Goal: Task Accomplishment & Management: Manage account settings

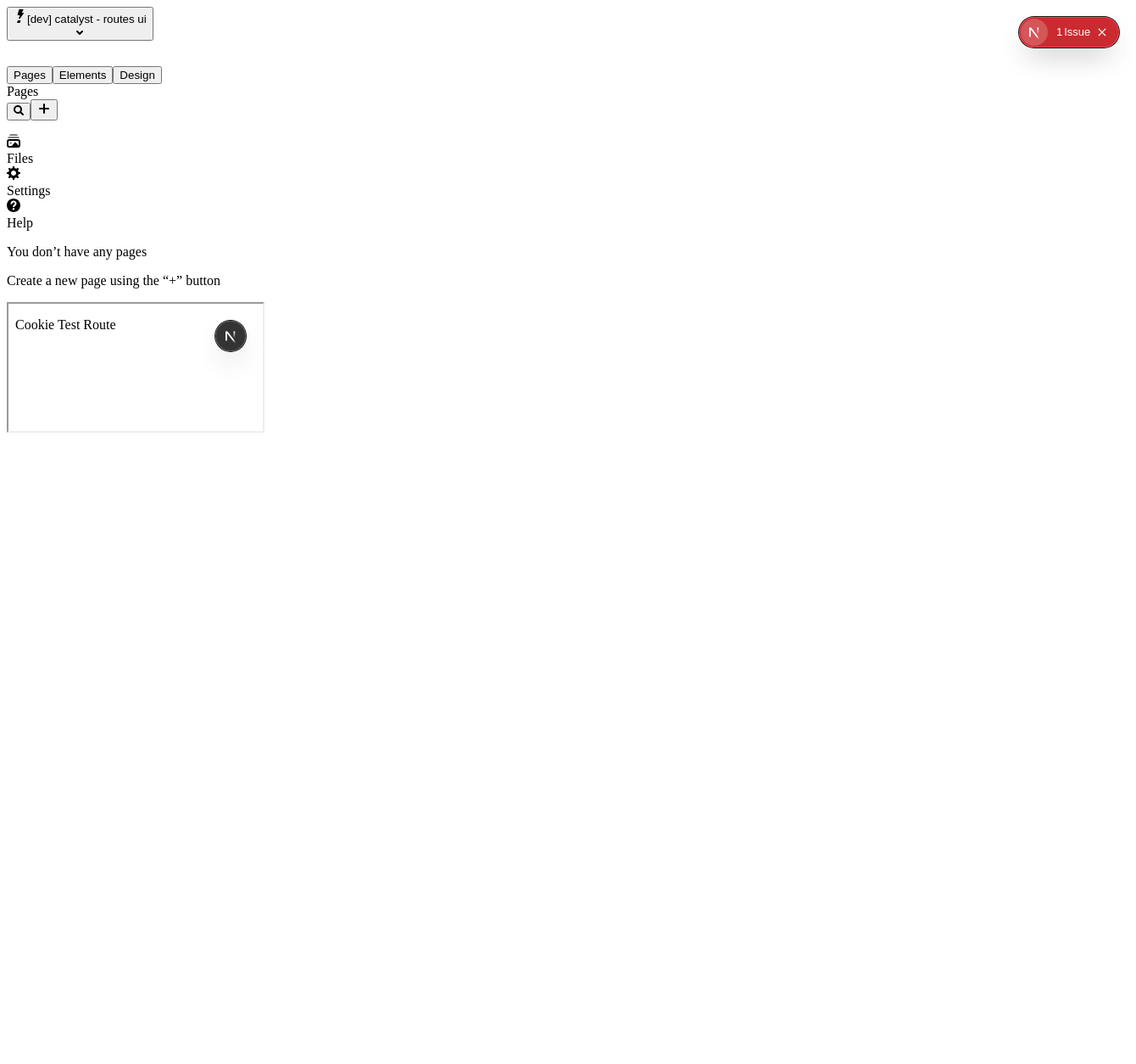
click at [146, 17] on span "[dev] catalyst - routes ui" at bounding box center [87, 19] width 120 height 13
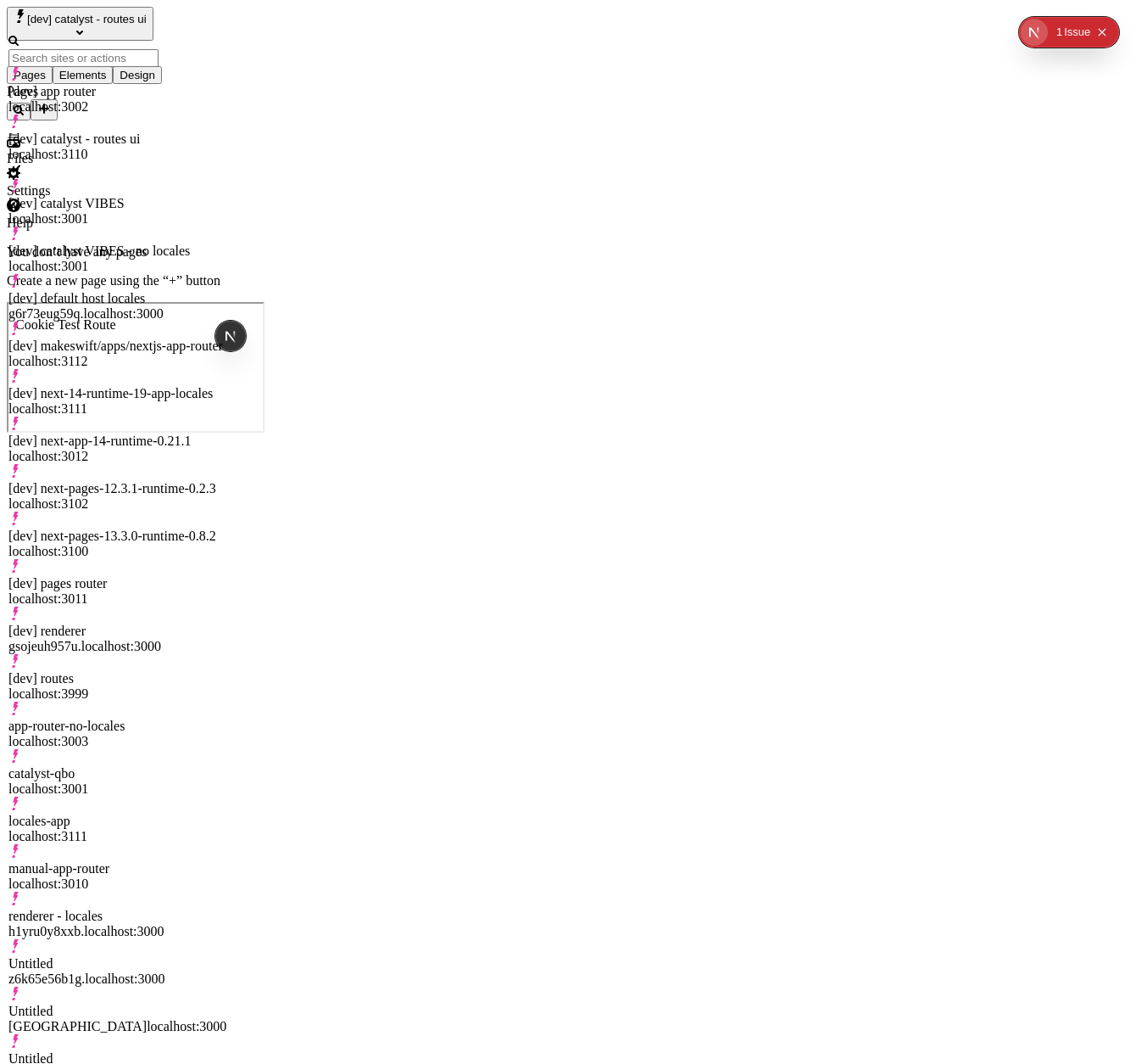
scroll to position [266, 0]
click at [135, 908] on div "renderer - locales h1yru0y8xxb.localhost:3000" at bounding box center [117, 923] width 218 height 30
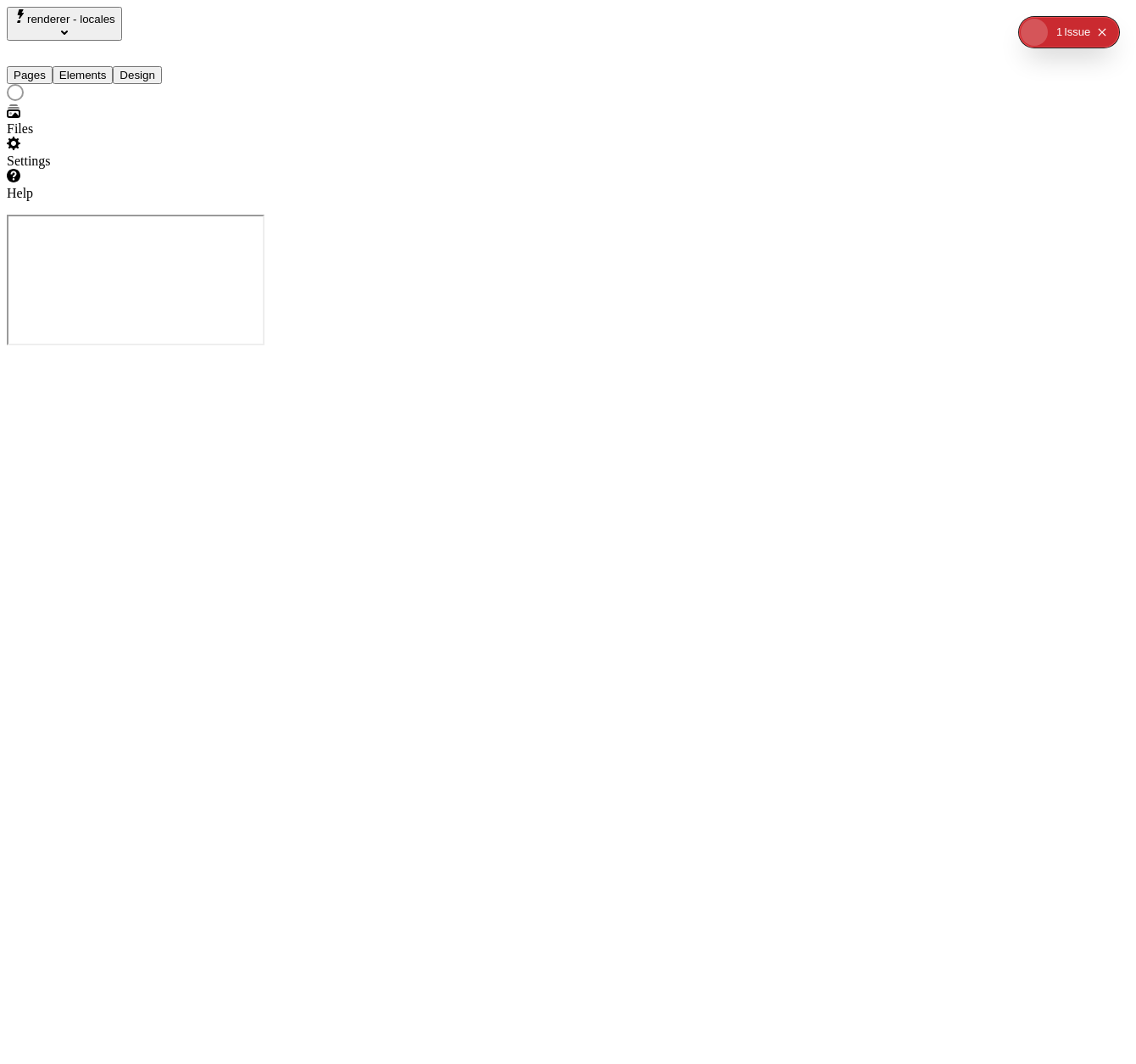
click at [102, 26] on span "renderer - locales" at bounding box center [71, 19] width 88 height 13
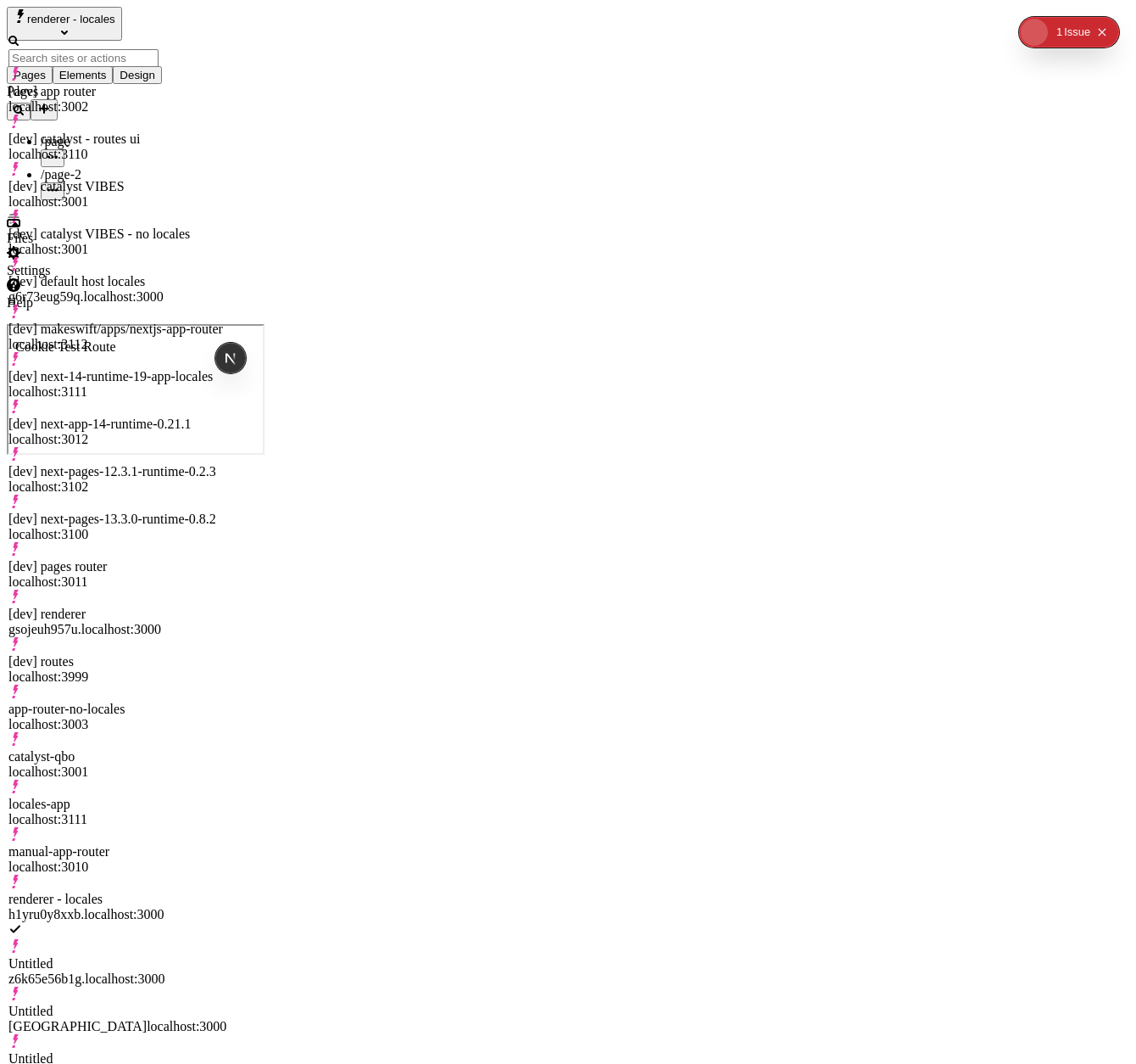
scroll to position [361, 0]
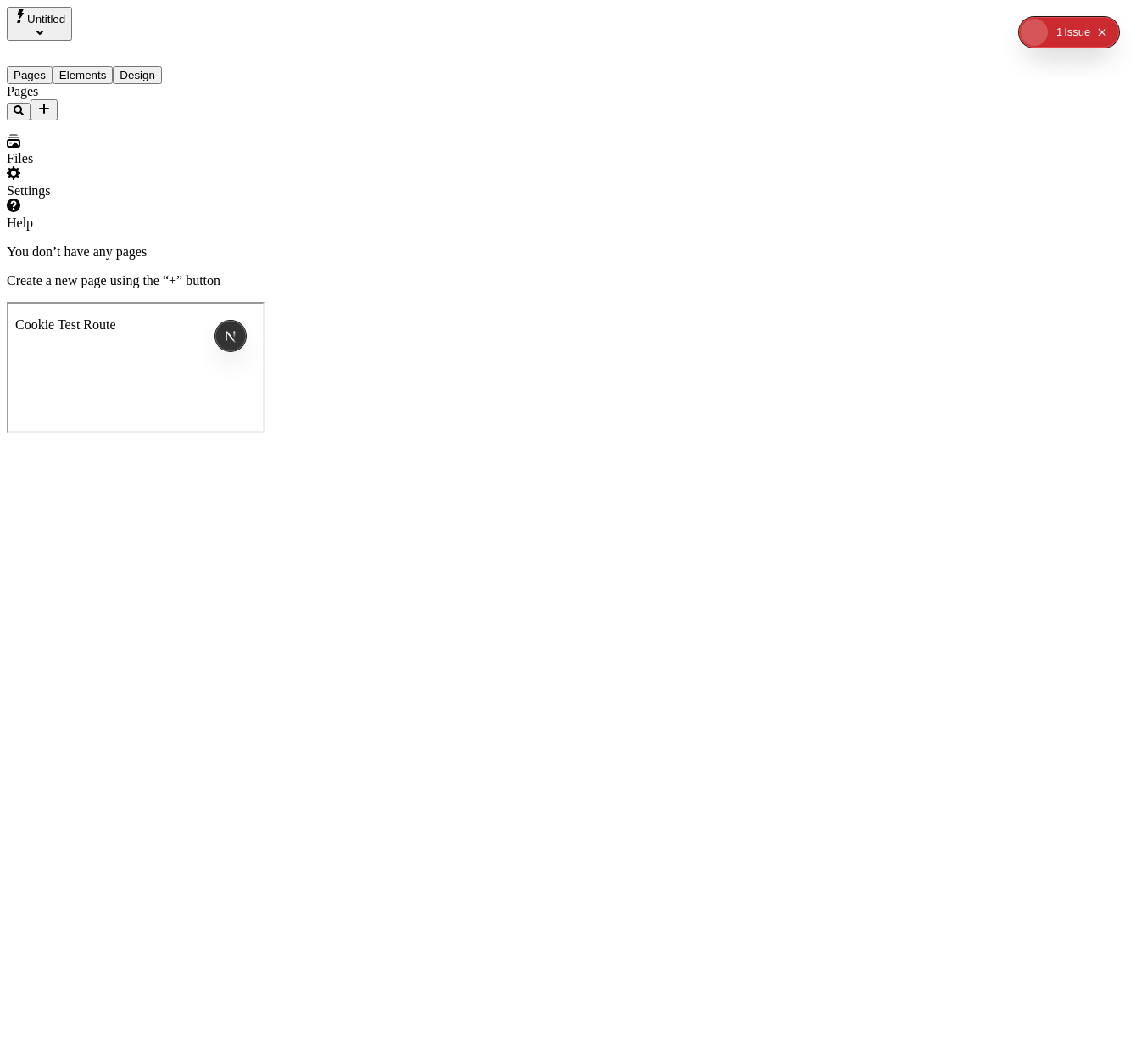
click at [74, 199] on div "Settings" at bounding box center [108, 190] width 203 height 16
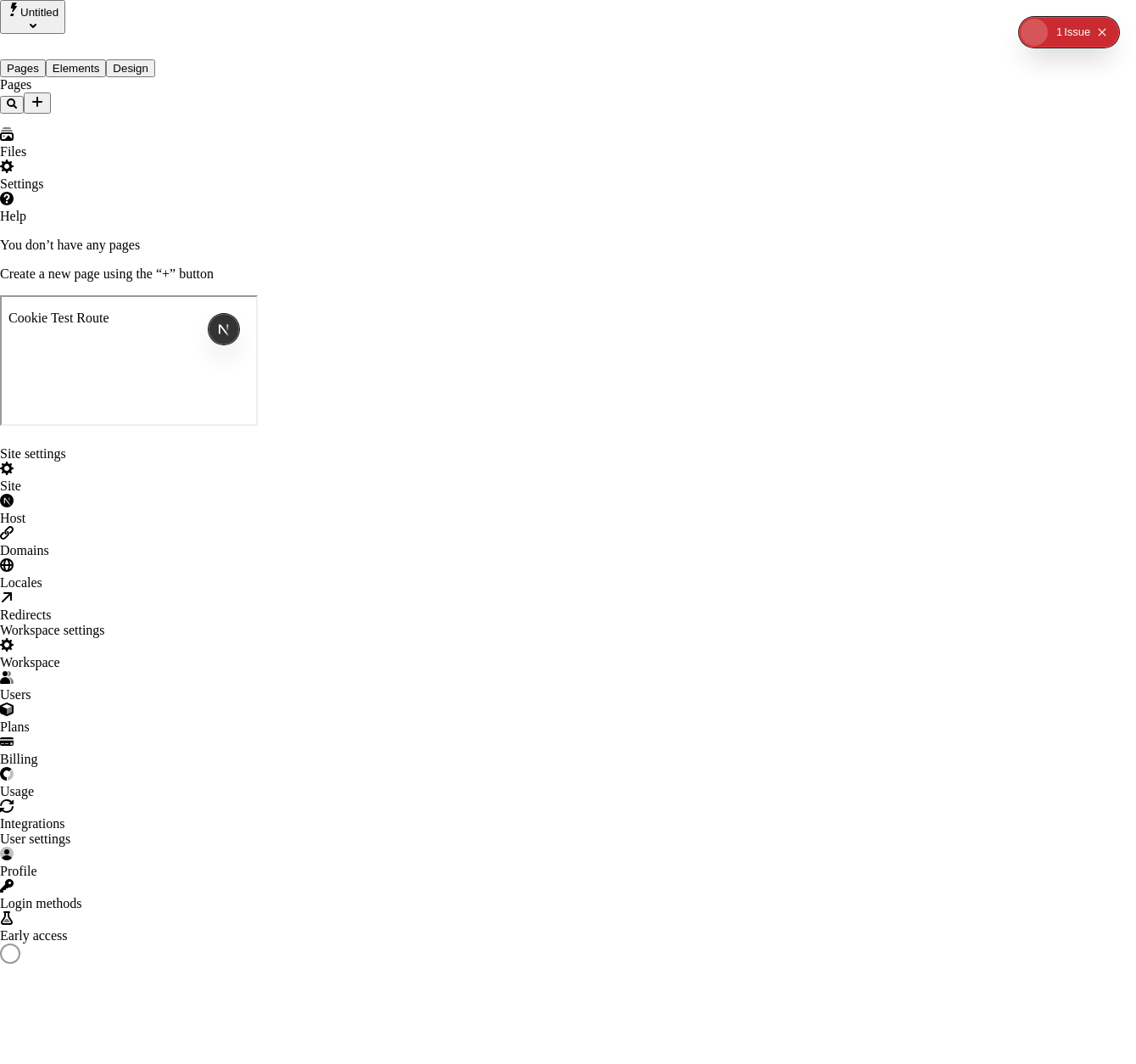
click at [212, 928] on div "Early access" at bounding box center [568, 935] width 1136 height 16
click at [71, 457] on div "Site settings Site Host Domains Locales Redirects Workspace settings Workspace …" at bounding box center [568, 802] width 1136 height 712
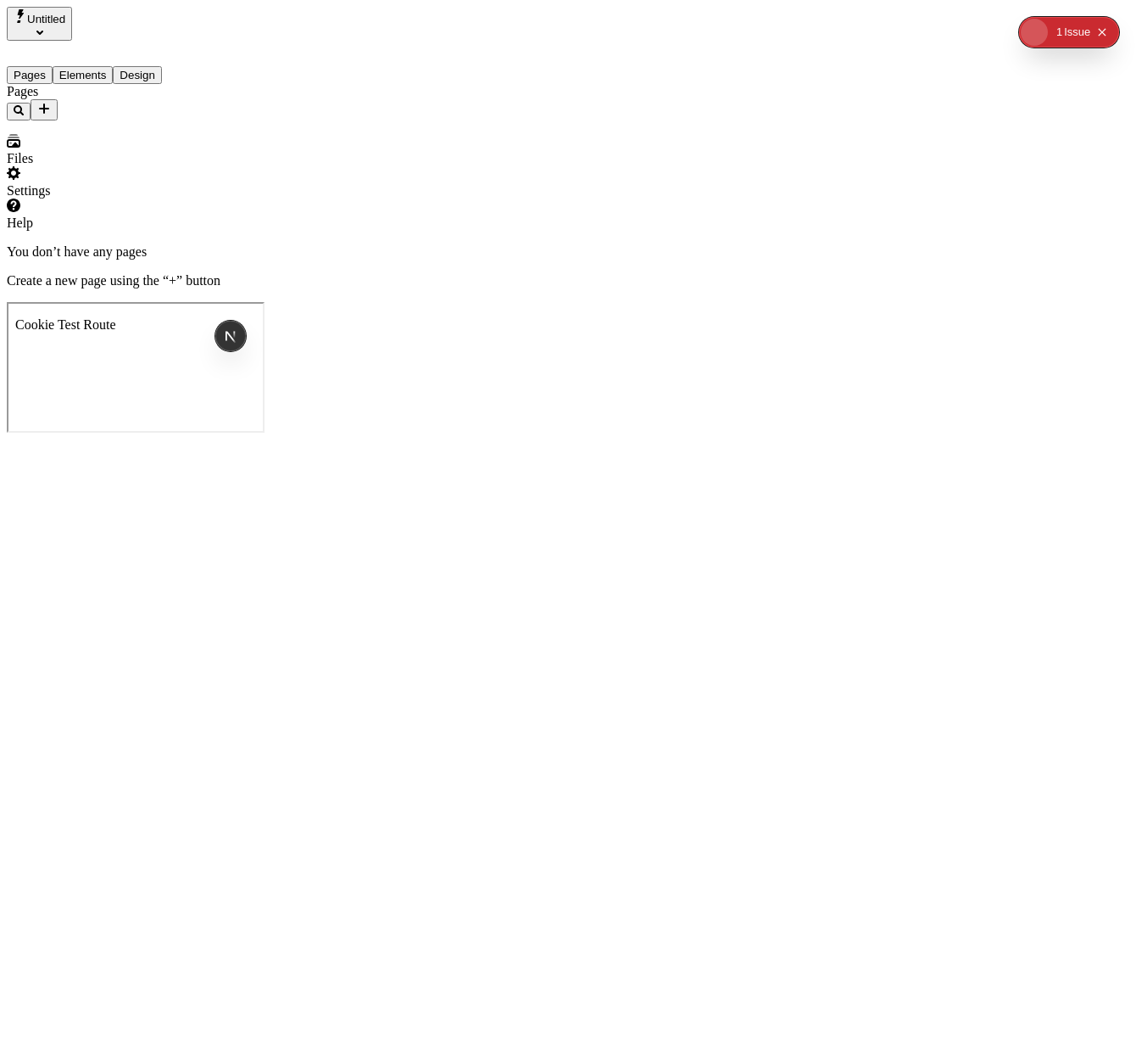
click at [51, 102] on icon "Add new" at bounding box center [44, 108] width 14 height 14
click at [252, 135] on span "Blank page" at bounding box center [229, 143] width 61 height 15
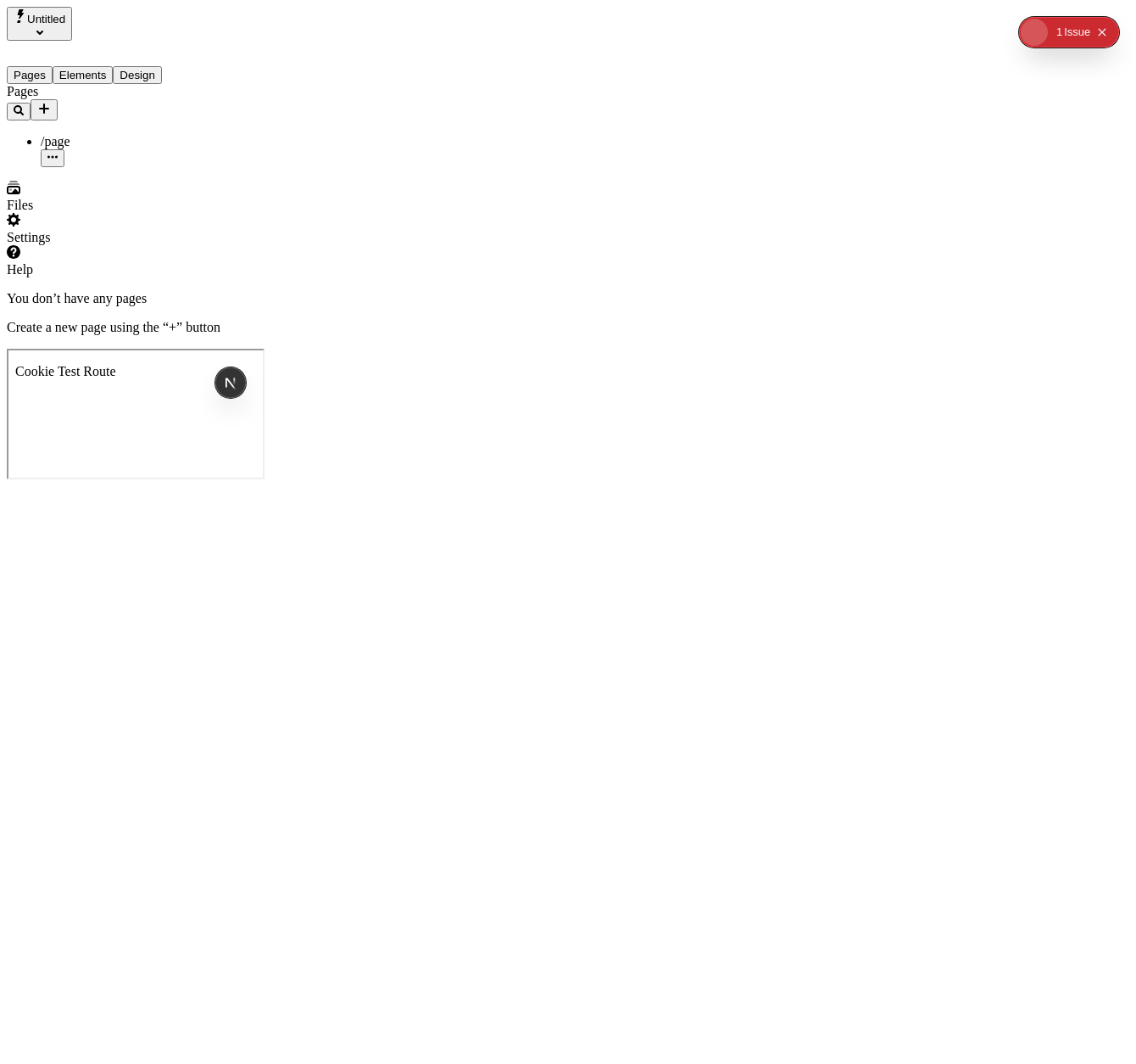
click at [49, 103] on icon "Add new" at bounding box center [44, 108] width 10 height 10
click at [238, 135] on span "Blank page" at bounding box center [229, 143] width 61 height 15
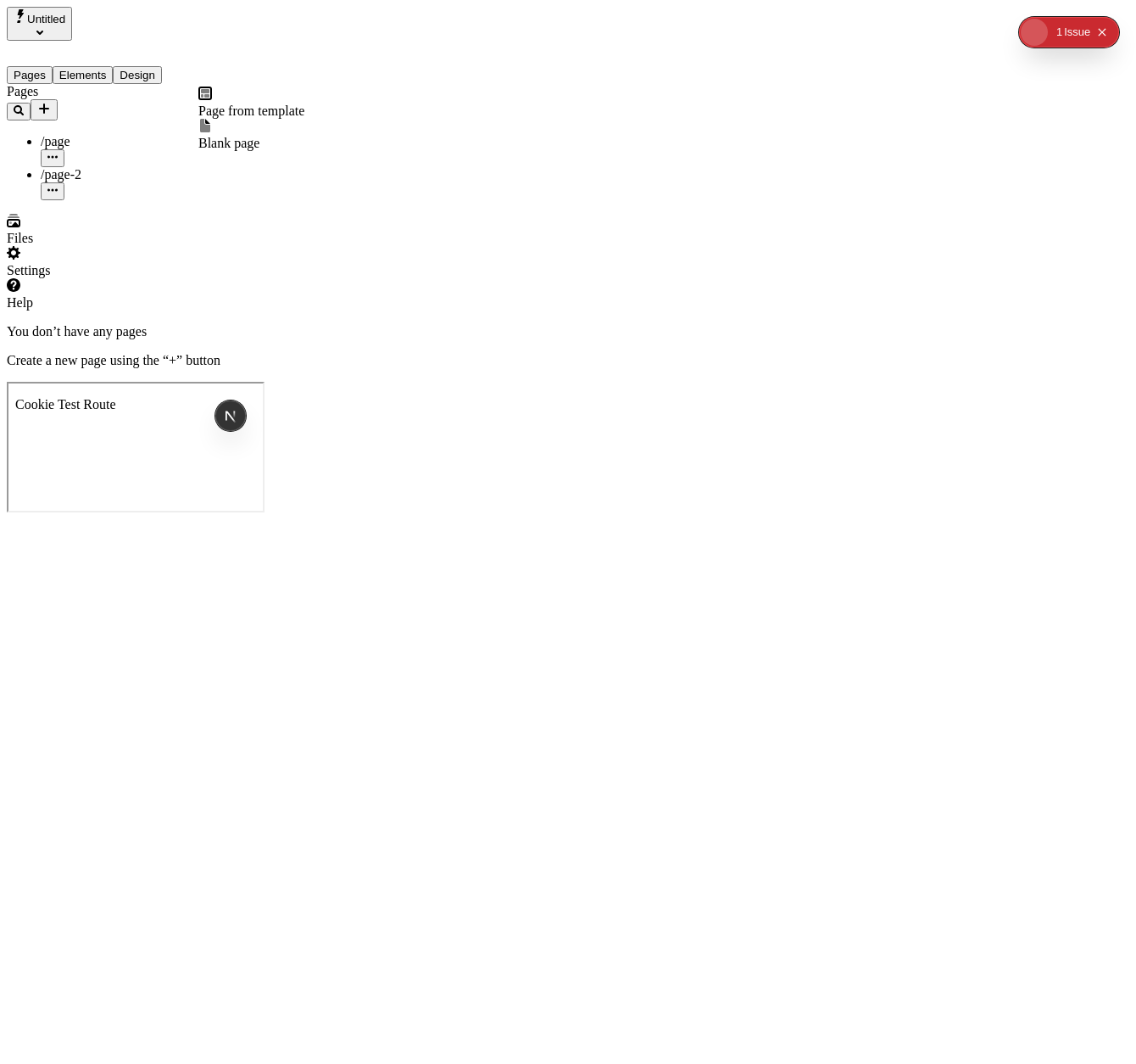
click at [51, 102] on icon "Add new" at bounding box center [44, 108] width 14 height 14
click at [210, 124] on icon at bounding box center [205, 125] width 10 height 14
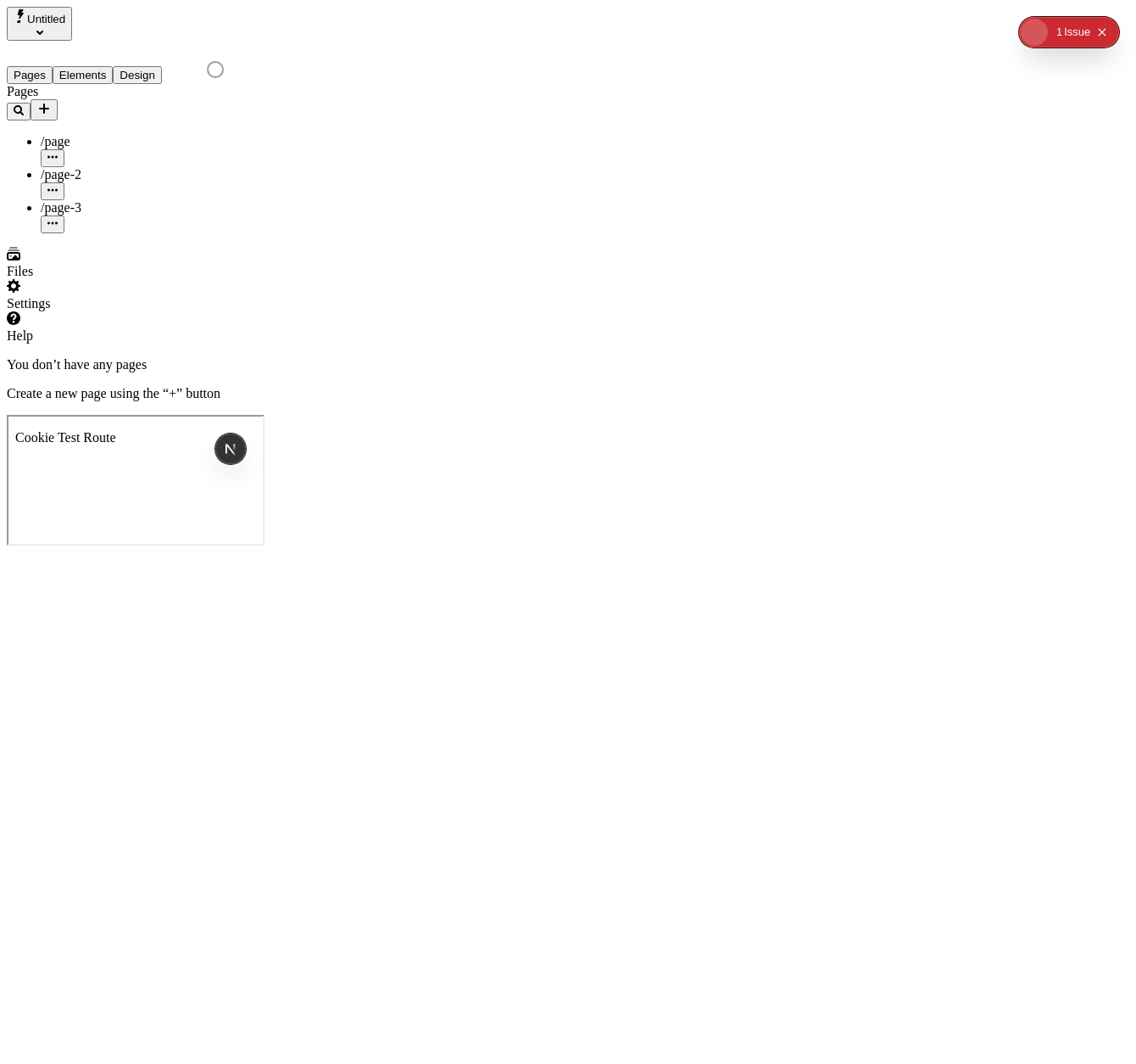
click at [73, 134] on div "/page" at bounding box center [124, 141] width 169 height 16
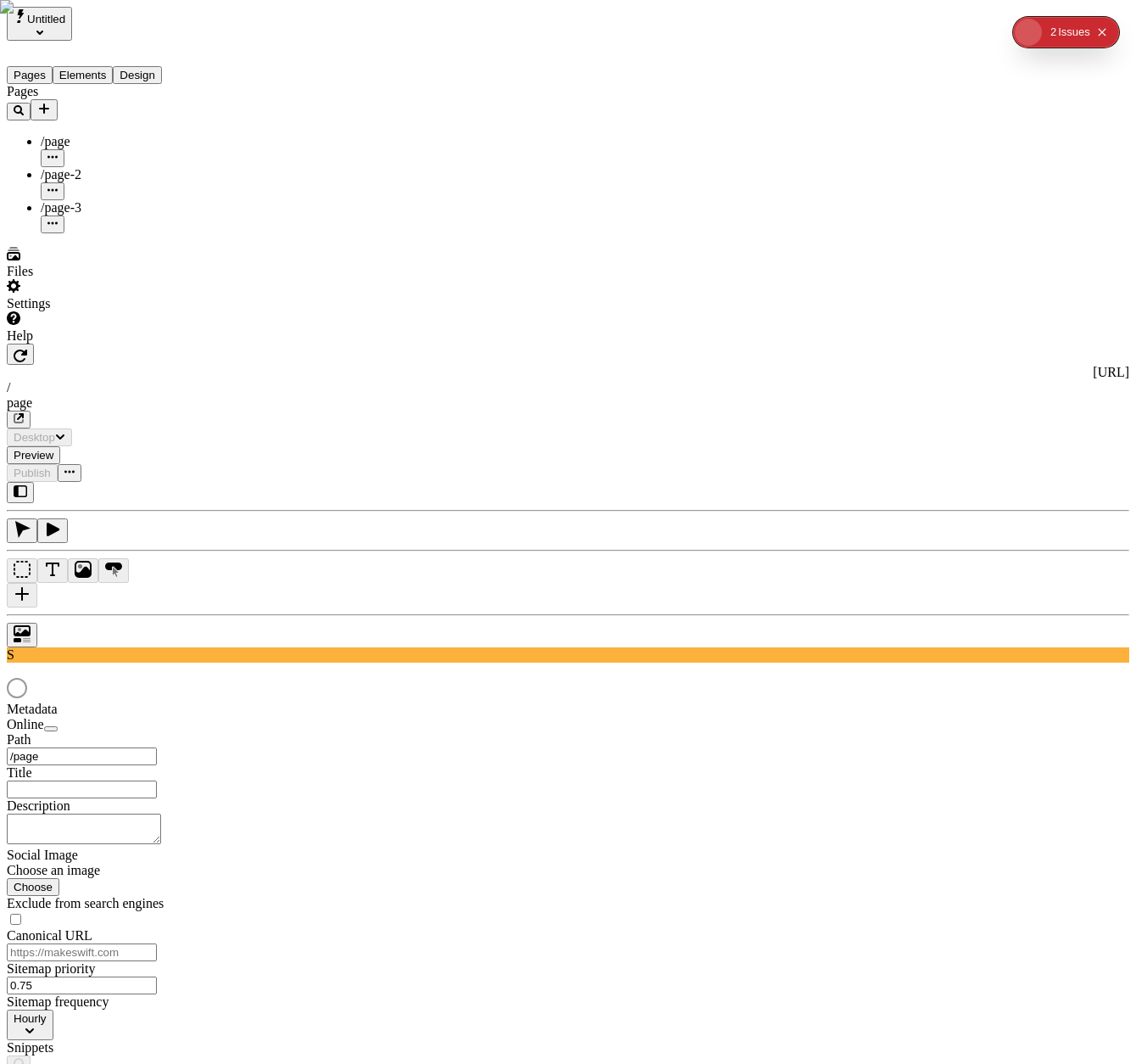
type input "/page"
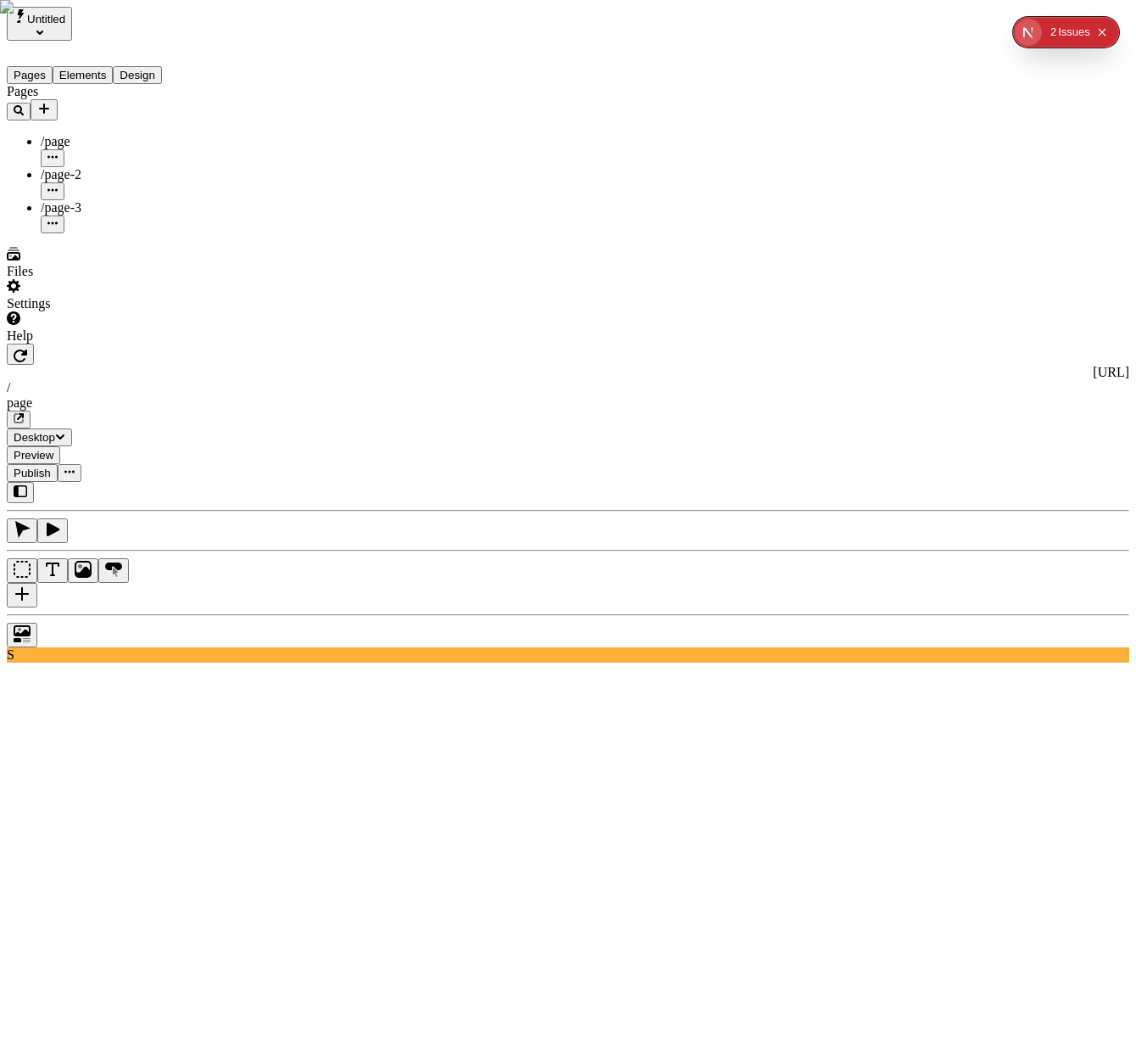
click at [68, 558] on button "Text" at bounding box center [52, 570] width 30 height 25
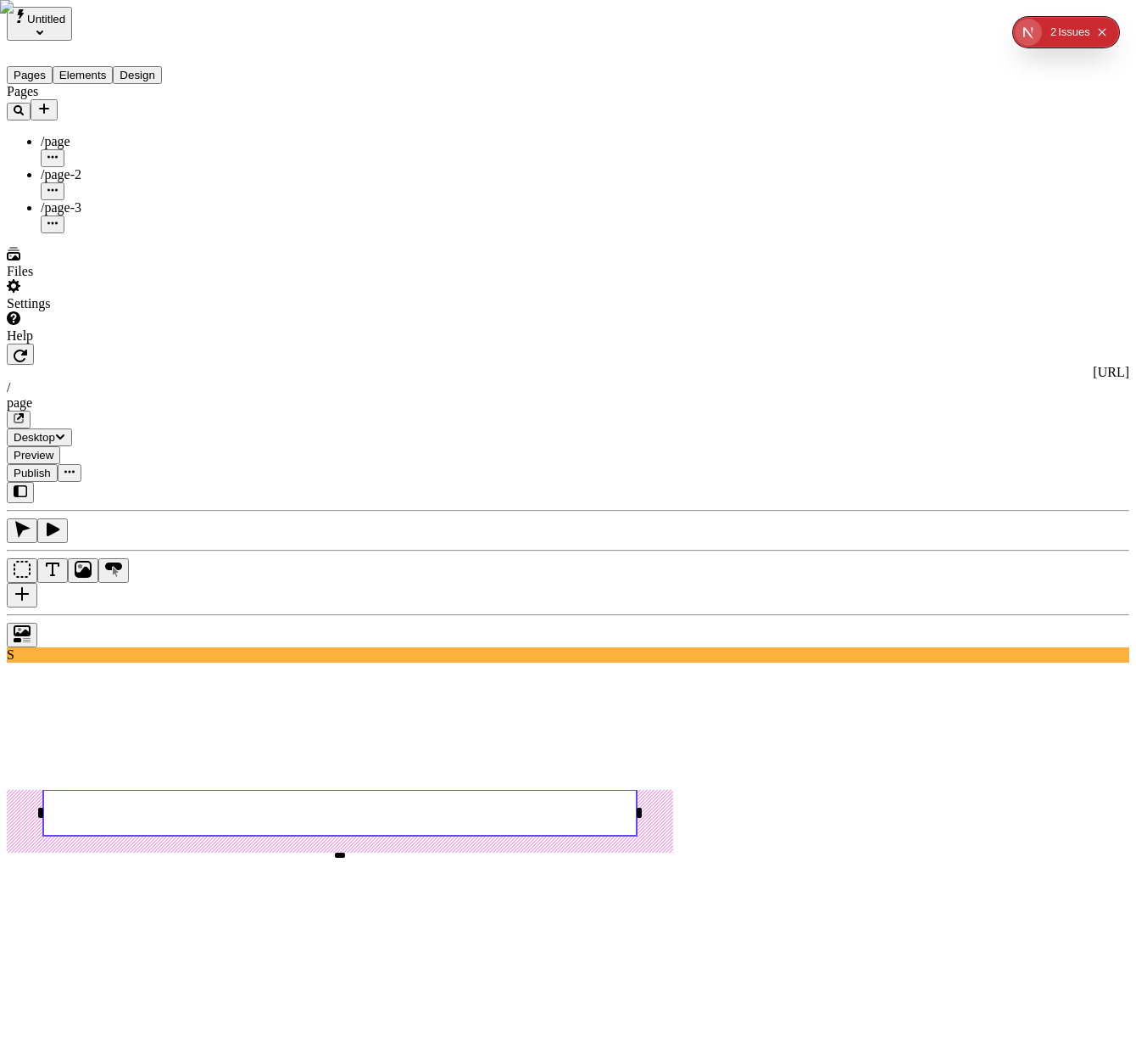
click at [1002, 669] on p "page-3" at bounding box center [1034, 668] width 182 height 16
type input "page-3"
click at [68, 558] on button "Text" at bounding box center [52, 570] width 30 height 25
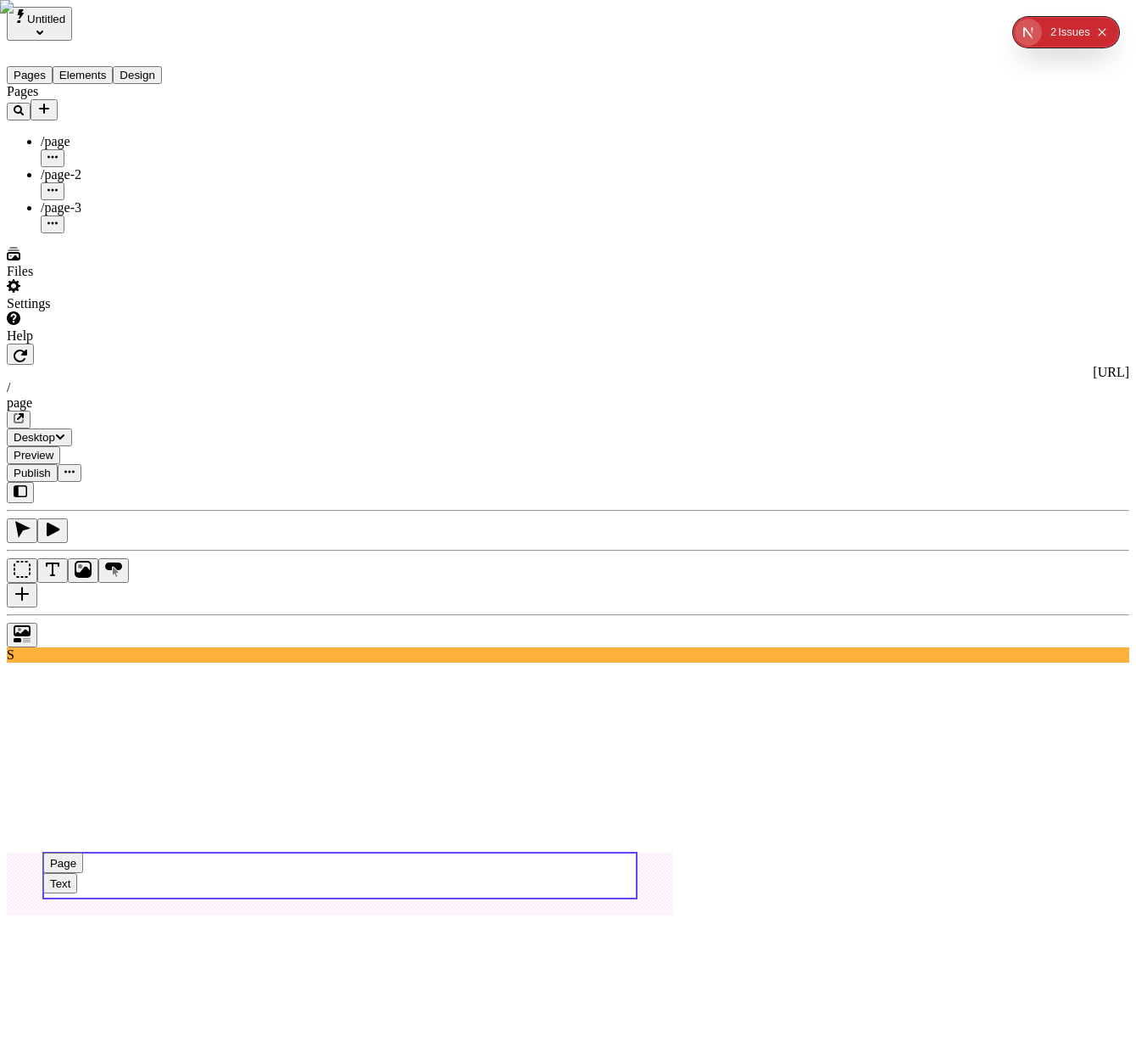
click at [599, 853] on use at bounding box center [339, 876] width 594 height 46
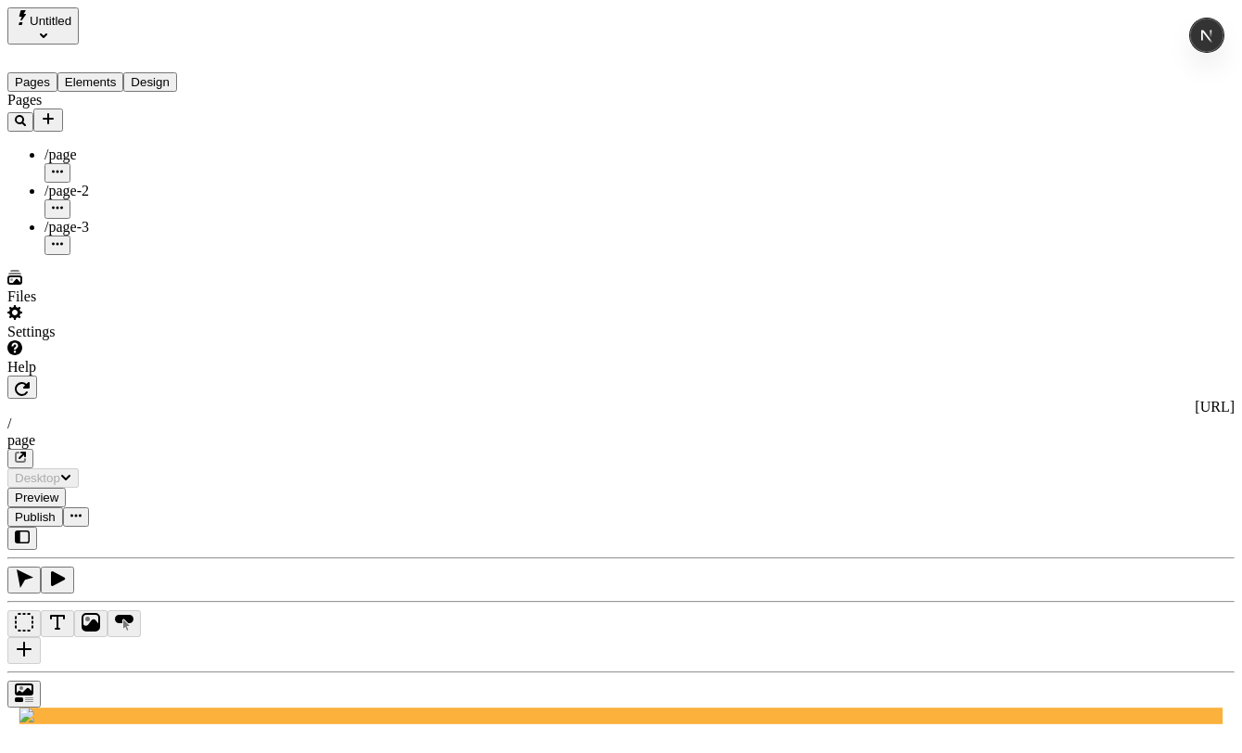
scroll to position [27, 0]
click at [95, 340] on div "Settings" at bounding box center [118, 322] width 222 height 35
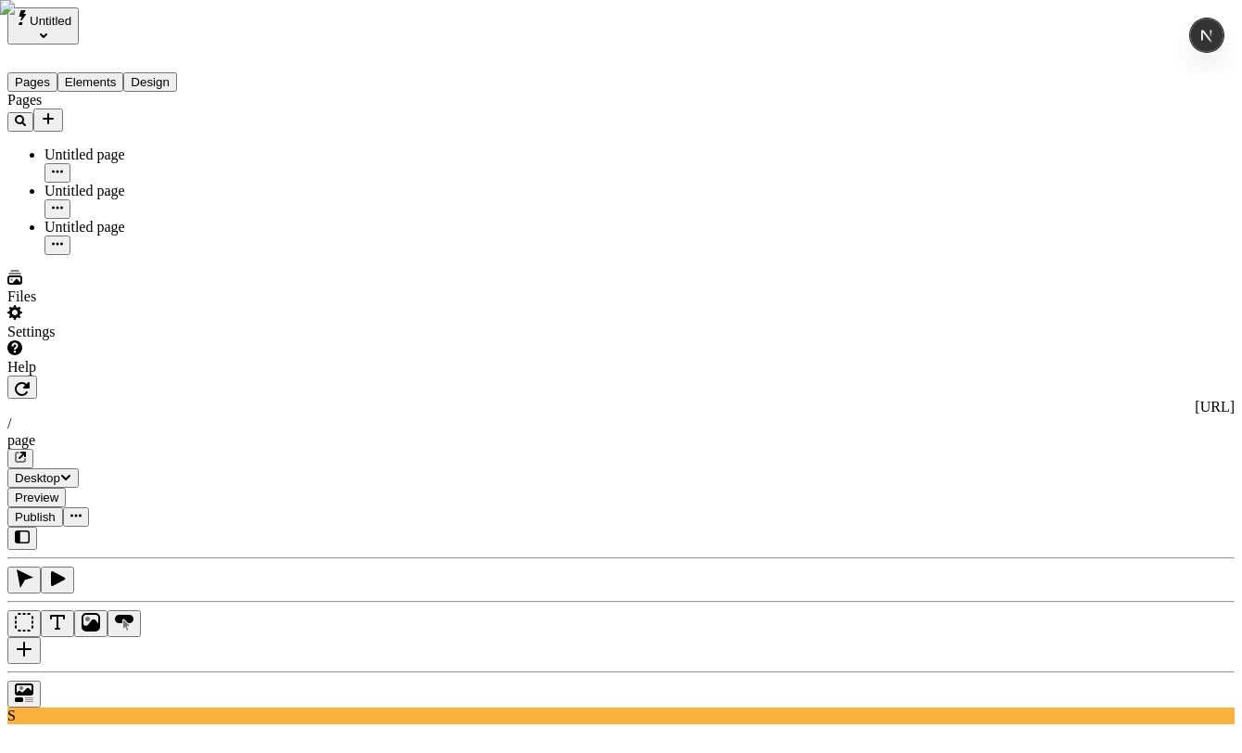
click at [84, 340] on div "Settings" at bounding box center [118, 322] width 222 height 35
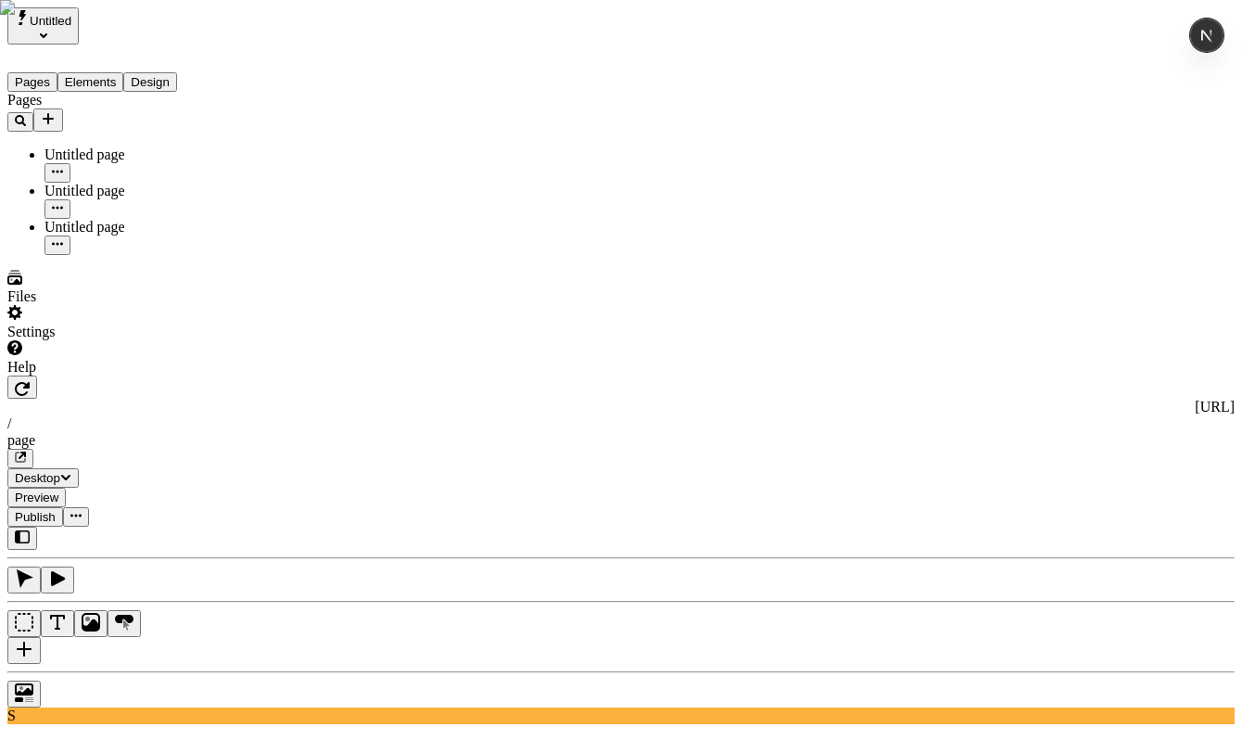
click at [151, 340] on div "Settings" at bounding box center [118, 322] width 222 height 35
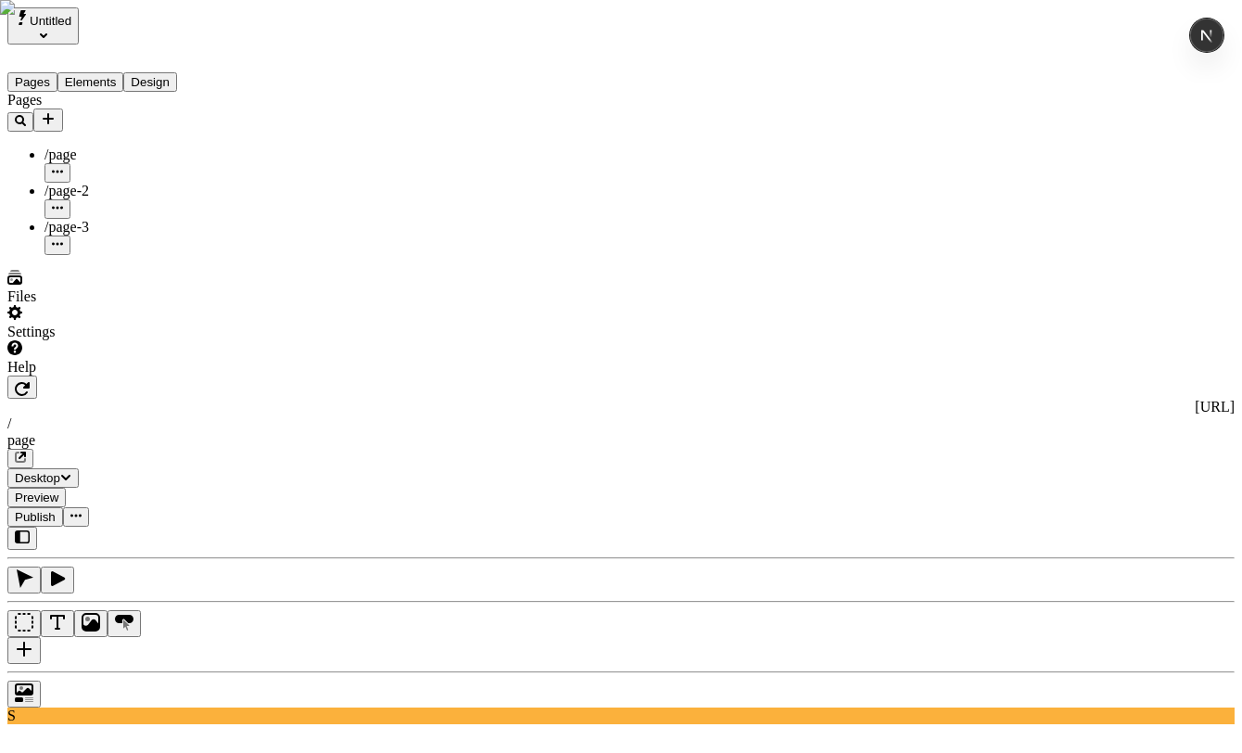
click at [1119, 600] on div "/ page-3" at bounding box center [1131, 581] width 199 height 48
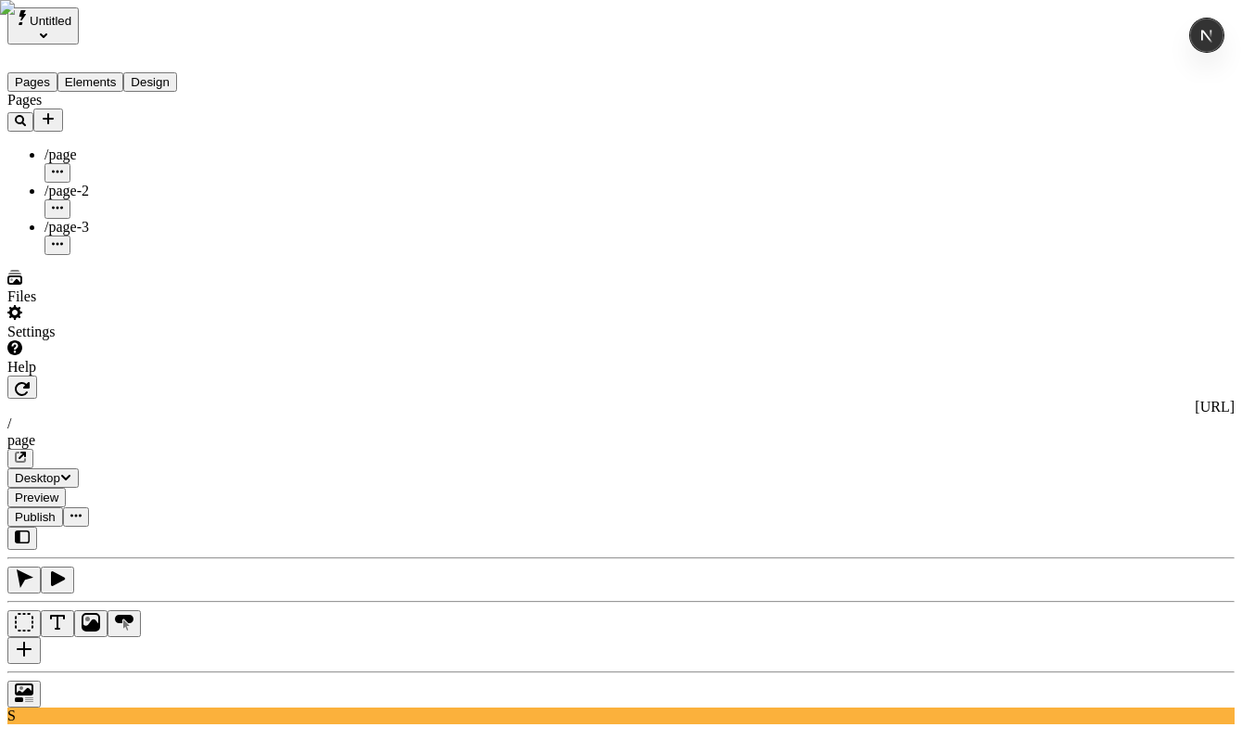
click at [1073, 706] on span "page-3" at bounding box center [1052, 701] width 41 height 16
click at [1112, 661] on input "page-3" at bounding box center [1114, 651] width 164 height 19
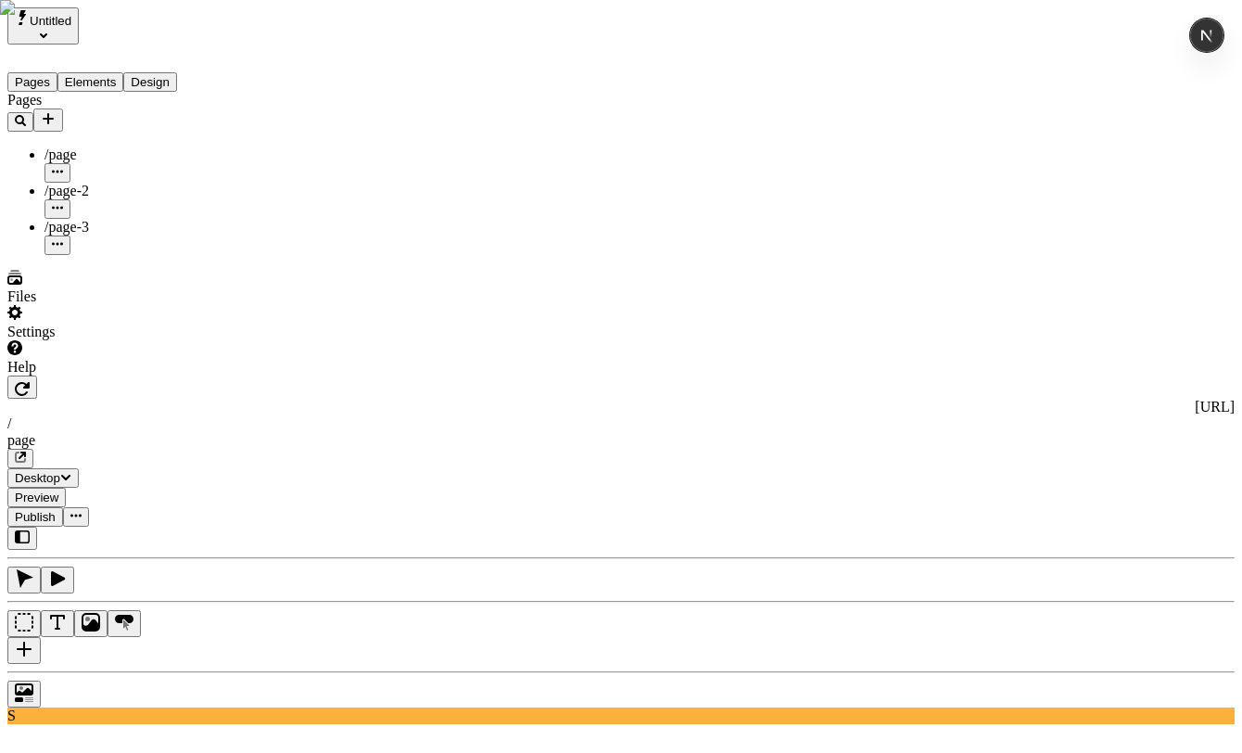
click at [214, 219] on div "/page-3" at bounding box center [136, 237] width 185 height 36
click at [208, 219] on div "/page-3" at bounding box center [136, 237] width 185 height 36
click at [70, 235] on button "button" at bounding box center [57, 244] width 26 height 19
click at [266, 236] on span "Edit URL" at bounding box center [237, 244] width 58 height 16
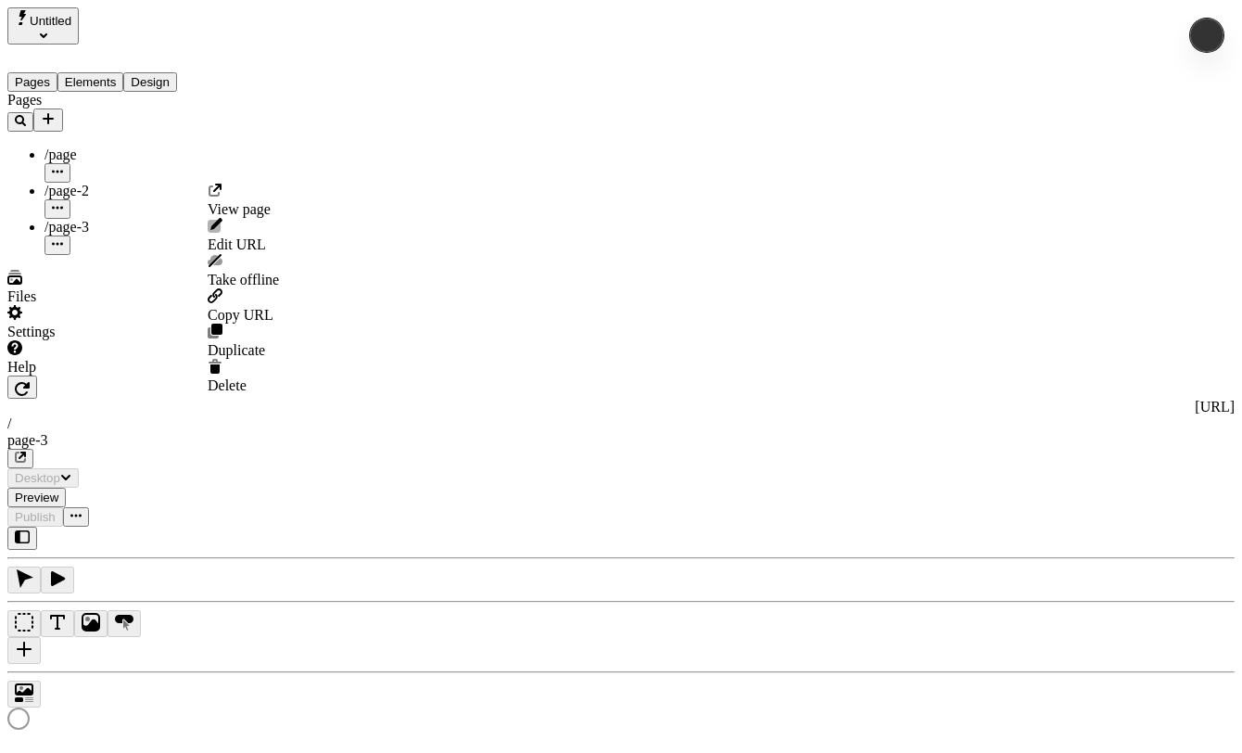
type input "/page-3"
click at [138, 219] on div "/page-3" at bounding box center [136, 227] width 185 height 17
click at [63, 242] on icon "button" at bounding box center [57, 243] width 11 height 3
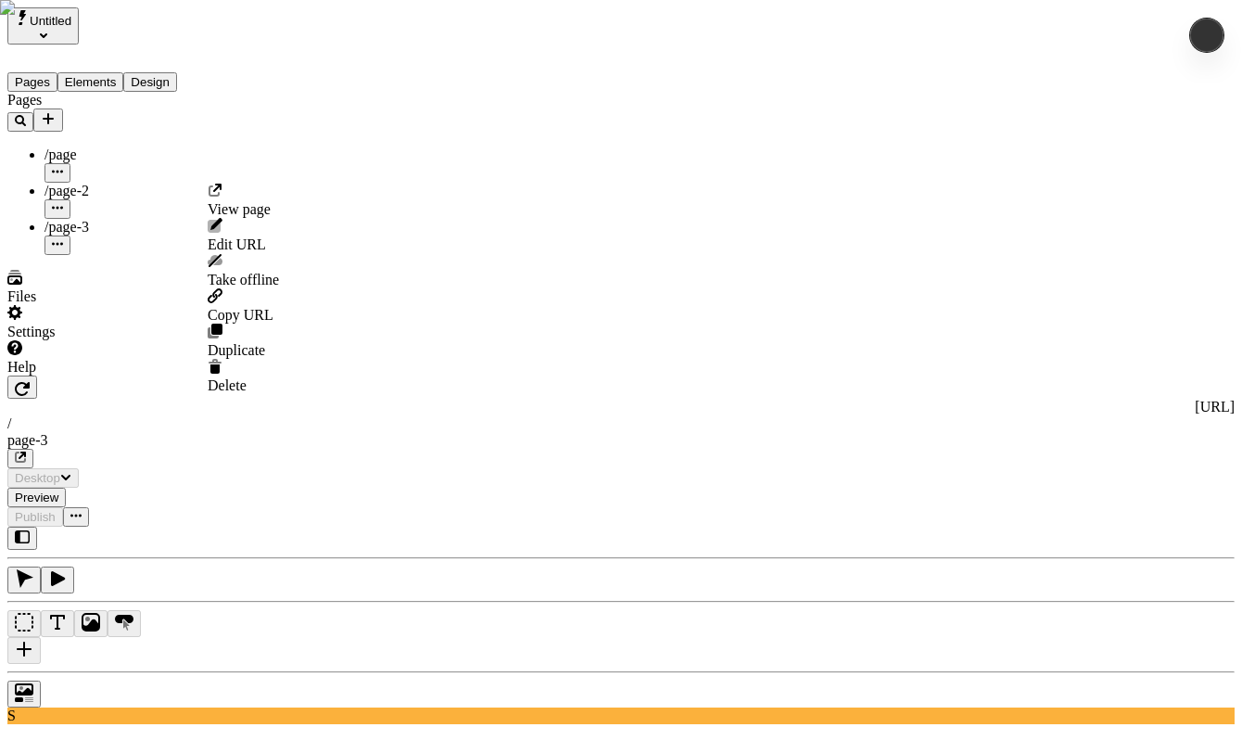
click at [266, 240] on div "Edit URL" at bounding box center [243, 235] width 71 height 35
type input "page-3-page-3-page-3-page-3-page-3-page-3-page-3-page-3-page-3-page-3-page-3-pa…"
click at [243, 251] on span "Save" at bounding box center [229, 258] width 28 height 14
type input "/page-3-page-3-page-3-page-3-page-3-page-3-page-3-page-3-page-3-page-3-page-3-p…"
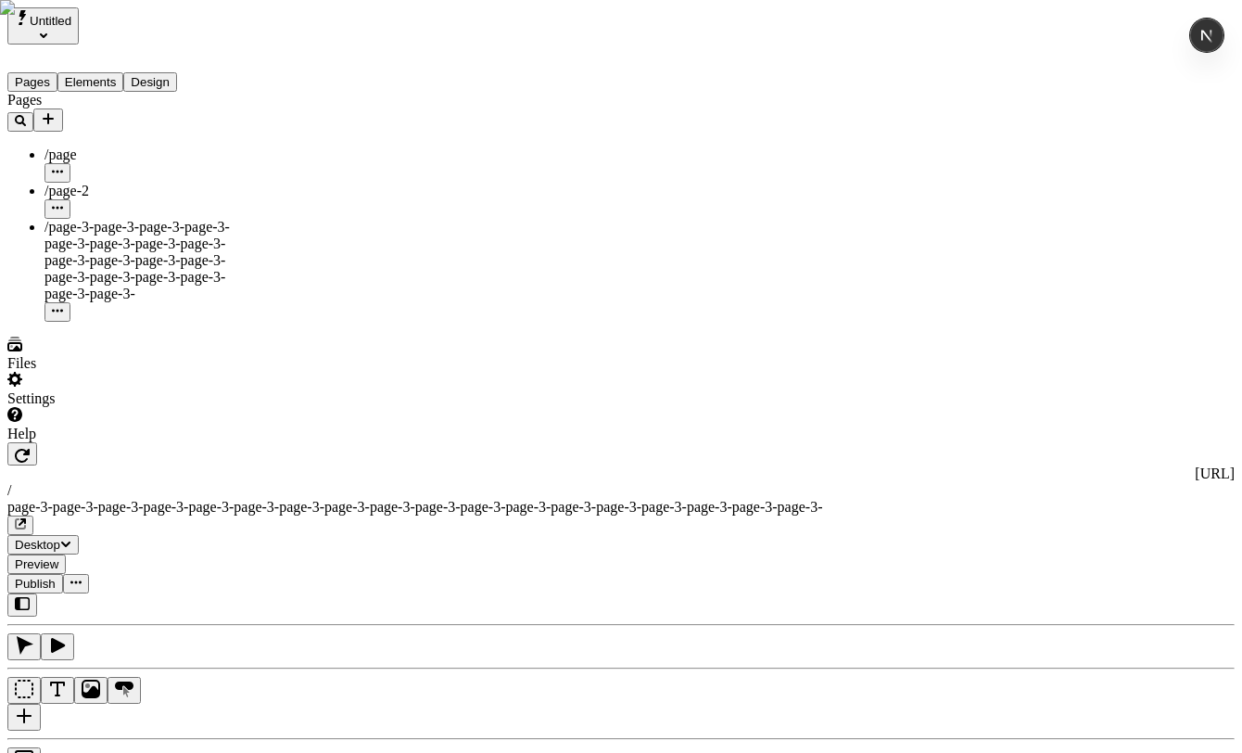
scroll to position [4, 0]
click at [99, 183] on div "/page-2" at bounding box center [136, 201] width 185 height 36
click at [112, 146] on div "/page" at bounding box center [136, 164] width 185 height 36
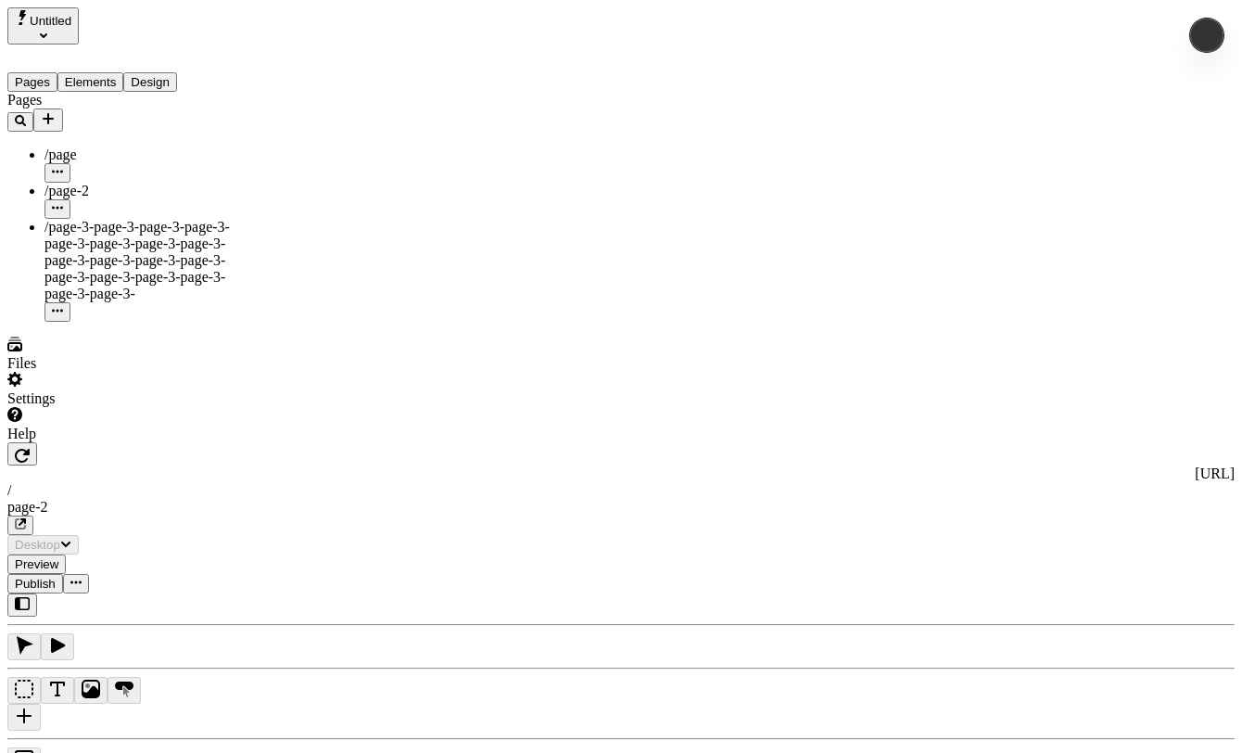
type input "/page-2"
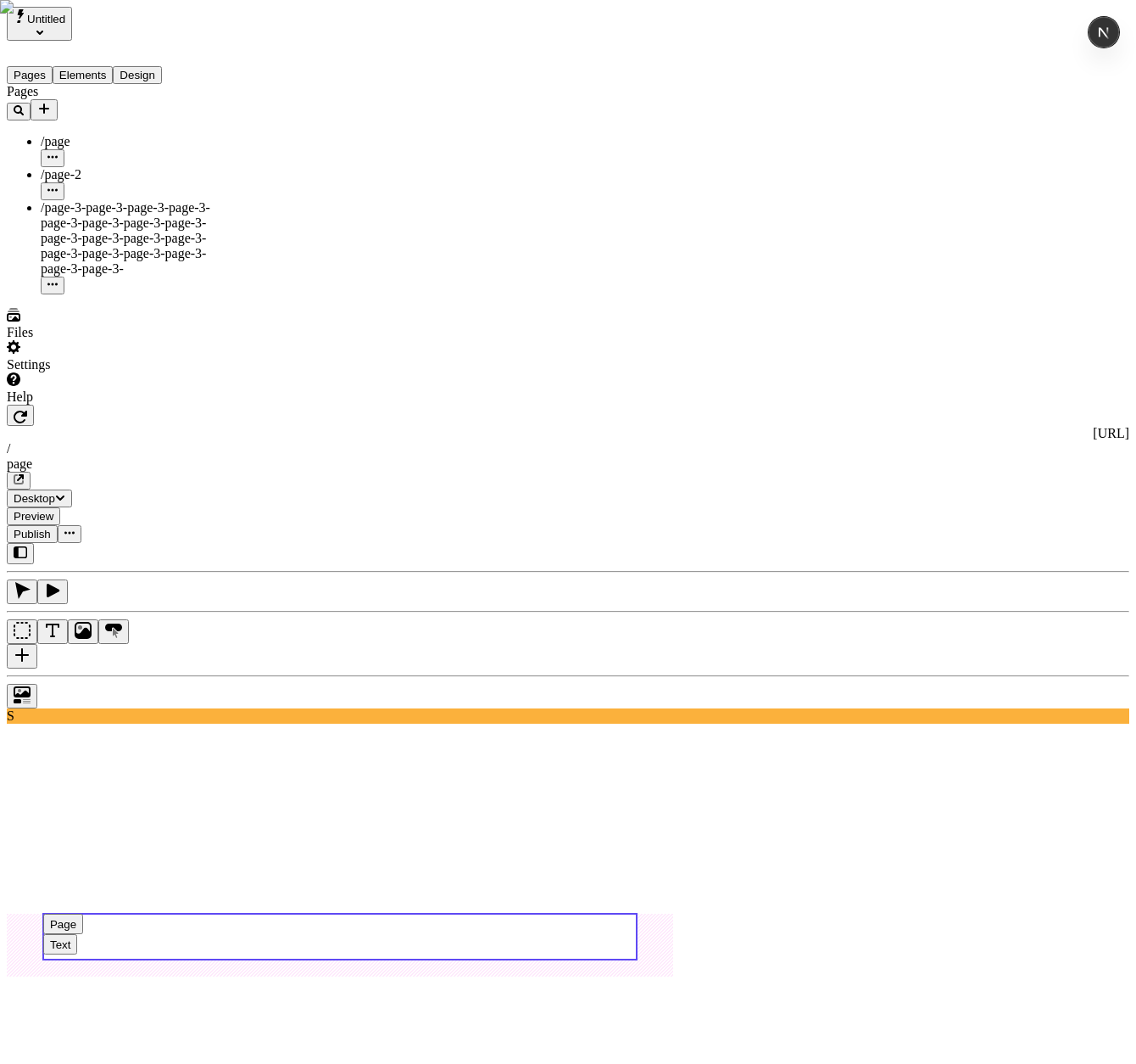
click at [637, 913] on use at bounding box center [339, 936] width 594 height 46
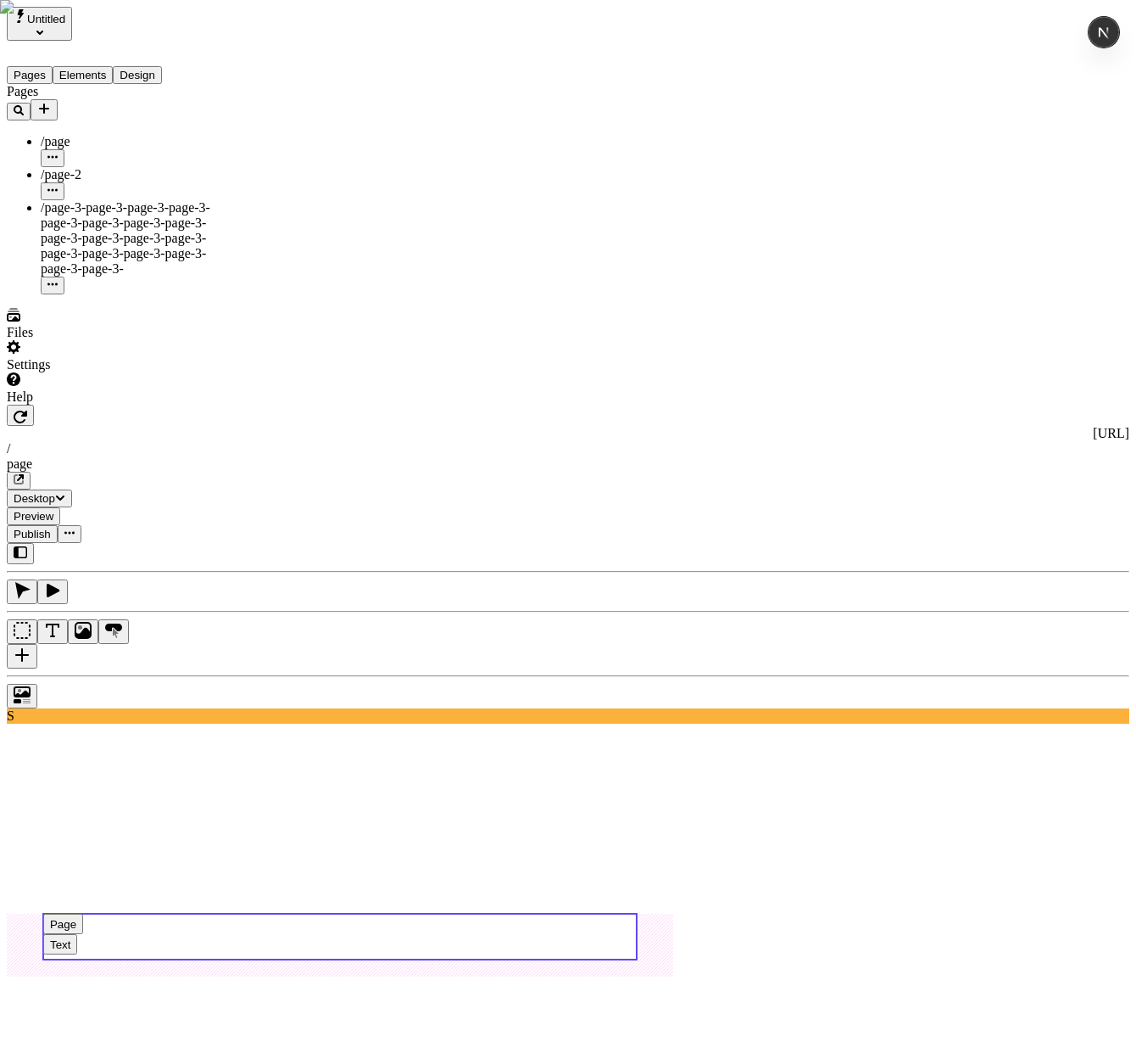
click at [637, 913] on use at bounding box center [339, 936] width 594 height 46
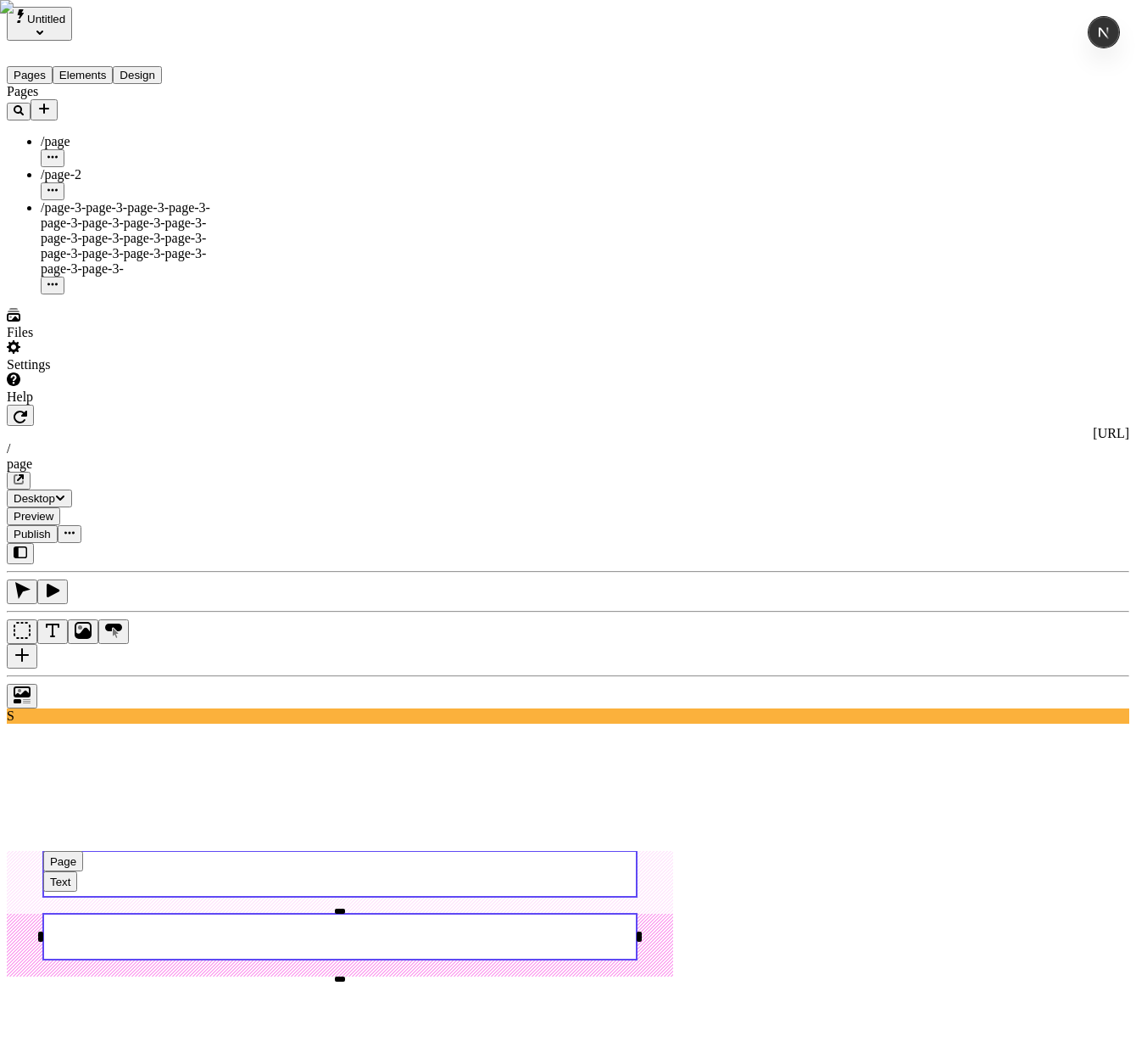
click at [536, 851] on use at bounding box center [339, 874] width 594 height 46
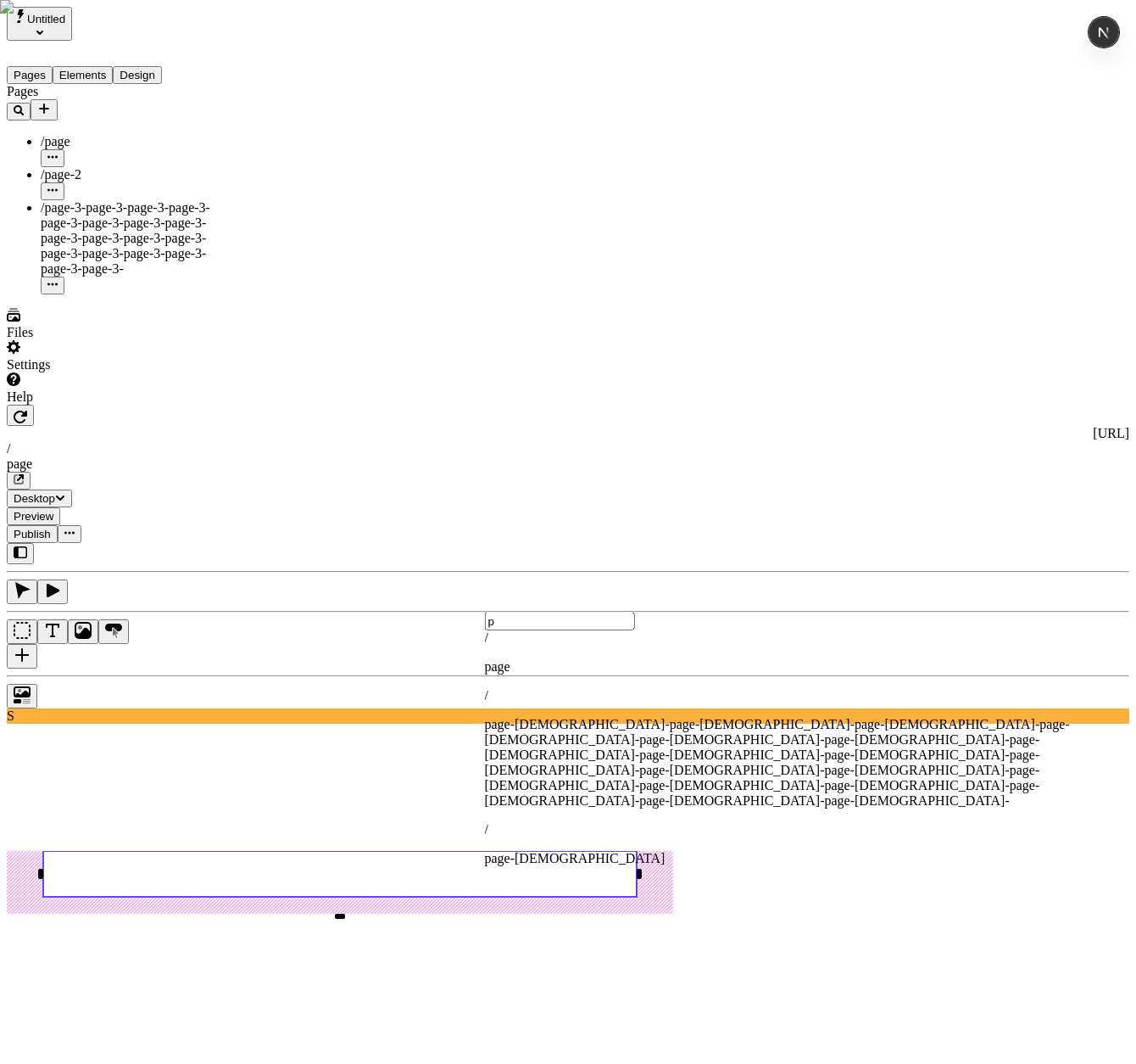
click at [510, 666] on span "age" at bounding box center [501, 666] width 18 height 15
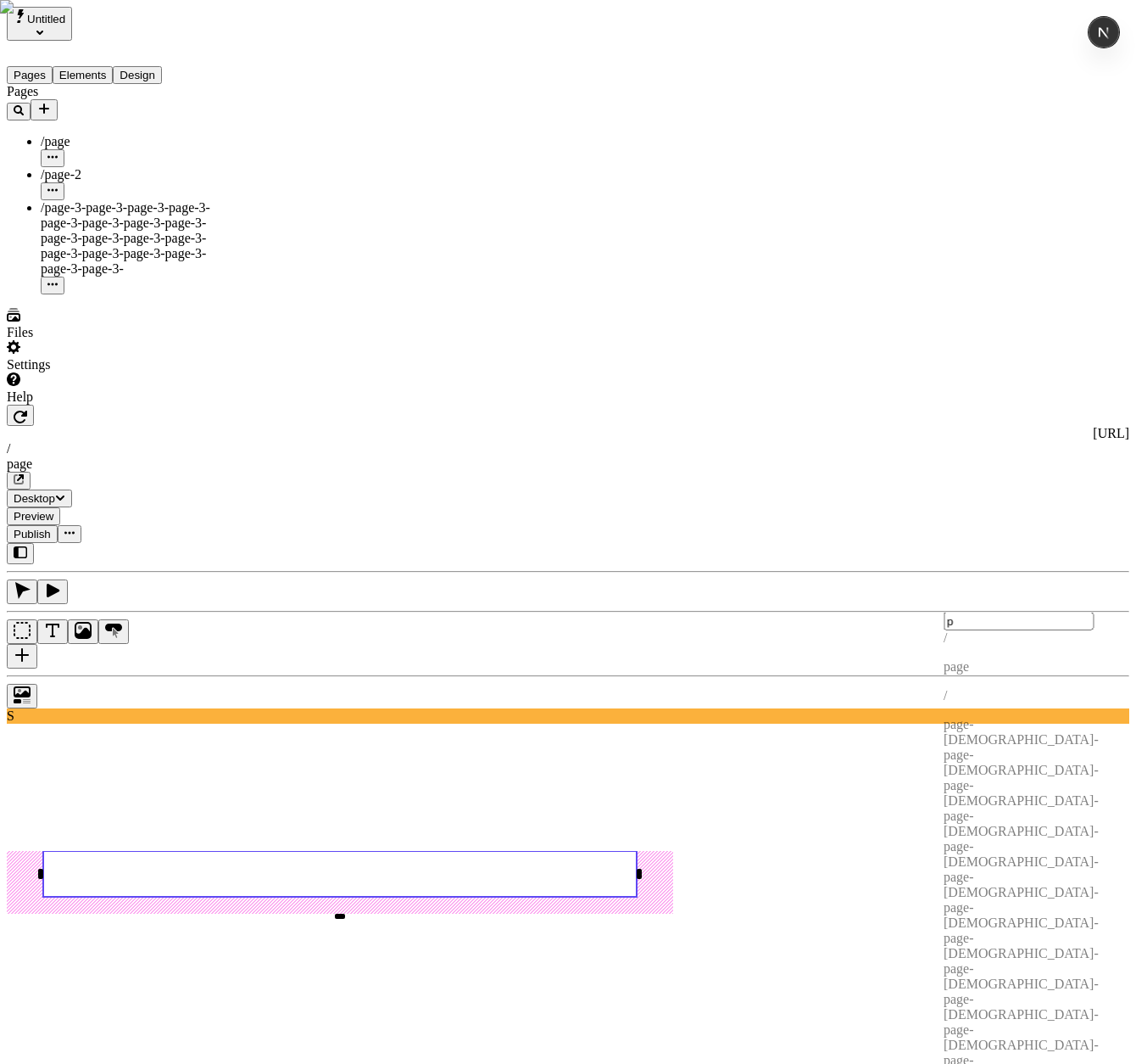
type input "page"
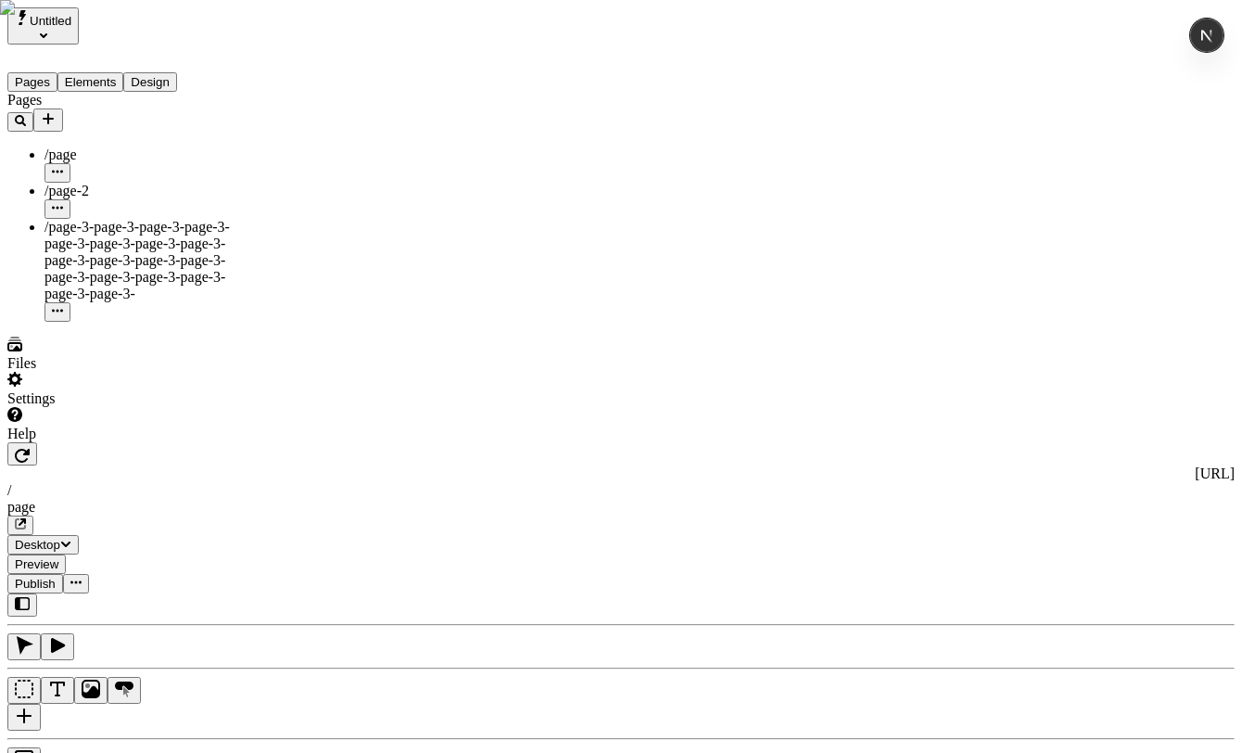
type input "0"
click at [53, 407] on div "Settings" at bounding box center [118, 398] width 222 height 17
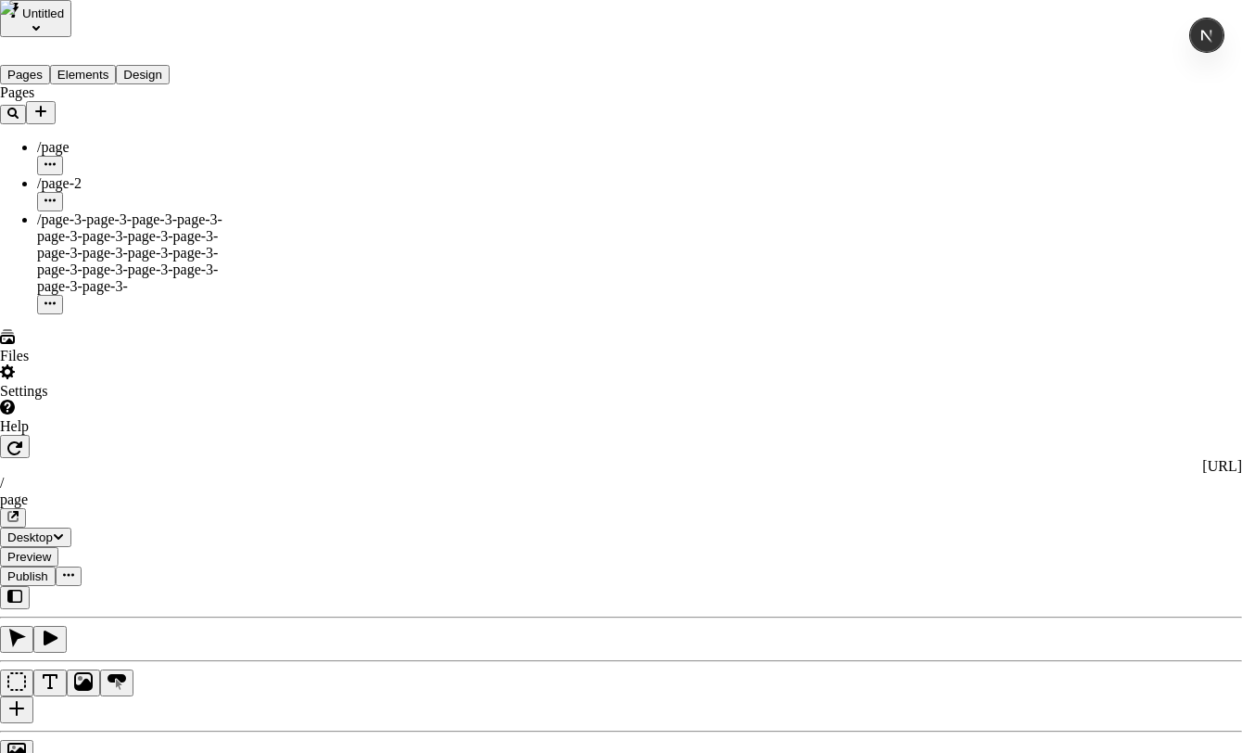
click at [479, 427] on div "Path" at bounding box center [474, 419] width 130 height 17
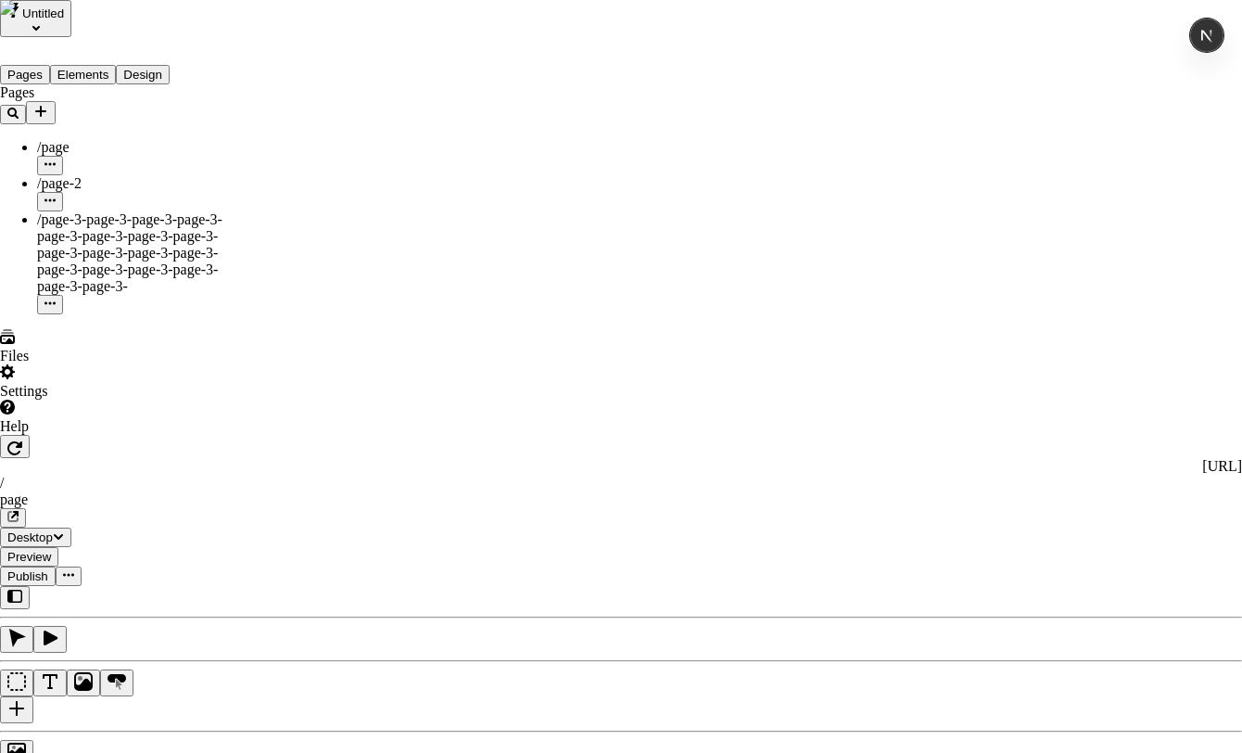
click at [472, 394] on div "Page" at bounding box center [474, 385] width 130 height 17
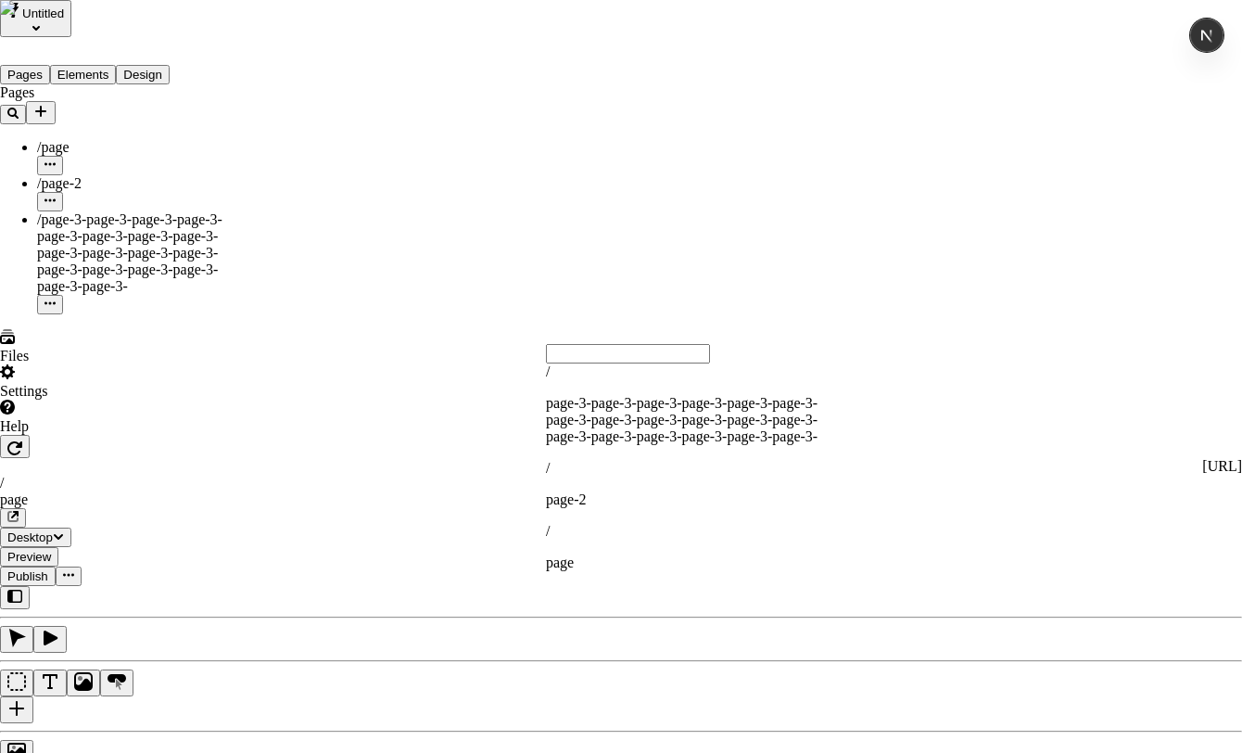
click at [646, 460] on div "/ page-2" at bounding box center [690, 484] width 289 height 48
type input "page-2"
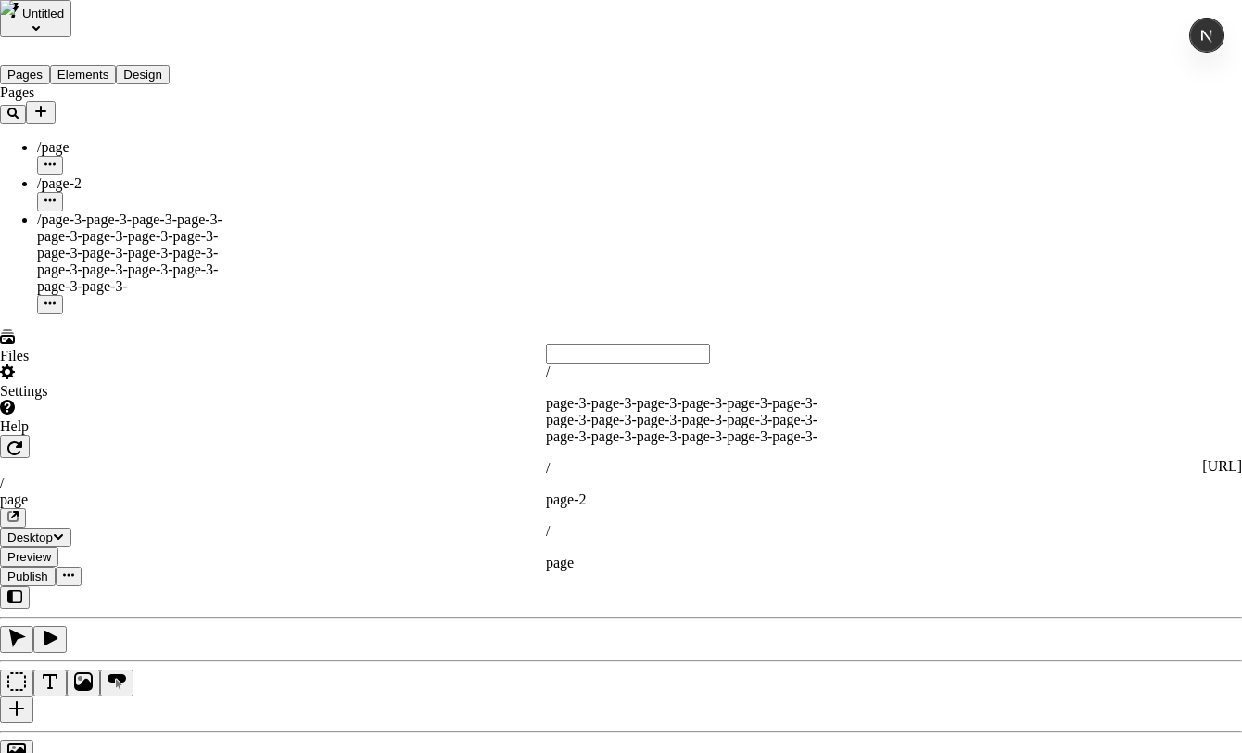
click at [683, 405] on p "page-3-page-3-page-3-page-3-page-3-page-3-page-3-page-3-page-3-page-3-page-3-pa…" at bounding box center [690, 420] width 289 height 50
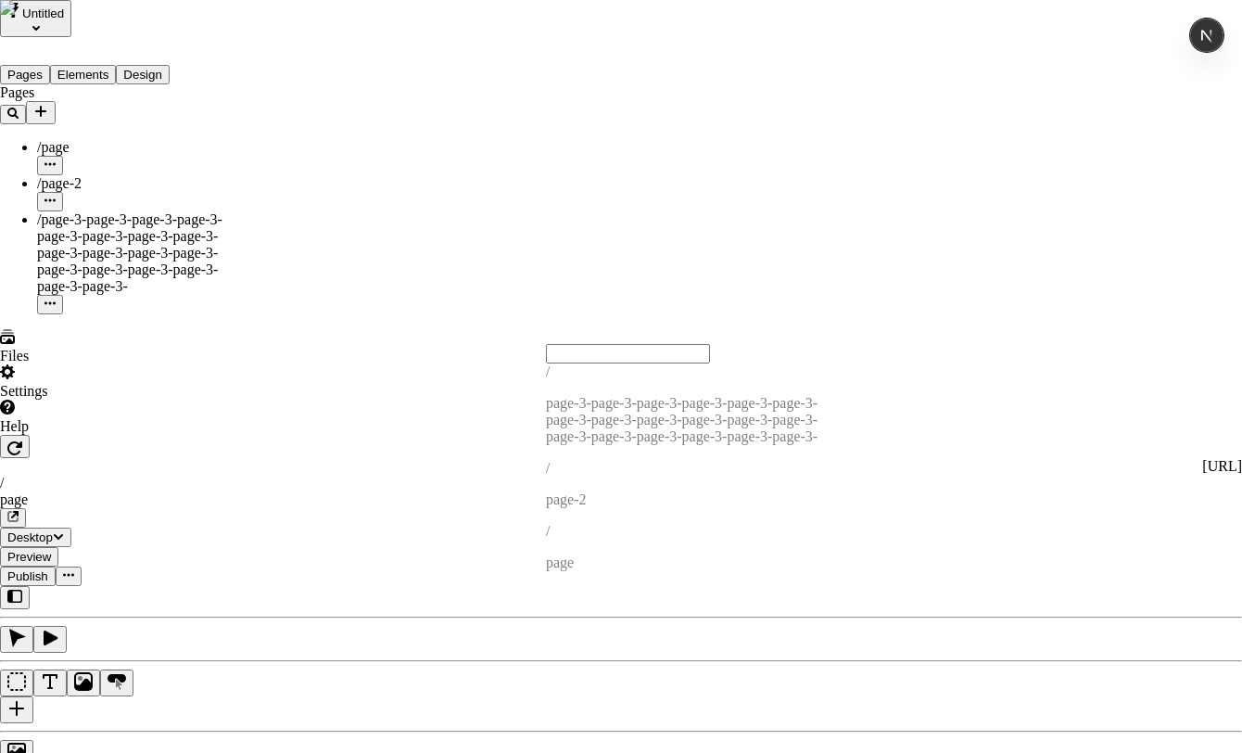
type input "page-3-page-3-page-3-page-3-page-3-page-3-page-3-page-3-page-3-page-3-page-3-pa…"
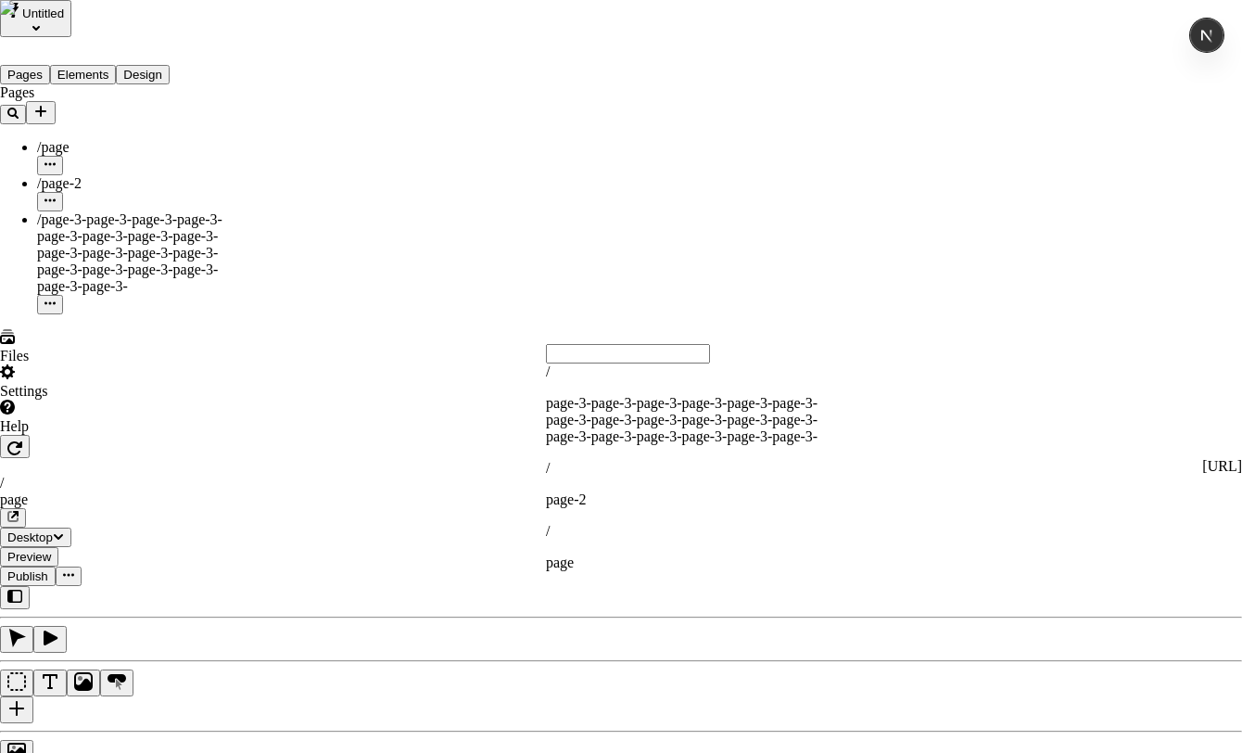
click at [583, 460] on div "/ page-2" at bounding box center [690, 484] width 289 height 48
type input "page-2"
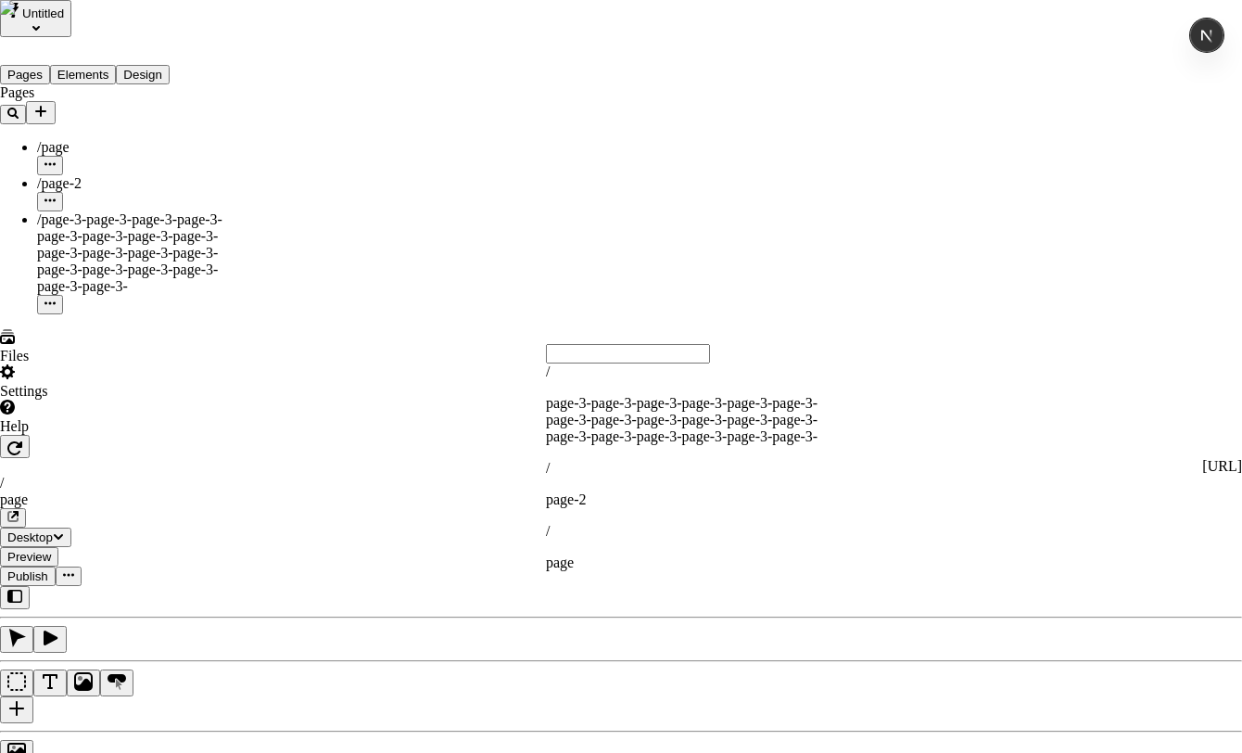
click at [668, 407] on p "page-3-page-3-page-3-page-3-page-3-page-3-page-3-page-3-page-3-page-3-page-3-pa…" at bounding box center [690, 420] width 289 height 50
type input "page-3-page-3-page-3-page-3-page-3-page-3-page-3-page-3-page-3-page-3-page-3-pa…"
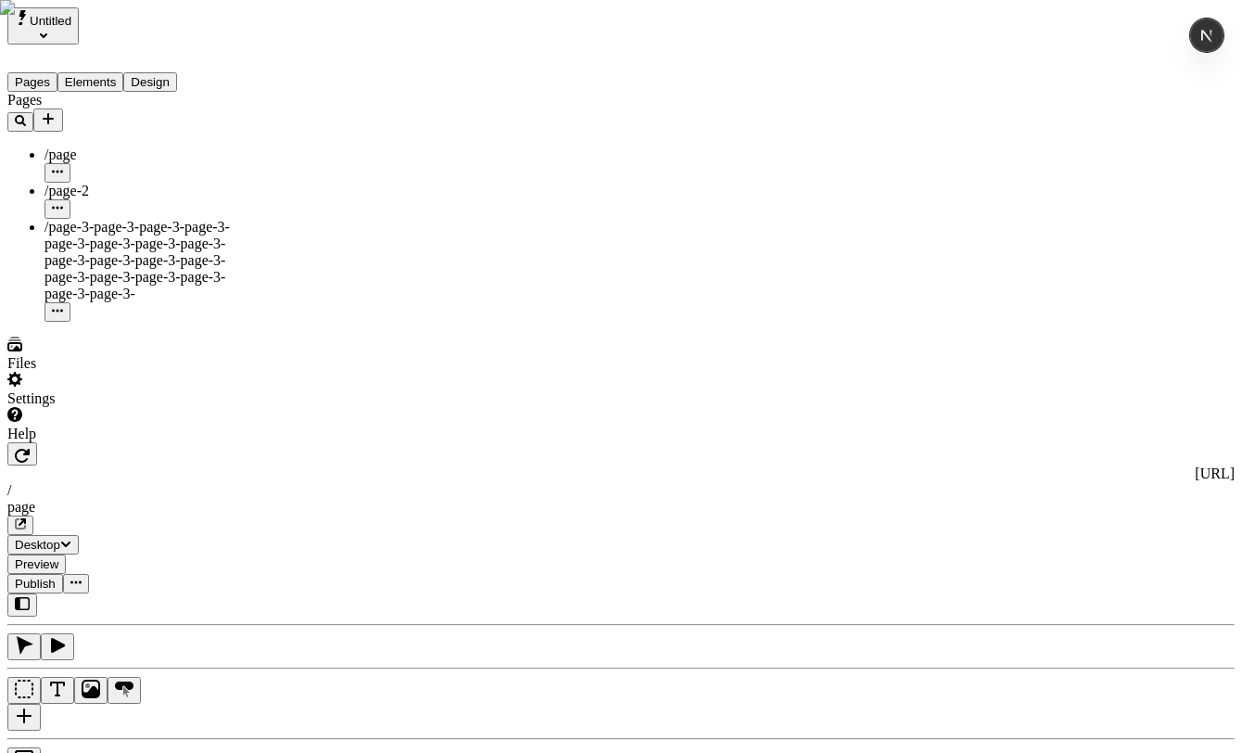
click at [986, 611] on div "Reset to base" at bounding box center [1002, 636] width 33 height 50
type input "18"
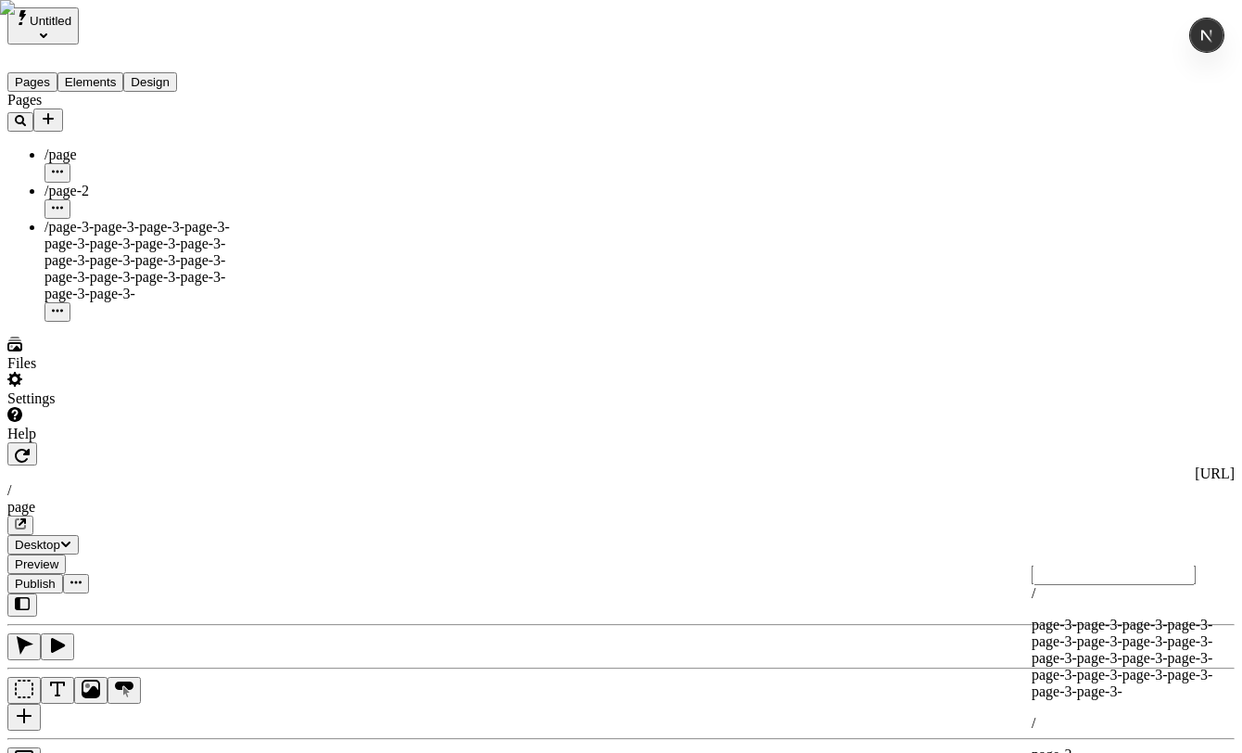
click at [1094, 746] on p "page-2" at bounding box center [1131, 754] width 199 height 17
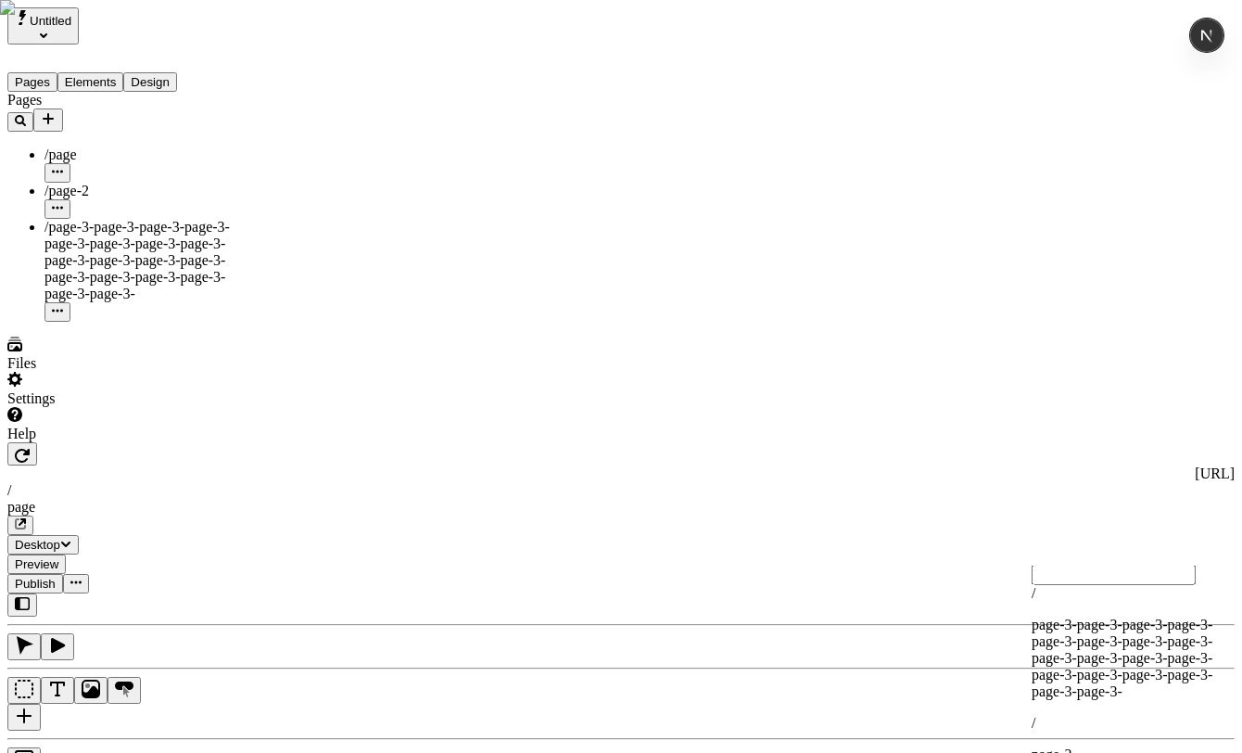
click at [1155, 618] on p "page-3-page-3-page-3-page-3-page-3-page-3-page-3-page-3-page-3-page-3-page-3-pa…" at bounding box center [1131, 657] width 199 height 83
type input "page-3-page-3-page-3-page-3-page-3-page-3-page-3-page-3-page-3-page-3-page-3-pa…"
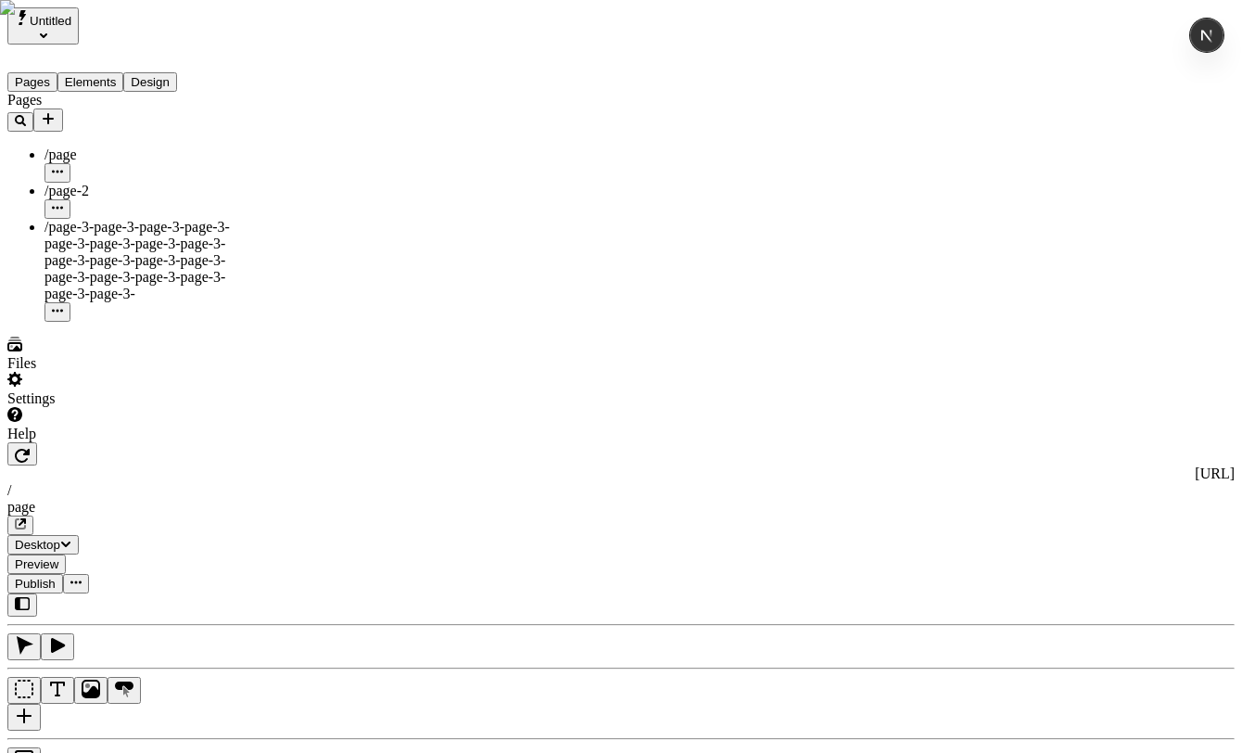
click at [986, 592] on div "Reset to base Alt + Click" at bounding box center [1002, 643] width 33 height 102
click at [986, 611] on div "Reset to base" at bounding box center [1002, 636] width 33 height 50
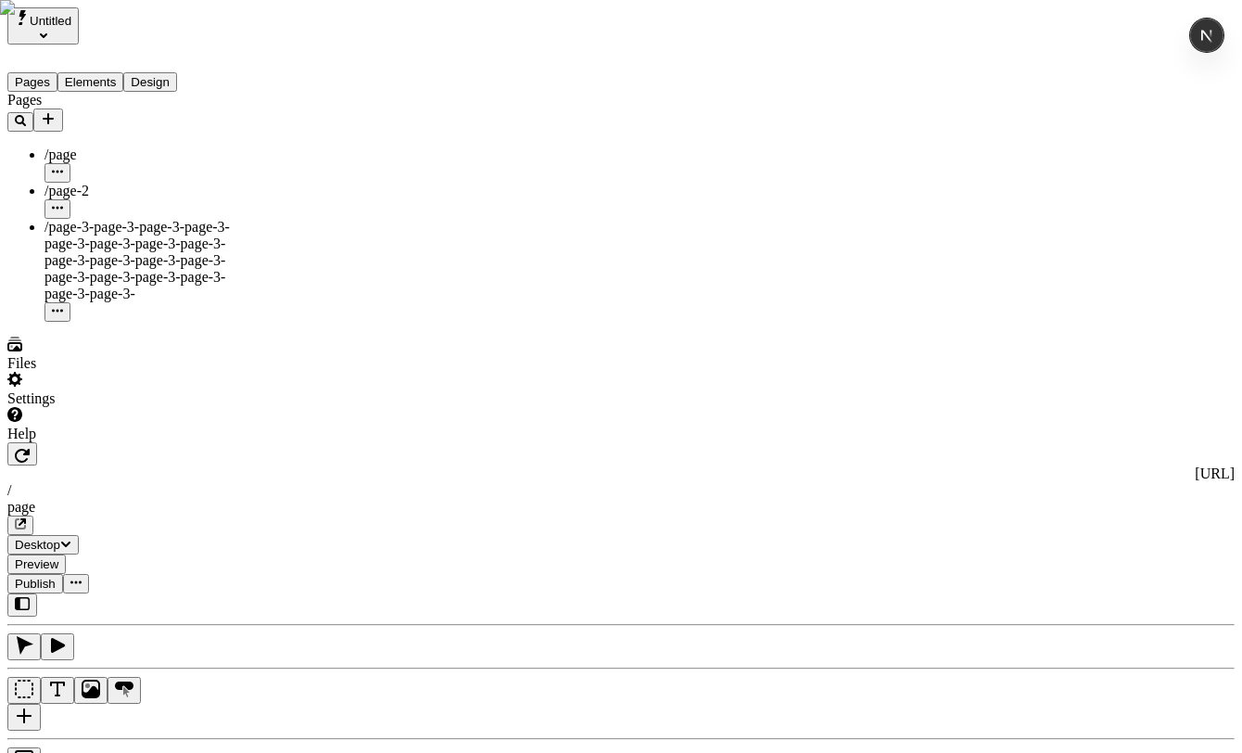
click at [82, 407] on div "Settings" at bounding box center [118, 389] width 222 height 35
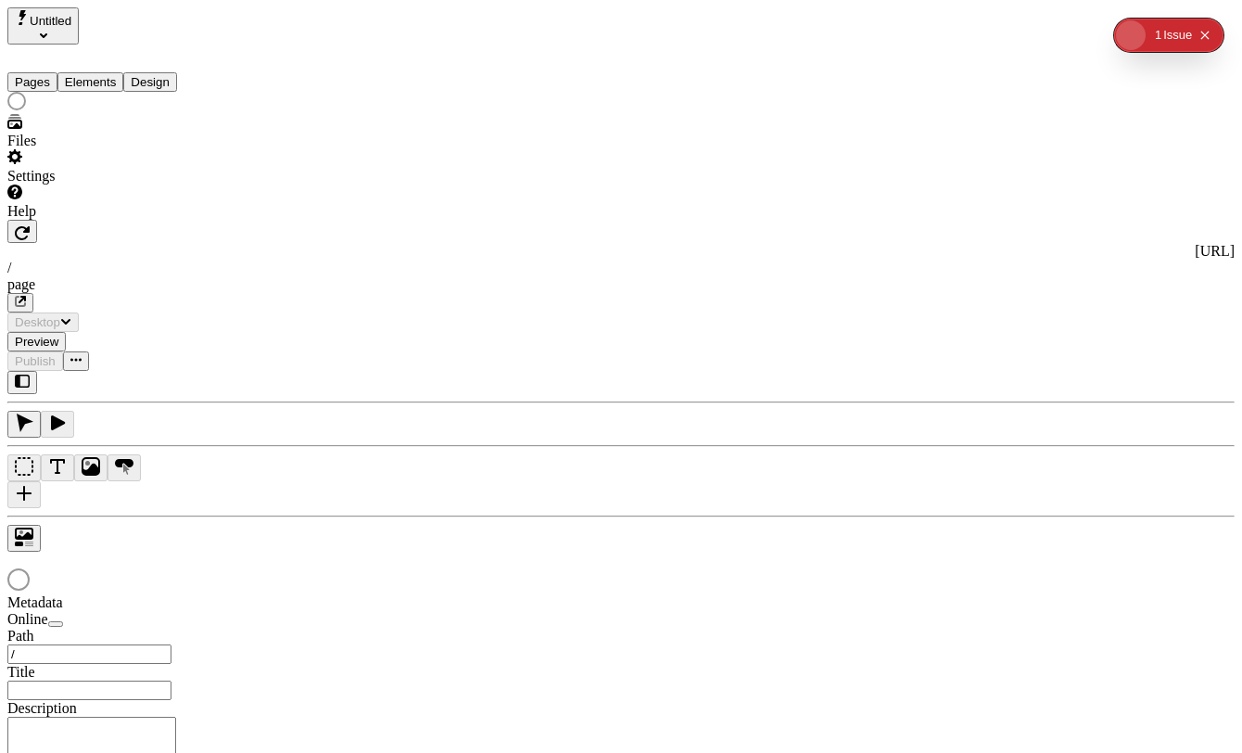
type input "/page"
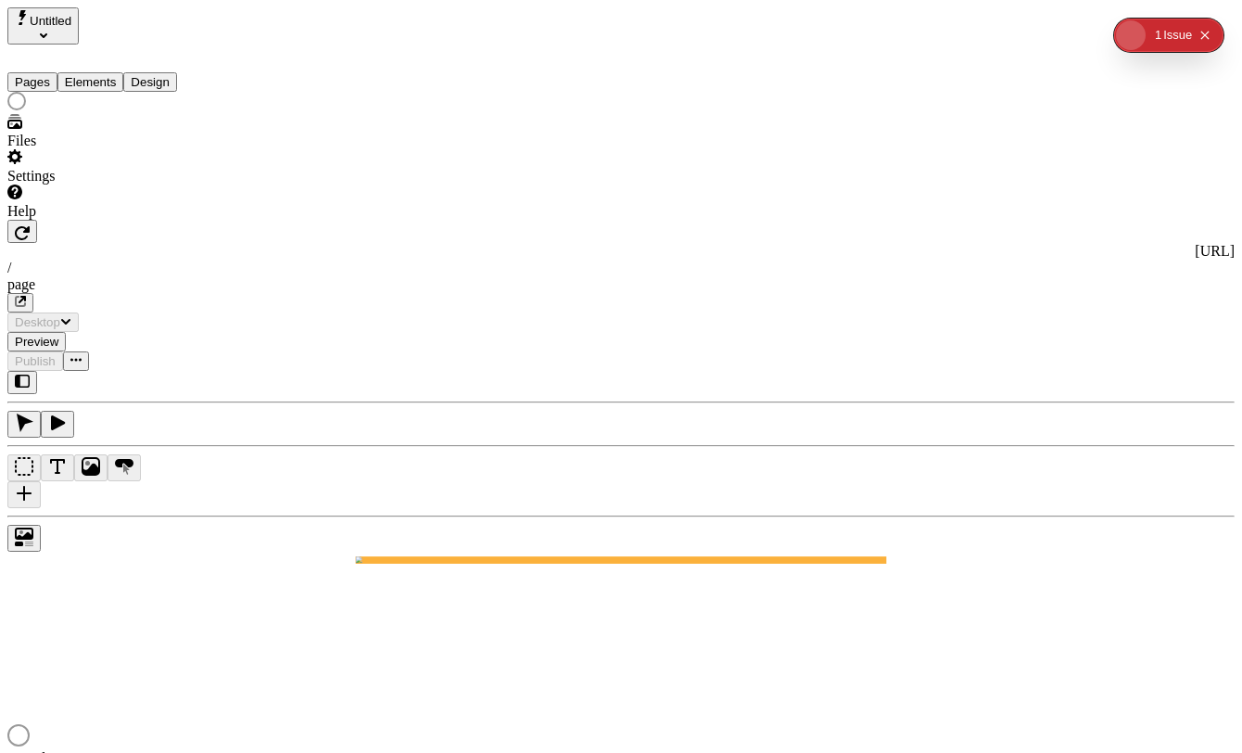
type input "/page"
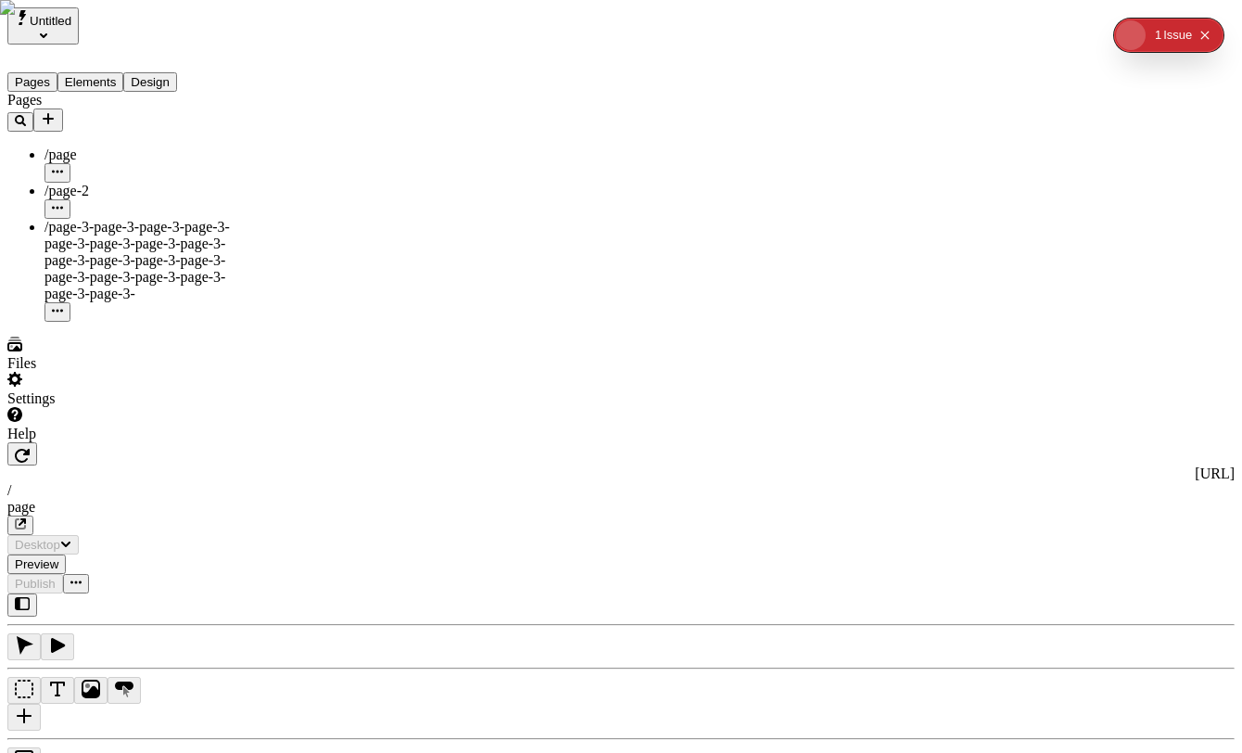
click at [111, 407] on div "Settings" at bounding box center [118, 389] width 222 height 35
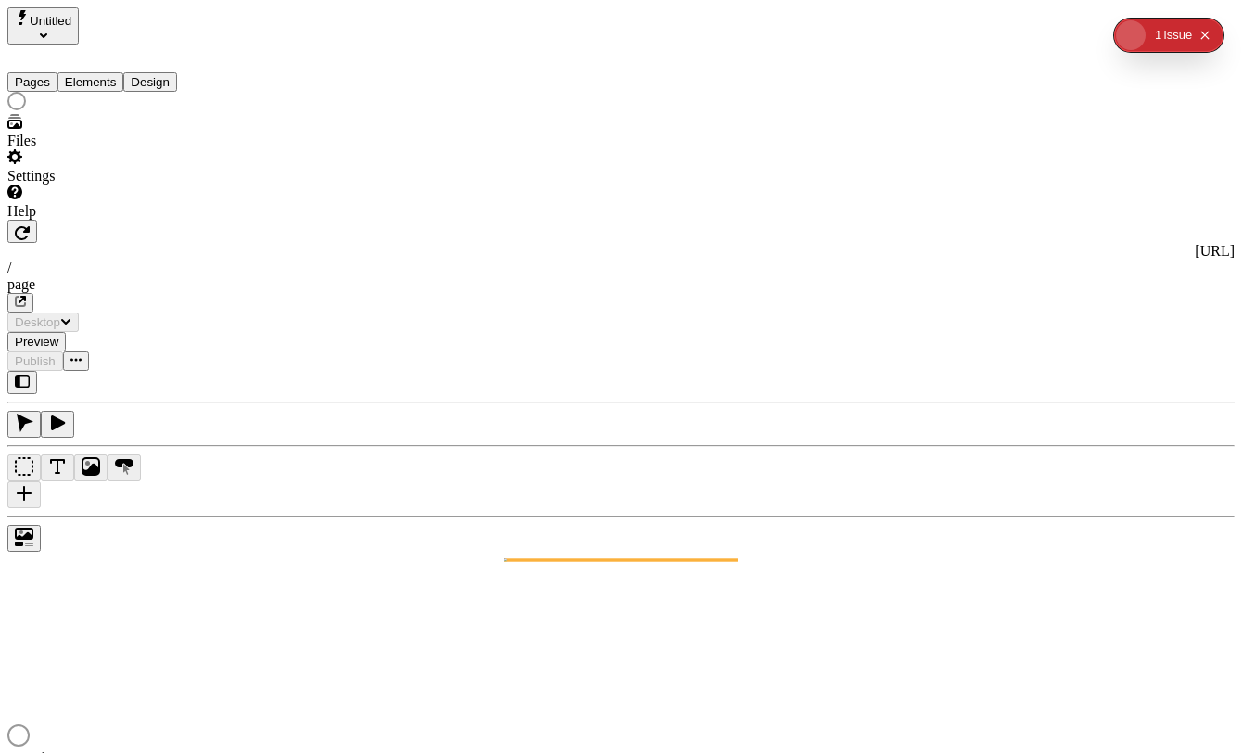
type input "/page"
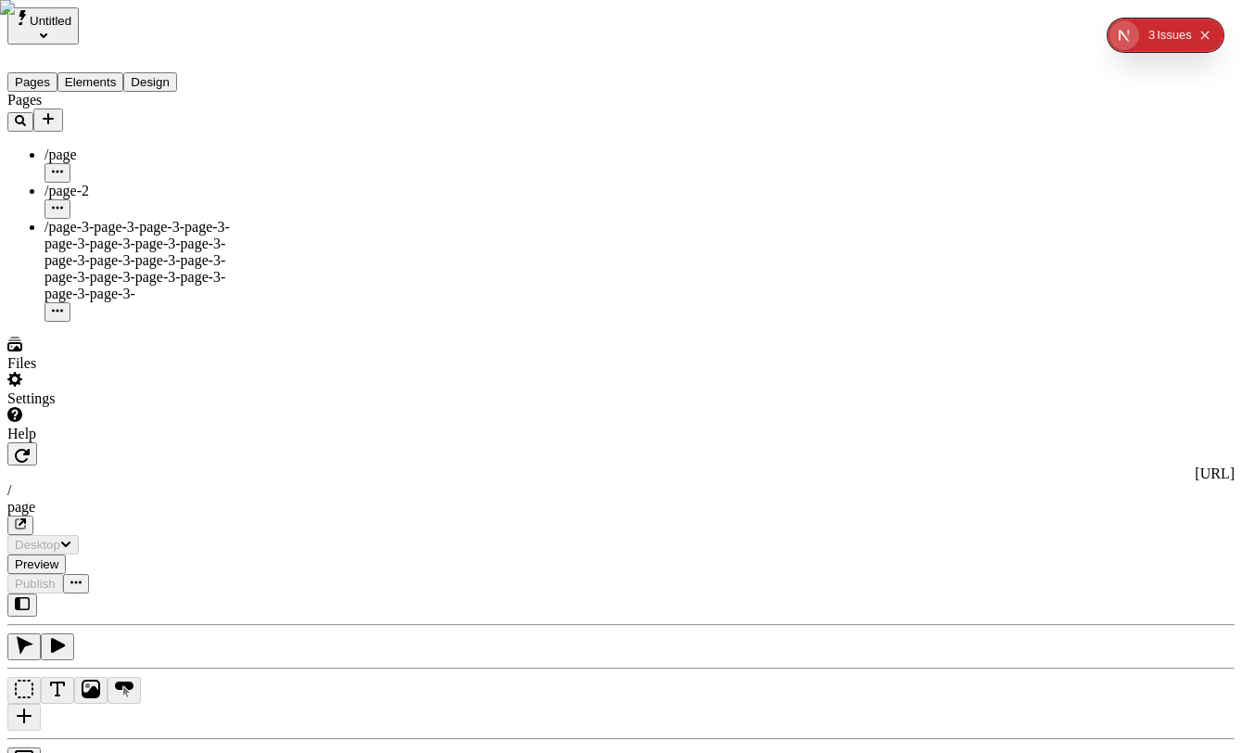
click at [134, 407] on div "Settings" at bounding box center [118, 389] width 222 height 35
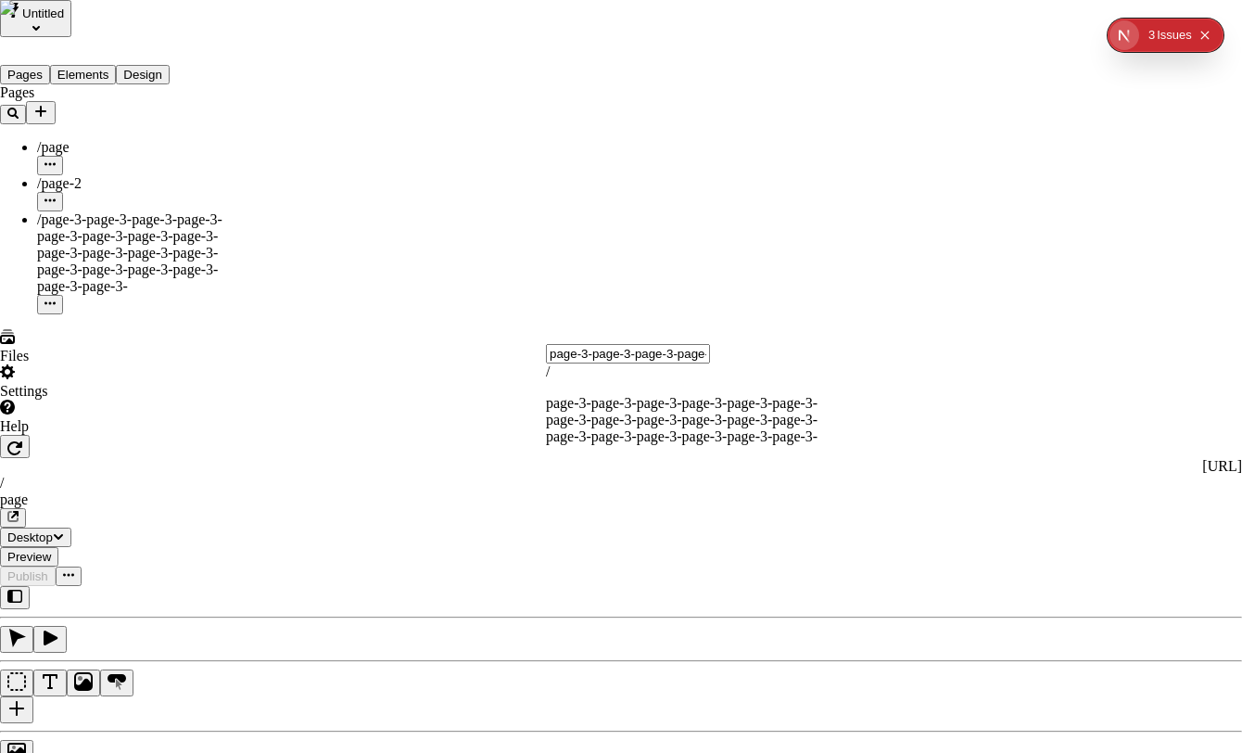
click at [708, 408] on span "page-3-page-3-page-3-page-3-page-3-page-3-page-3-page-3-page-3-page-3-page-3-pa…" at bounding box center [682, 419] width 272 height 49
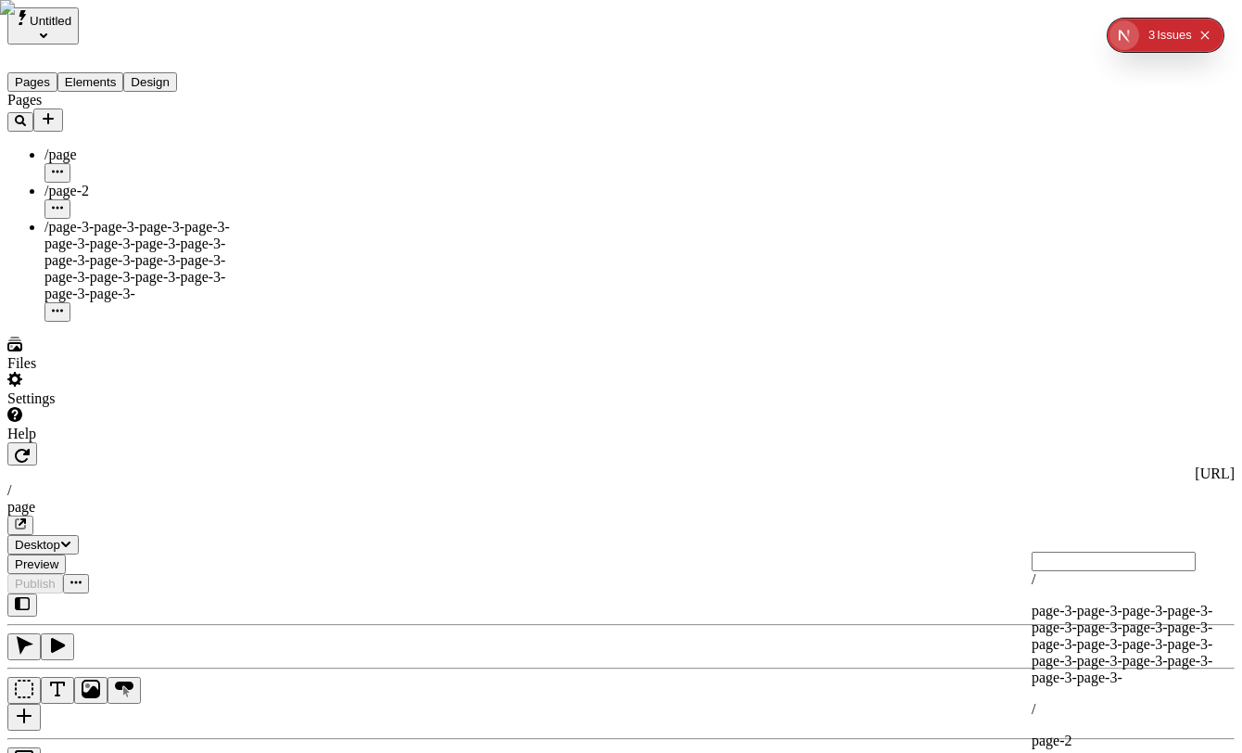
click at [1120, 608] on p "page-3-page-3-page-3-page-3-page-3-page-3-page-3-page-3-page-3-page-3-page-3-pa…" at bounding box center [1131, 644] width 199 height 83
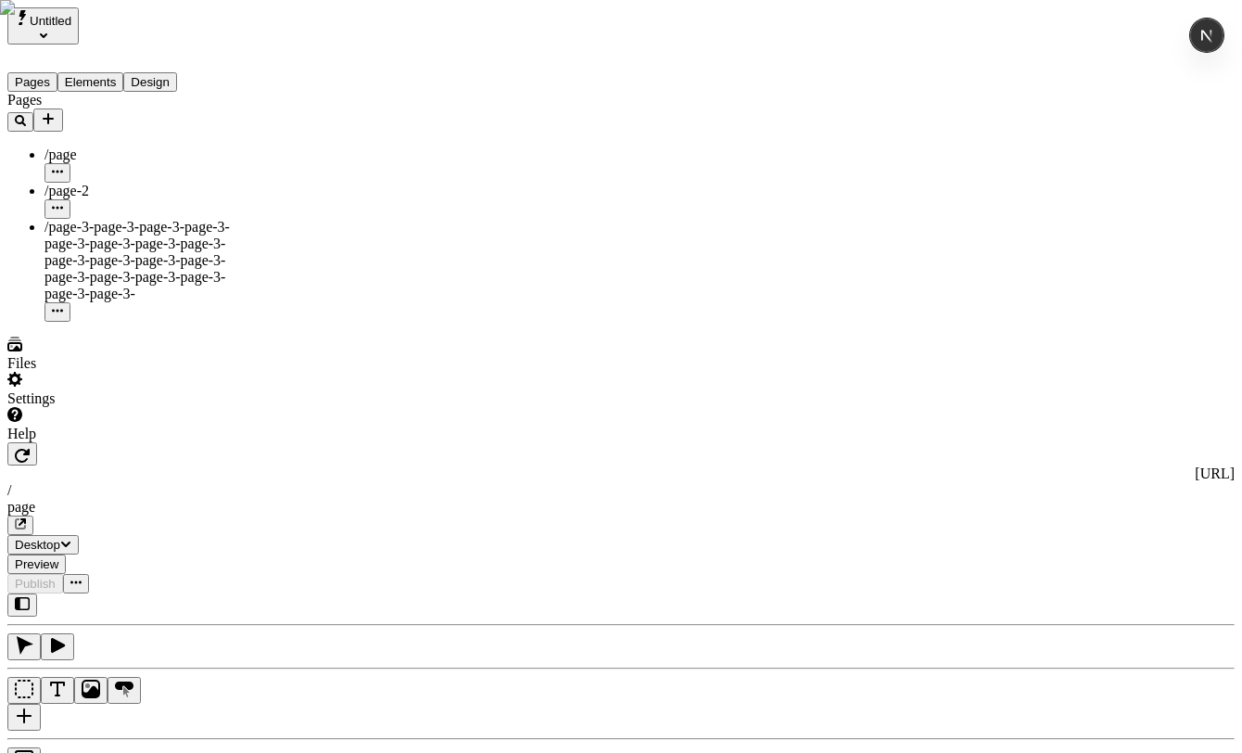
scroll to position [27, 0]
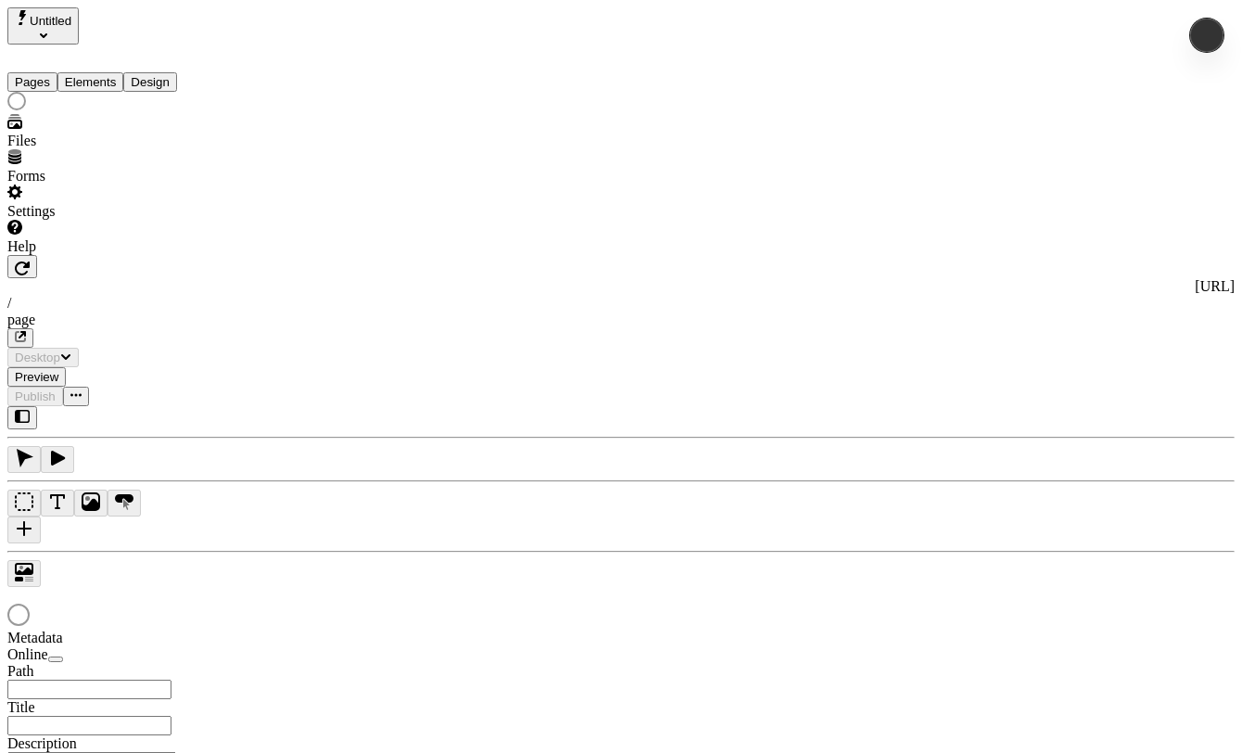
type input "/page"
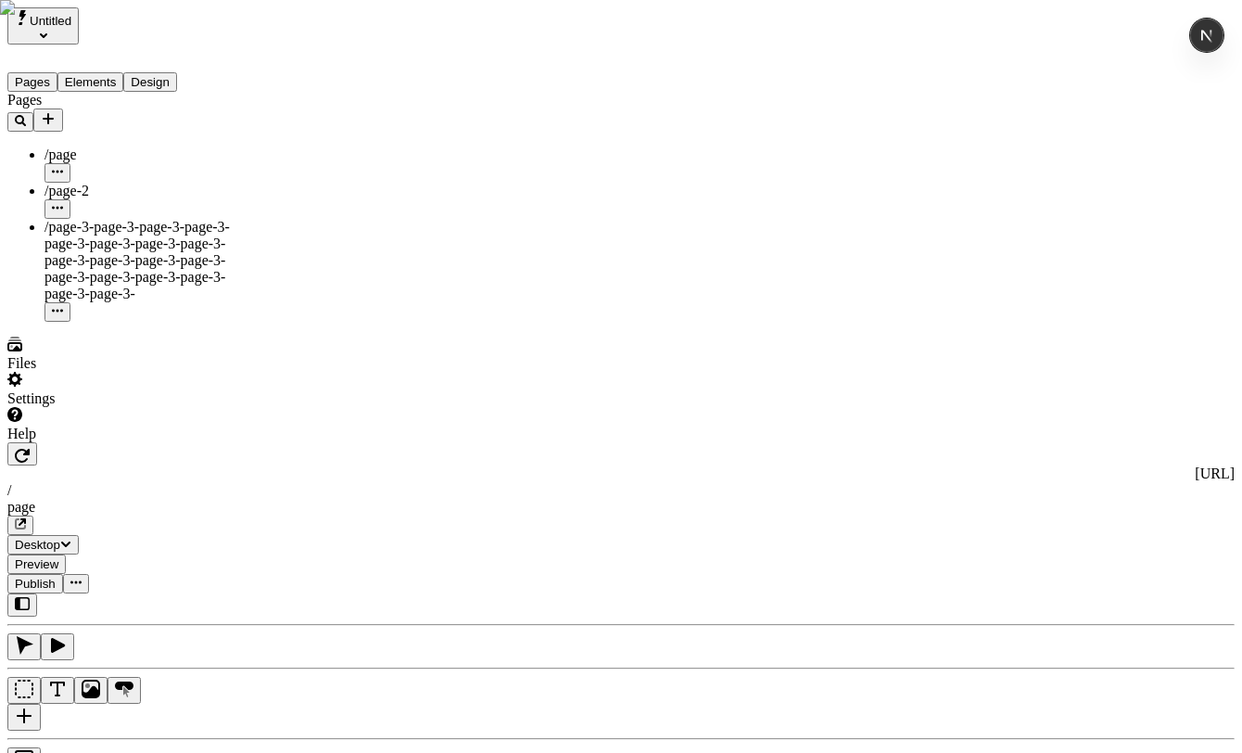
click at [67, 680] on icon "Text" at bounding box center [57, 689] width 19 height 19
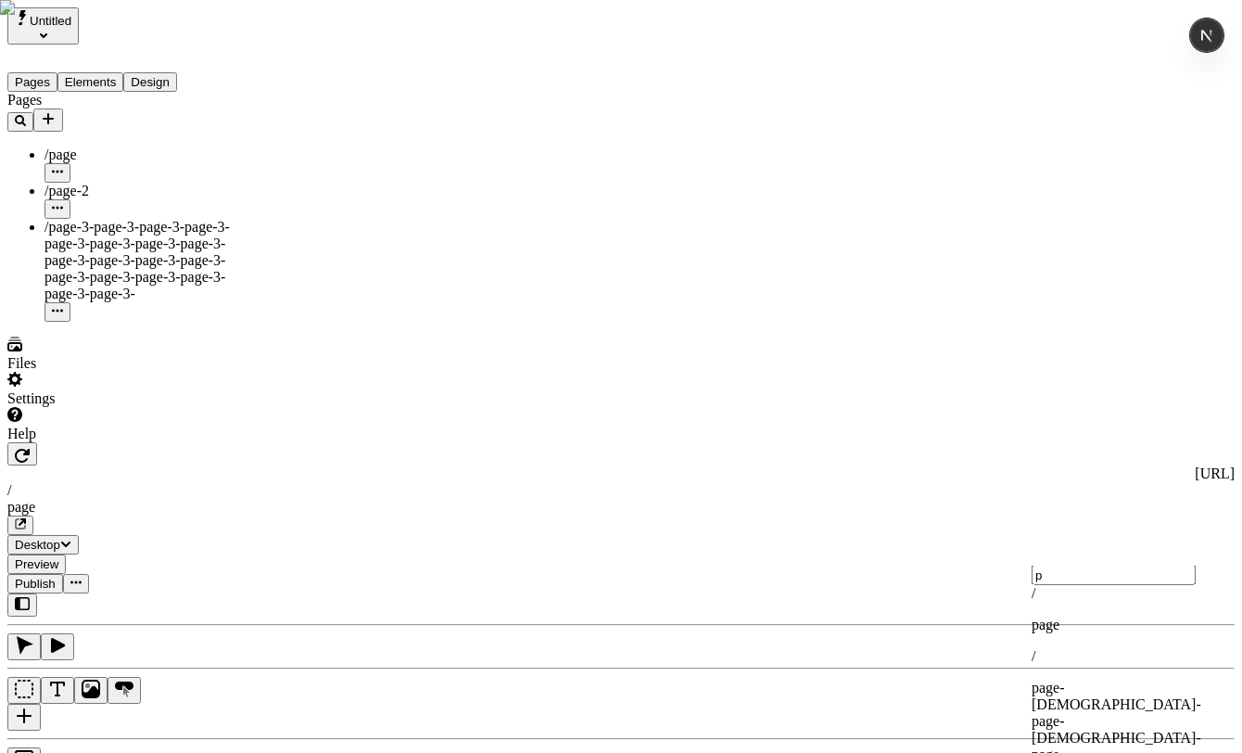
click at [1104, 632] on div "/ p age" at bounding box center [1131, 609] width 199 height 48
type input "page"
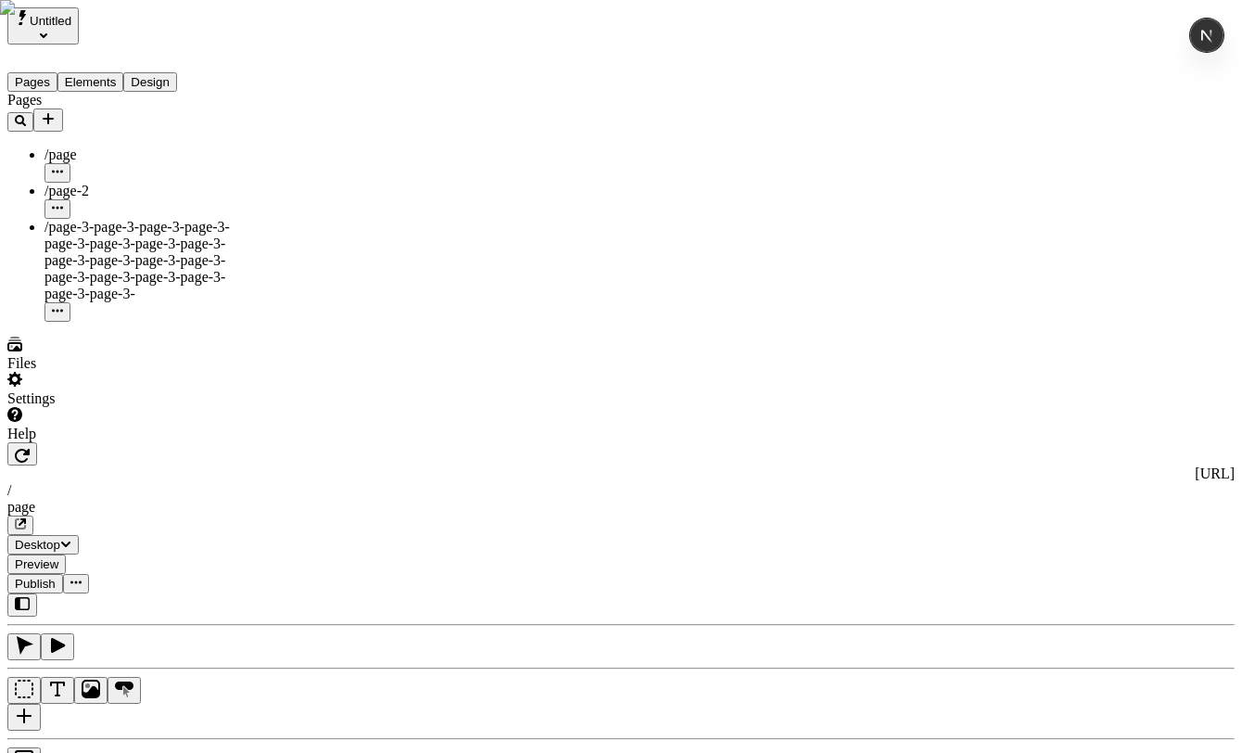
click at [84, 407] on div "Settings" at bounding box center [118, 389] width 222 height 35
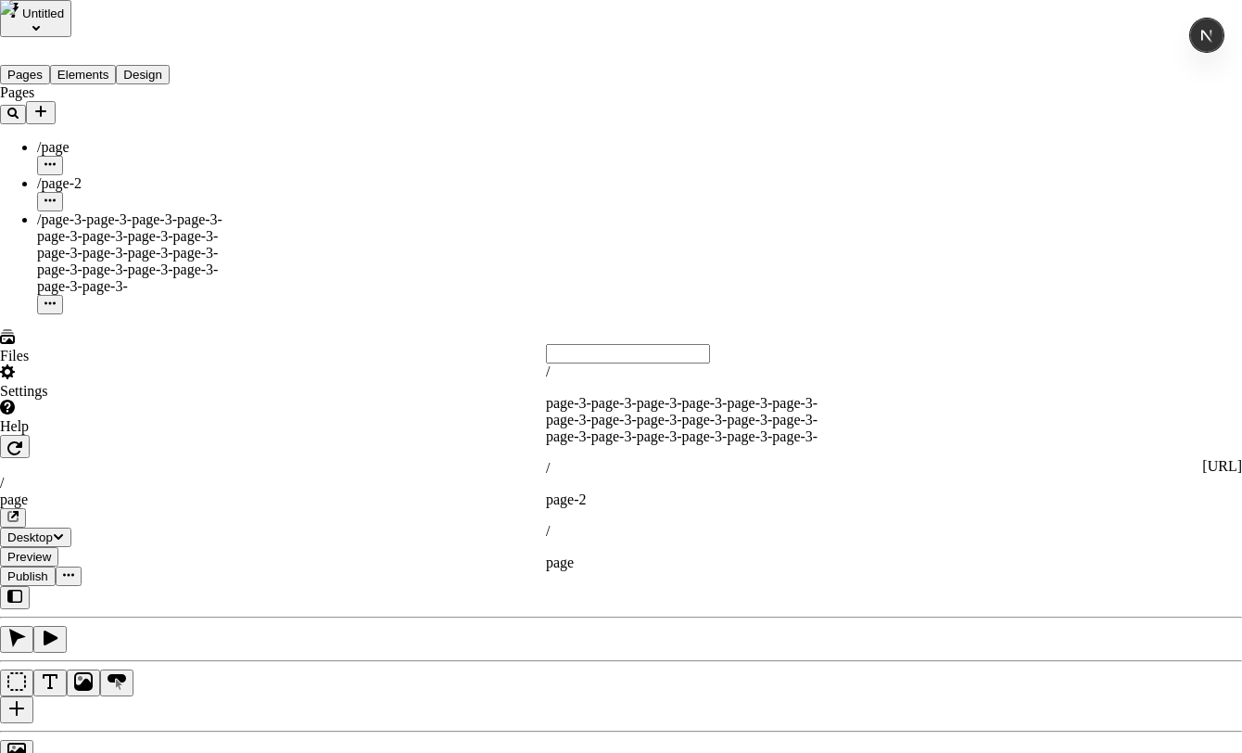
click at [684, 523] on div "/ page" at bounding box center [690, 547] width 289 height 48
type input "page"
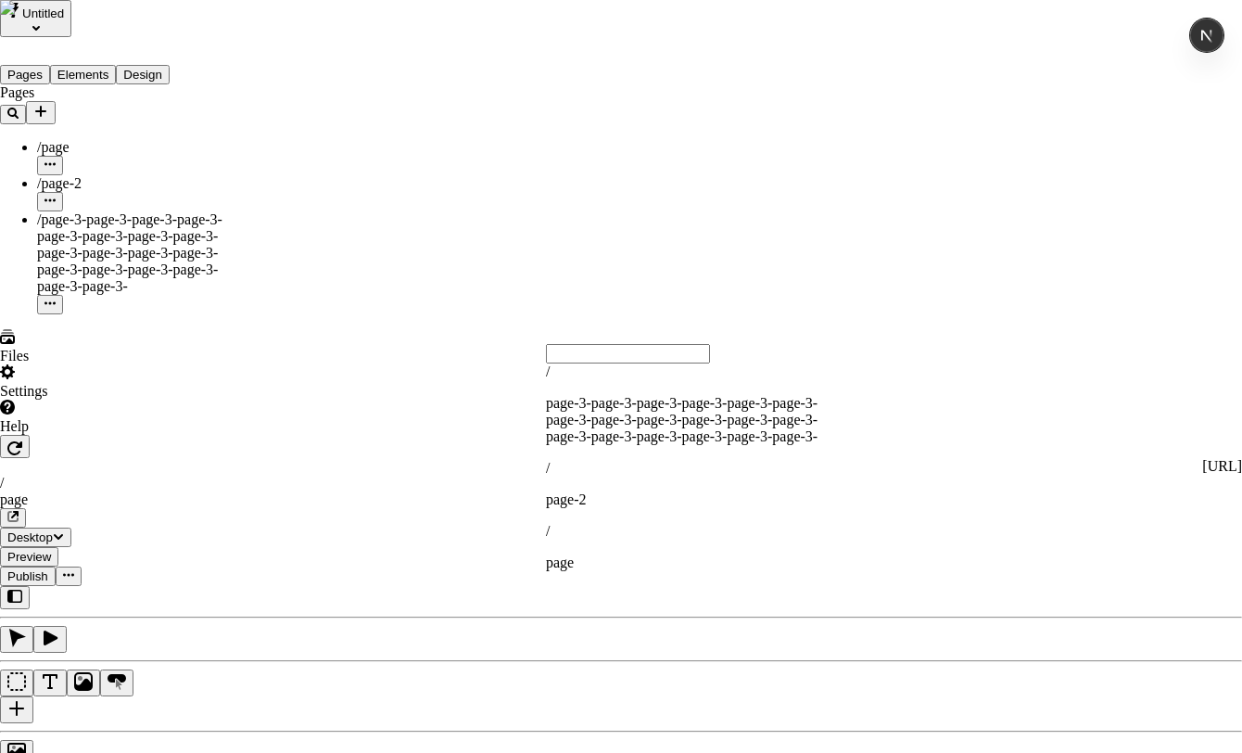
click at [651, 403] on p "page-3-page-3-page-3-page-3-page-3-page-3-page-3-page-3-page-3-page-3-page-3-pa…" at bounding box center [690, 420] width 289 height 50
type input "page-3-page-3-page-3-page-3-page-3-page-3-page-3-page-3-page-3-page-3-page-3-pa…"
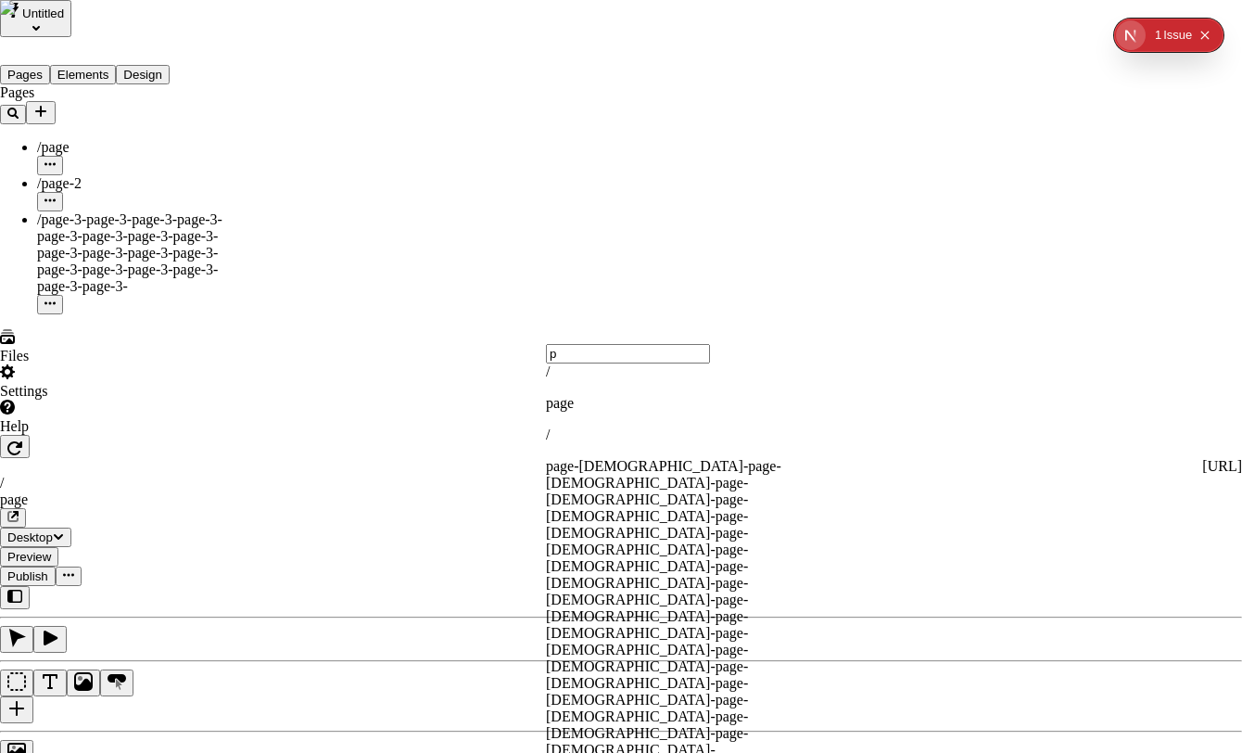
type input "page-2"
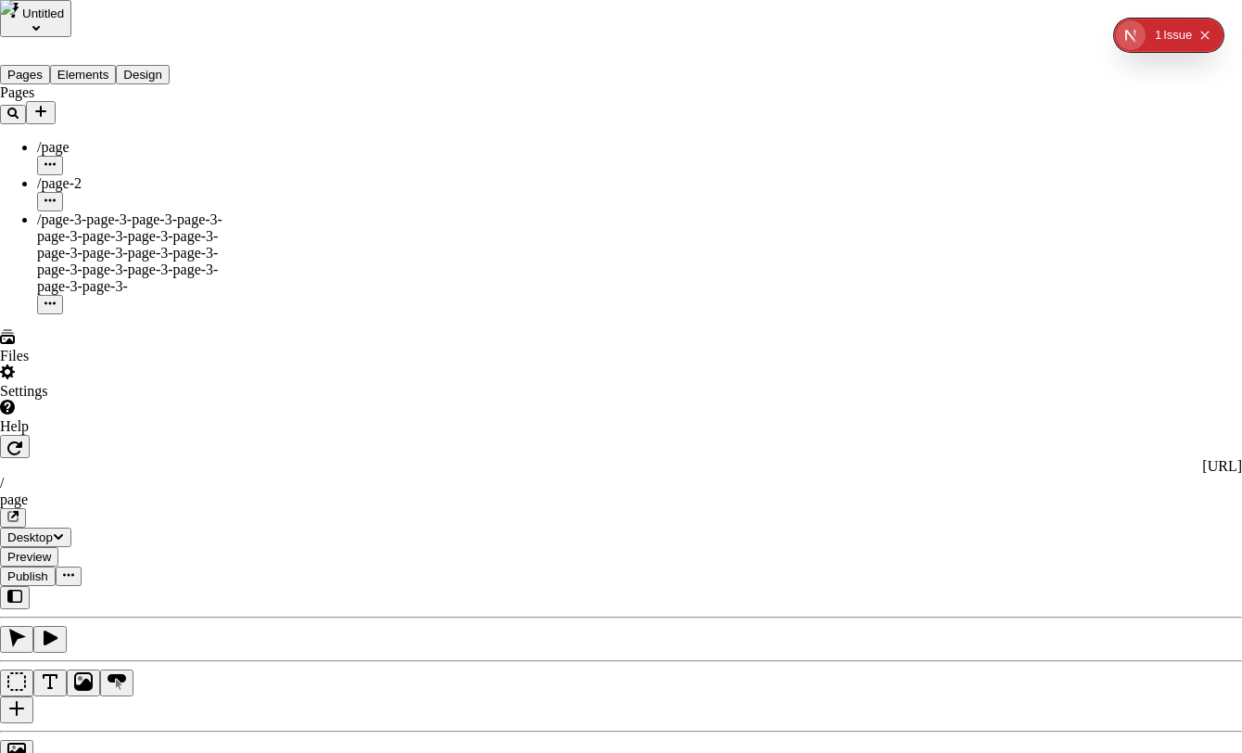
type input "page"
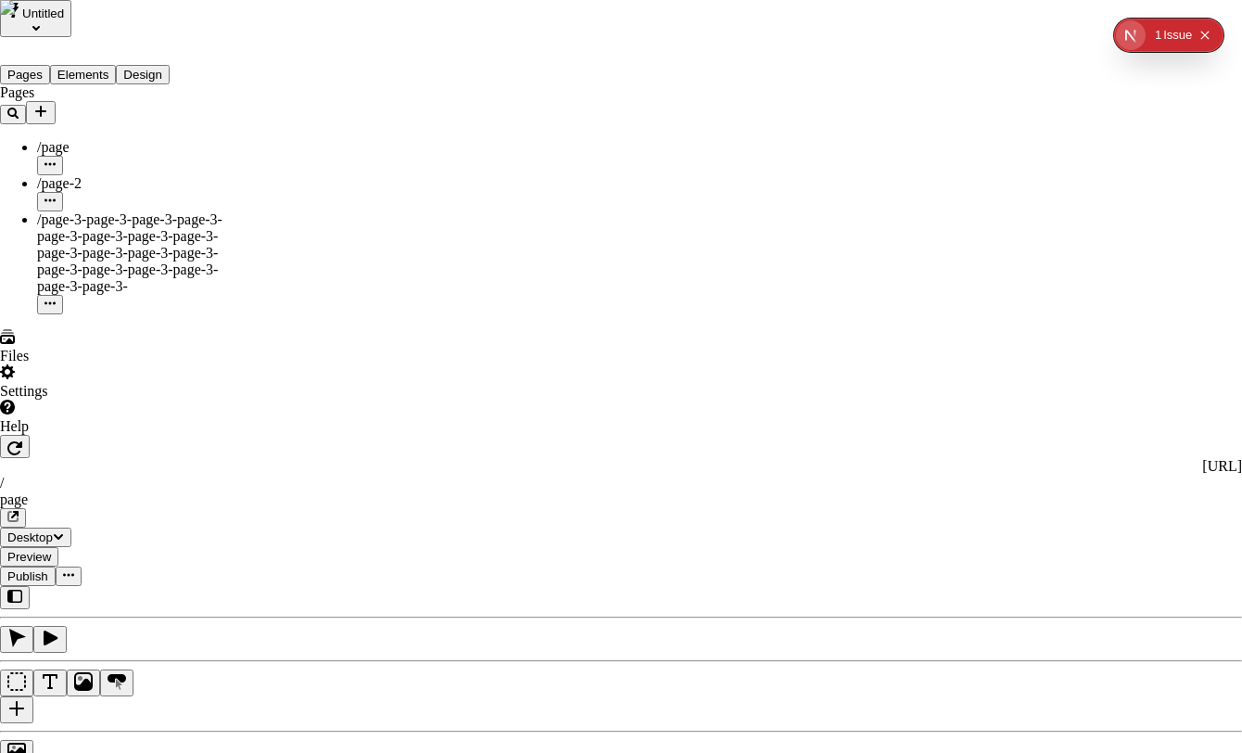
type input "/aaa"
type input "bbb"
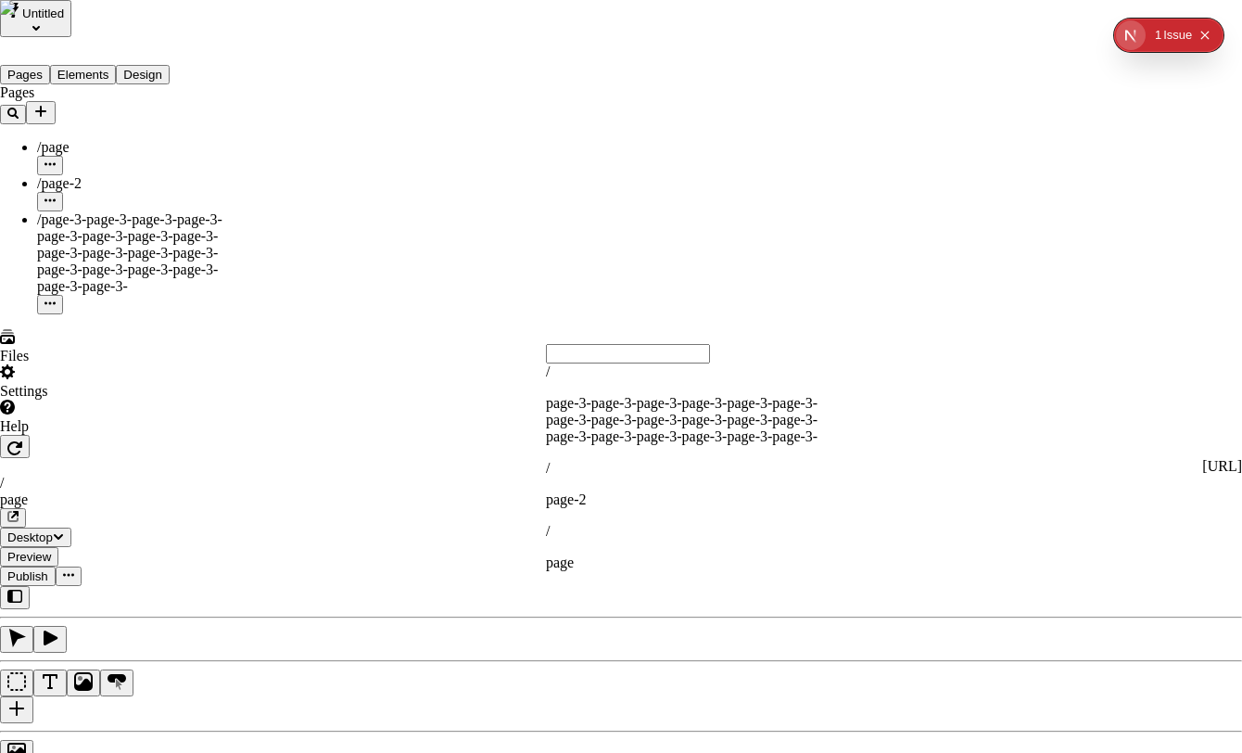
click at [646, 397] on p "page-3-page-3-page-3-page-3-page-3-page-3-page-3-page-3-page-3-page-3-page-3-pa…" at bounding box center [690, 420] width 289 height 50
type input "page-3-page-3-page-3-page-3-page-3-page-3-page-3-page-3-page-3-page-3-page-3-pa…"
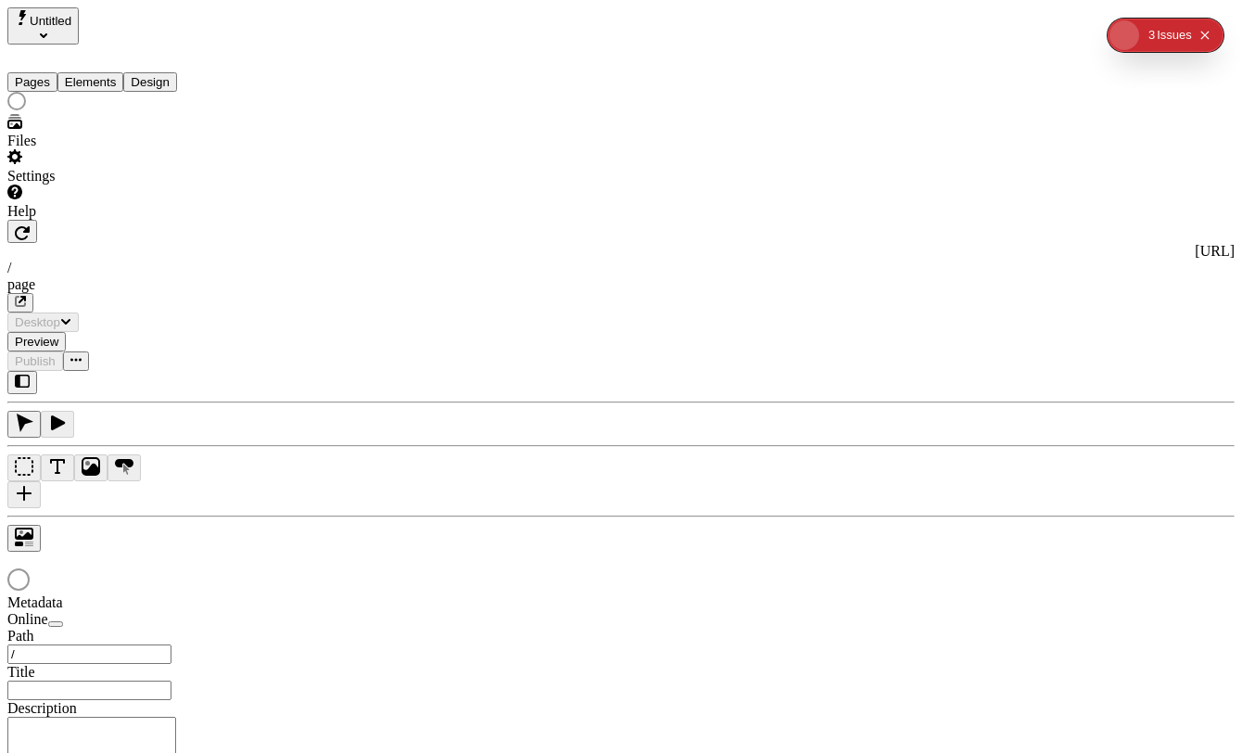
type input "/page"
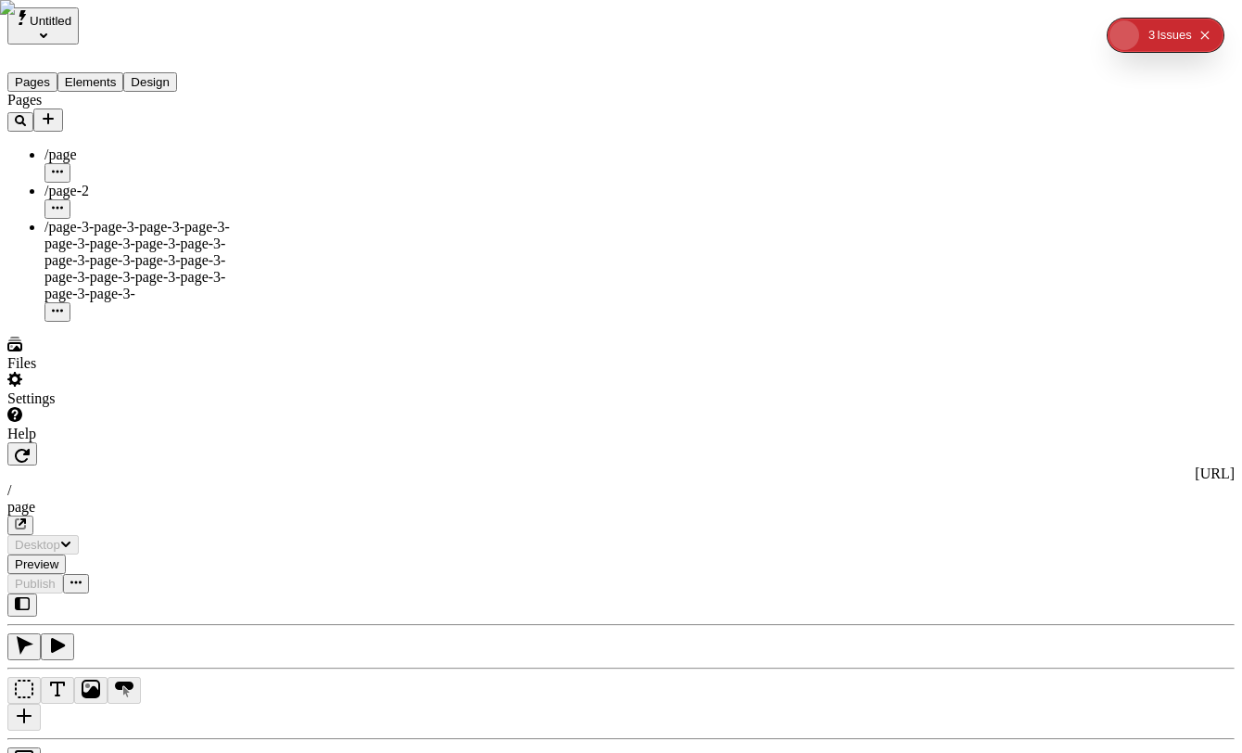
type input "/page"
click at [175, 283] on div "Pages /page /page-2 /page-3-page-3-page-3-page-3-page-3-page-3-page-3-page-3-pa…" at bounding box center [118, 207] width 222 height 230
click at [75, 234] on div "Pages /page /page-2 /page-3-page-3-page-3-page-3-page-3-page-3-page-3-page-3-pa…" at bounding box center [118, 207] width 222 height 230
click at [91, 219] on span "/page-3-page-3-page-3-page-3-page-3-page-3-page-3-page-3-page-3-page-3-page-3-p…" at bounding box center [136, 260] width 185 height 83
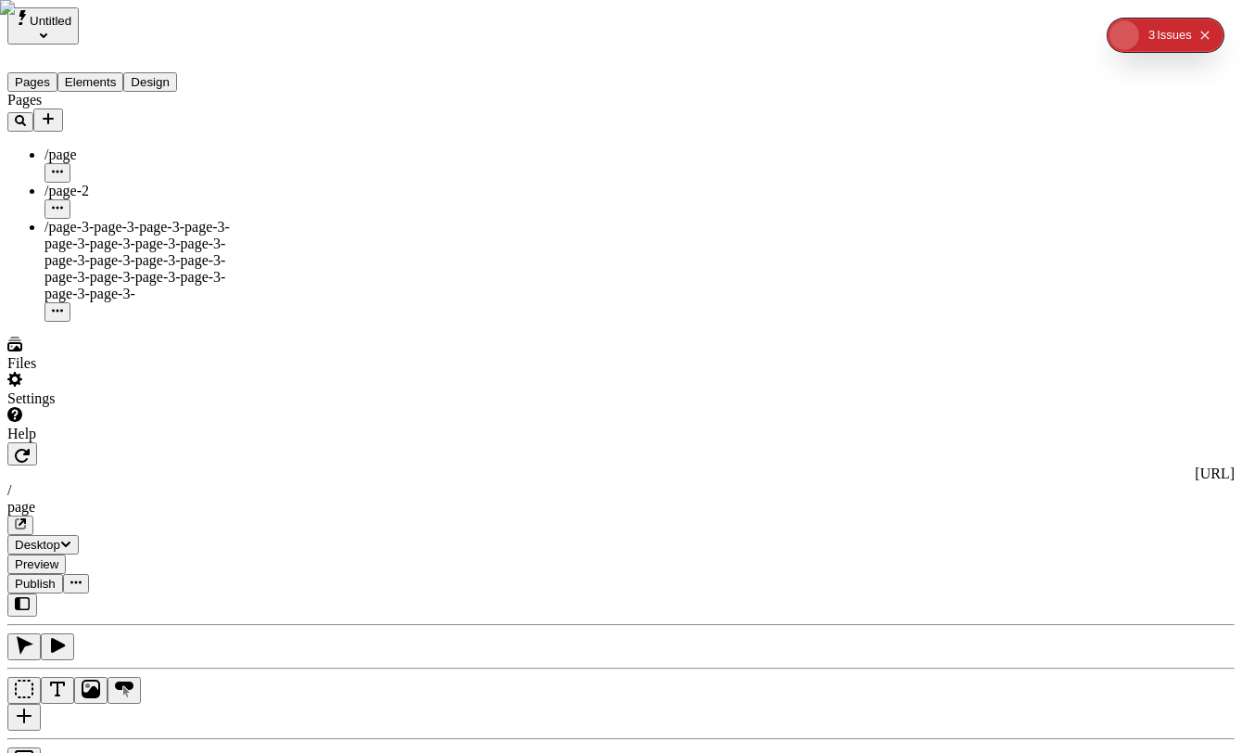
click at [63, 305] on icon "button" at bounding box center [57, 310] width 11 height 11
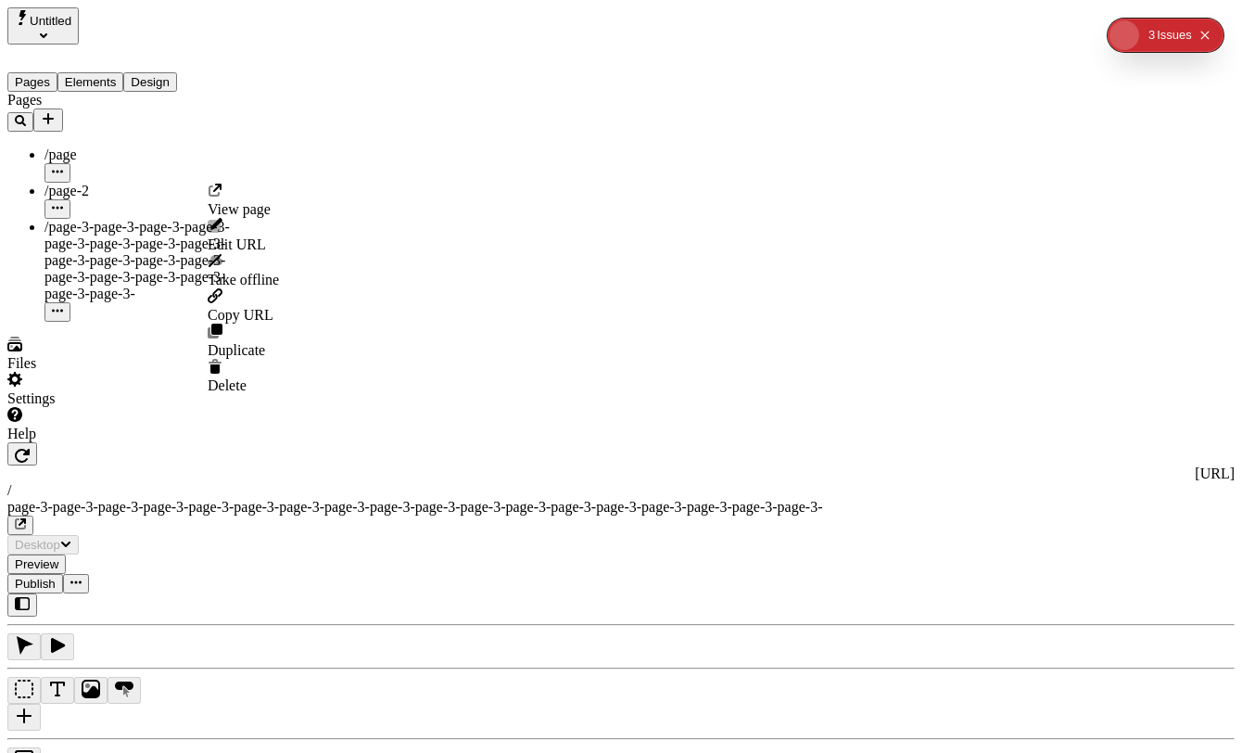
type input "/page-3-page-3-page-3-page-3-page-3-page-3-page-3-page-3-page-3-page-3-page-3-p…"
click at [266, 236] on span "Edit URL" at bounding box center [237, 244] width 58 height 16
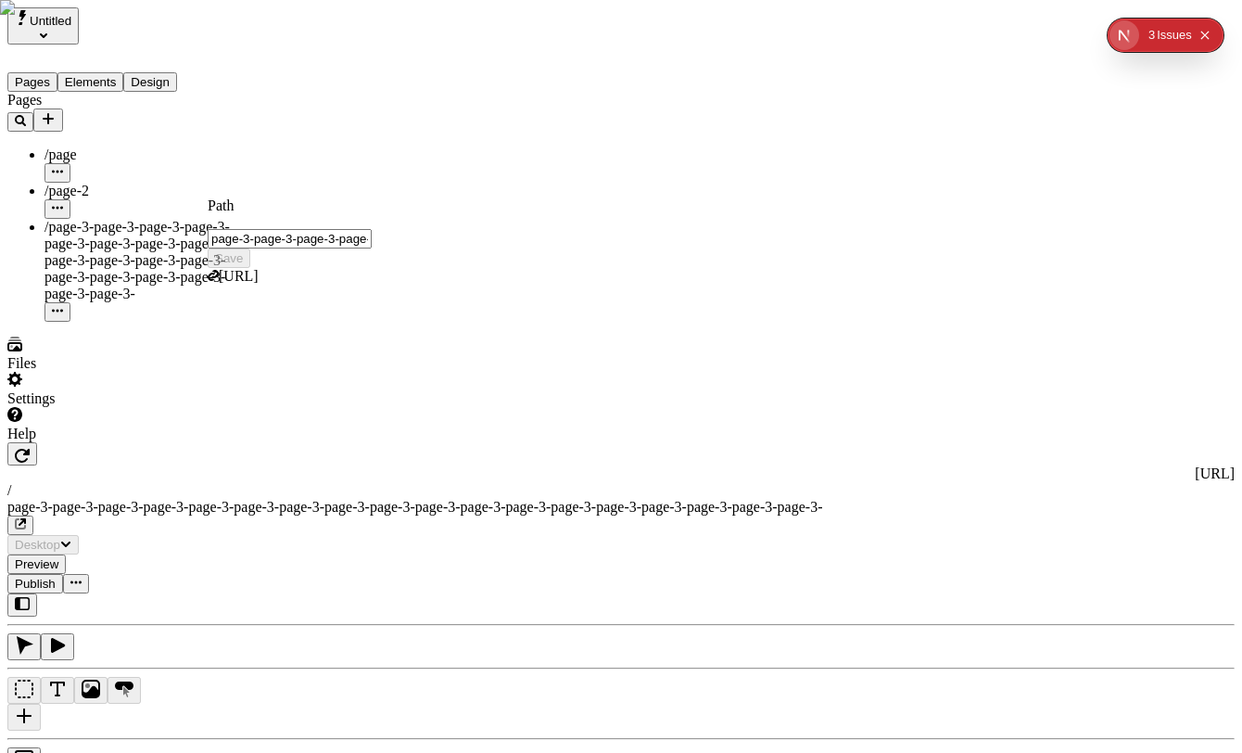
click at [101, 322] on div "Pages /page /page-2 /page-3-page-3-page-3-page-3-page-3-page-3-page-3-page-3-pa…" at bounding box center [118, 207] width 222 height 230
click at [106, 322] on div "Pages /page /page-2 /page-3-page-3-page-3-page-3-page-3-page-3-page-3-page-3-pa…" at bounding box center [118, 207] width 222 height 230
click at [105, 407] on div "Settings" at bounding box center [118, 389] width 222 height 35
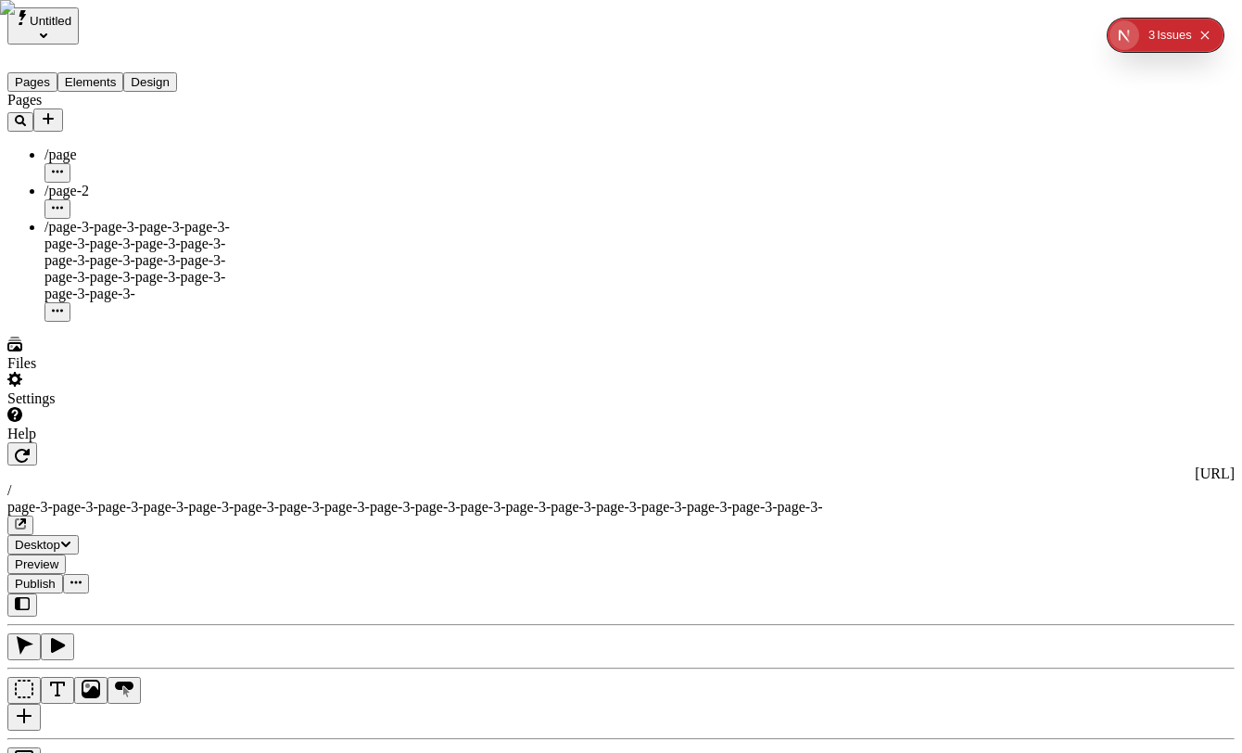
click at [99, 372] on div "Files" at bounding box center [118, 354] width 222 height 35
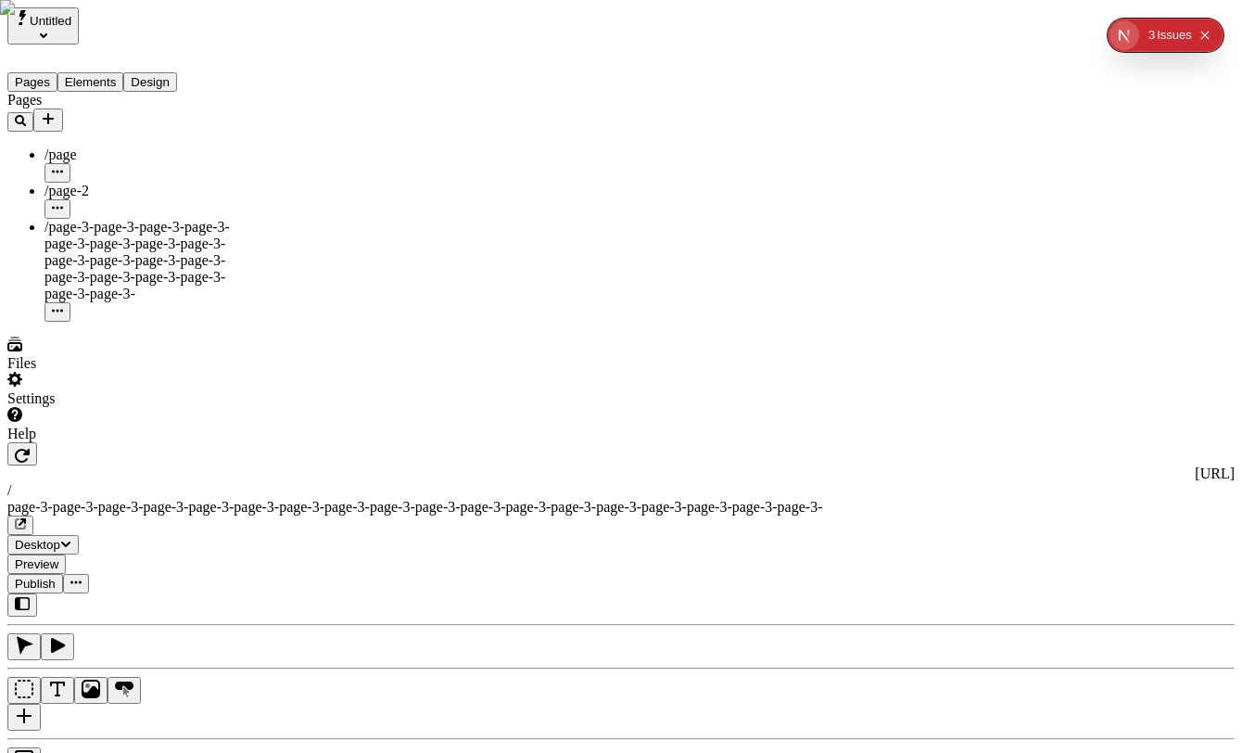
click at [77, 407] on div "Settings" at bounding box center [118, 398] width 222 height 17
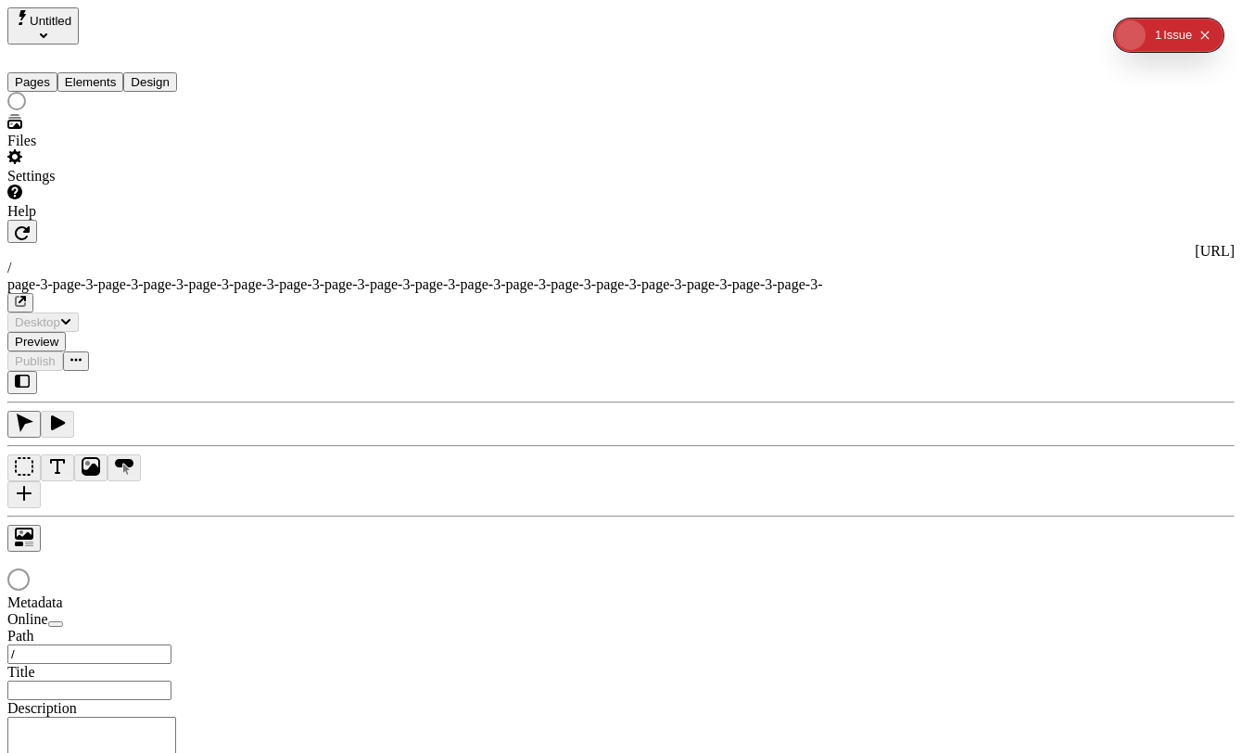
click at [84, 184] on div "Settings" at bounding box center [118, 166] width 222 height 35
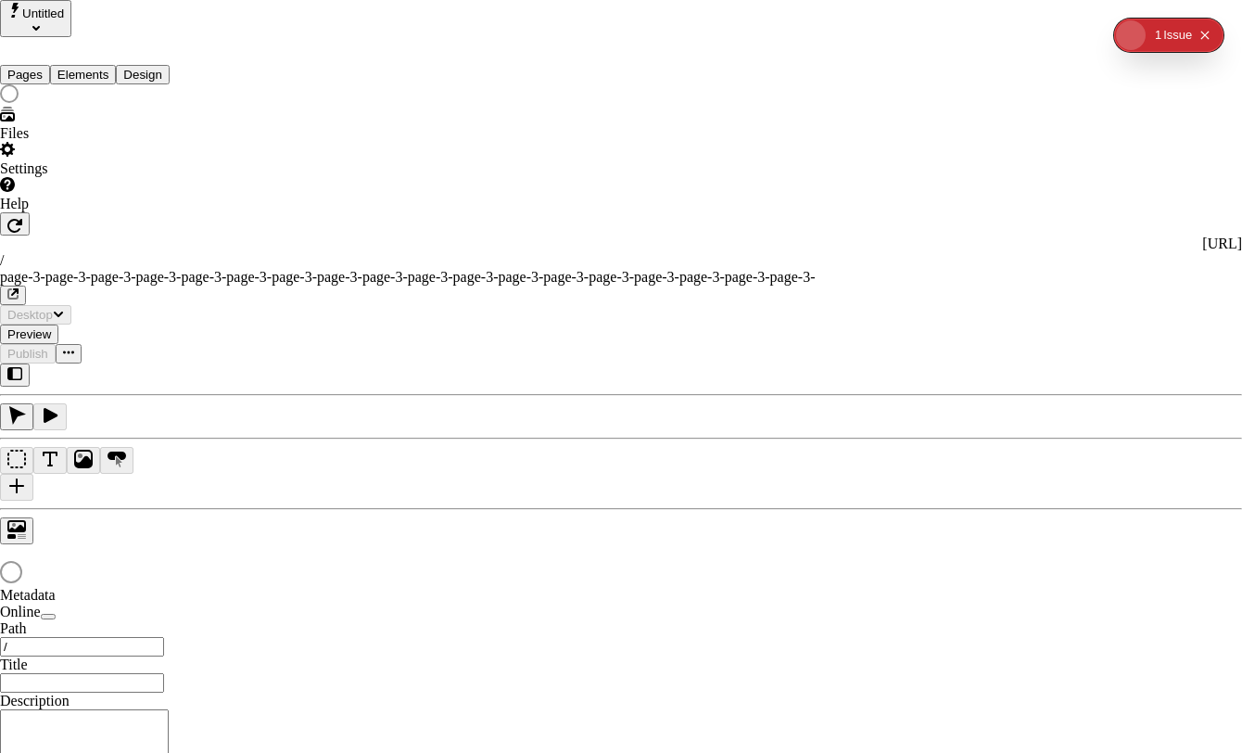
type input "/page-3-page-3-page-3-page-3-page-3-page-3-page-3-page-3-page-3-page-3-page-3-p…"
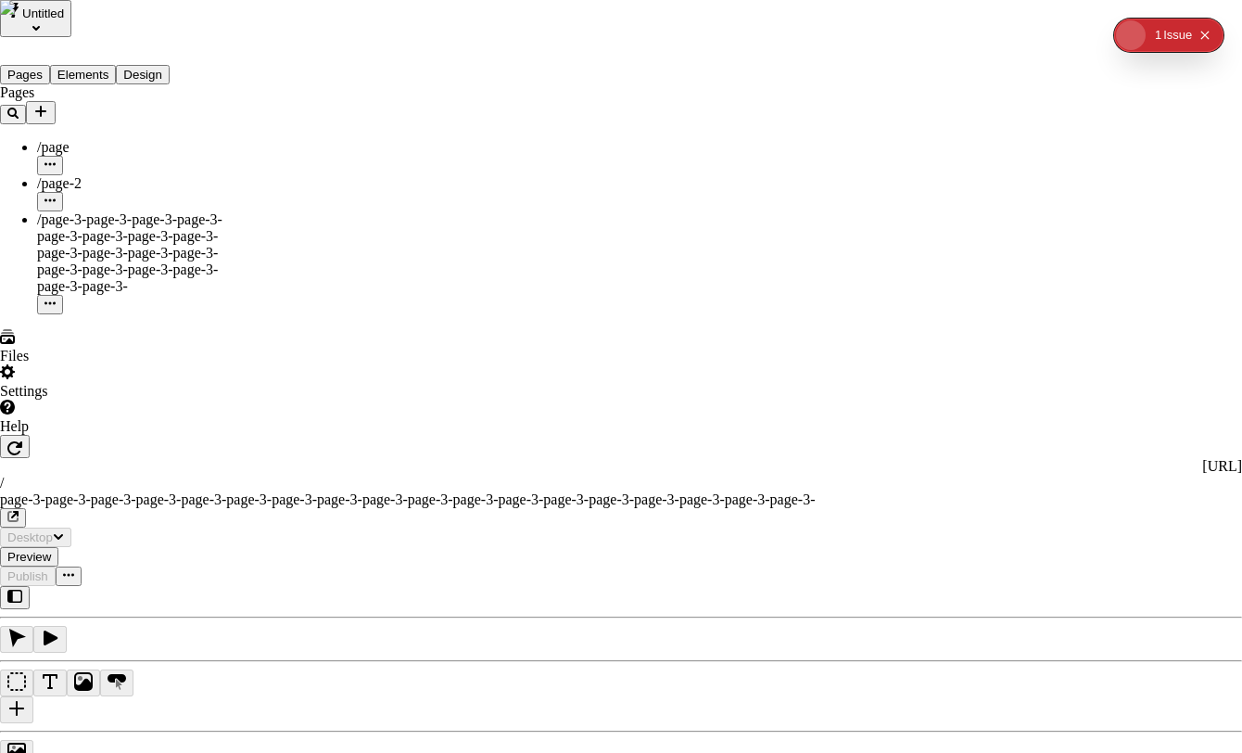
type input "/page-3-page-3-page-3-page-3-page-3-page-3-page-3-page-3-page-3-page-3-page-3-p…"
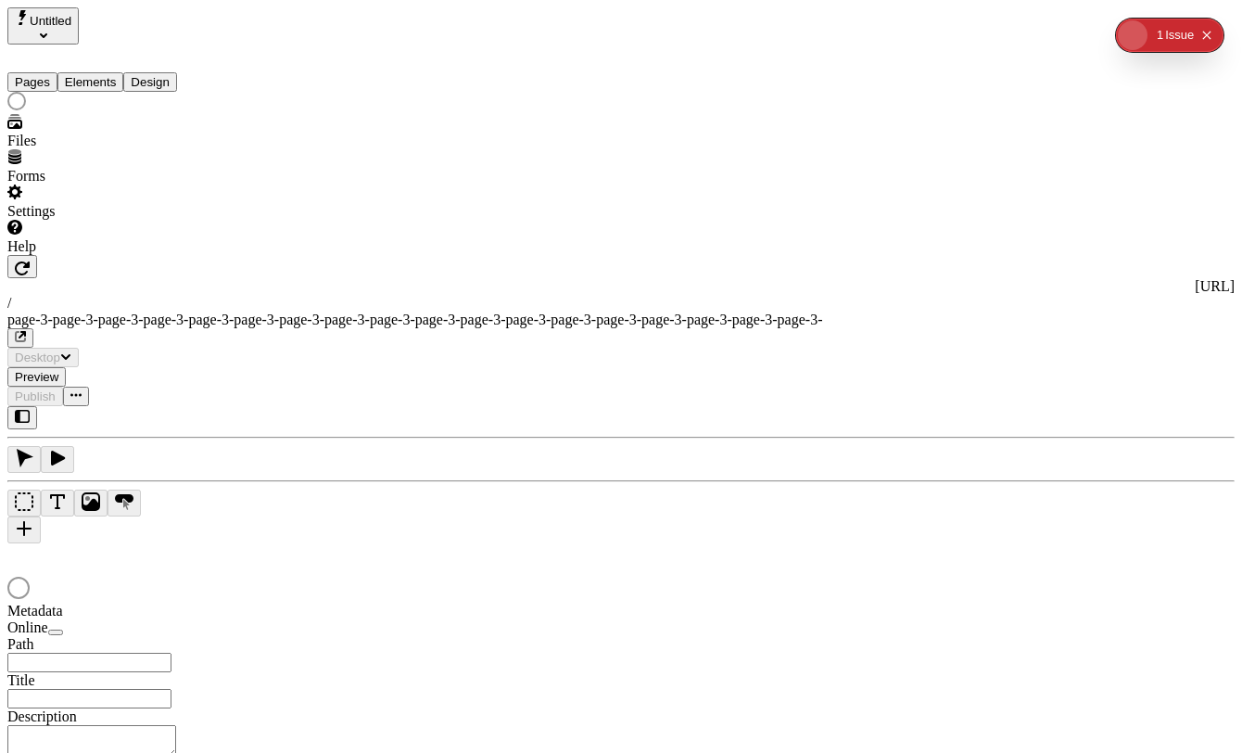
type input "/page-3-page-3-page-3-page-3-page-3-page-3-page-3-page-3-page-3-page-3-page-3-p…"
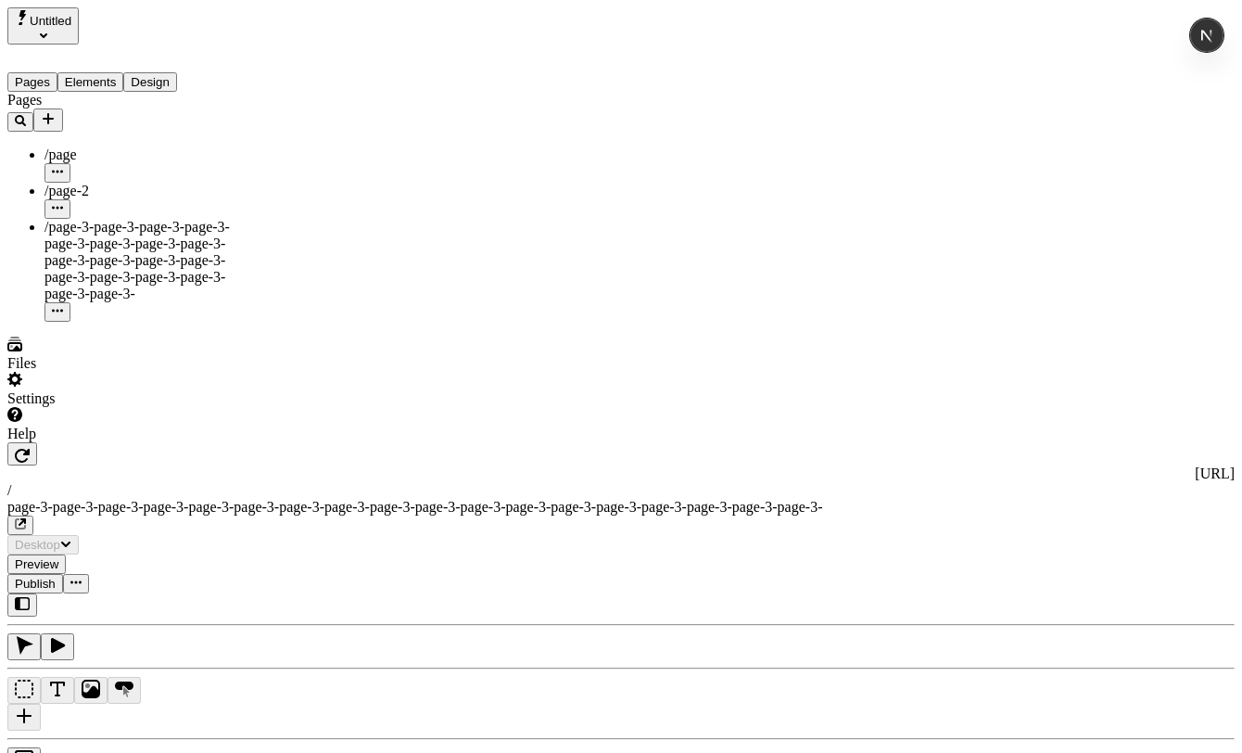
click at [73, 407] on div "Settings" at bounding box center [118, 398] width 222 height 17
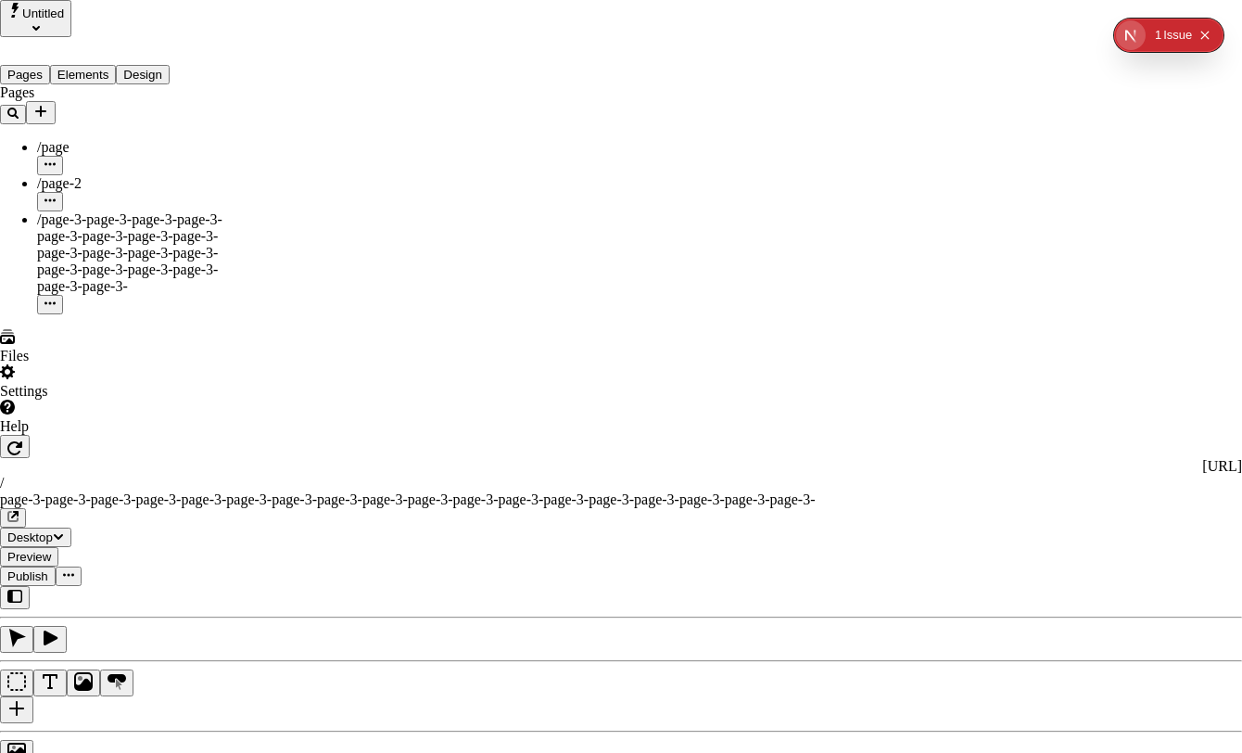
drag, startPoint x: 507, startPoint y: 537, endPoint x: 555, endPoint y: 540, distance: 48.3
copy div "workflows Coming soon"
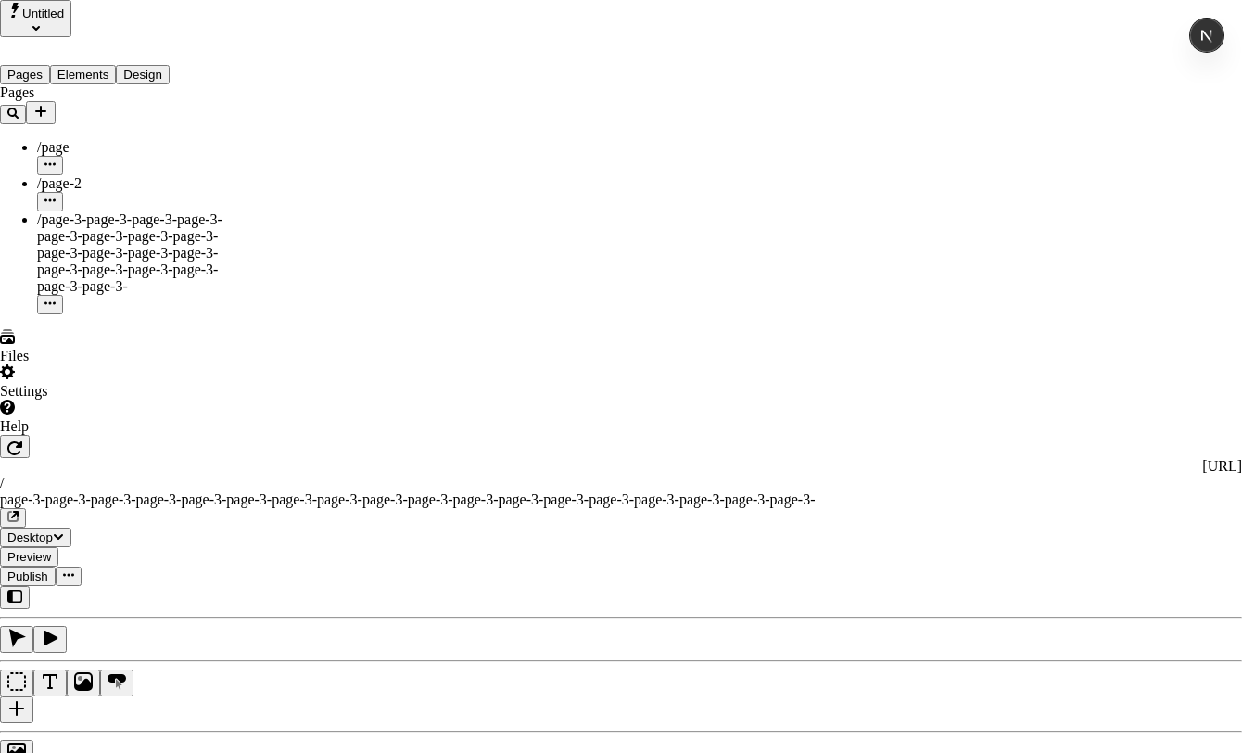
type input "Import Sitemap"
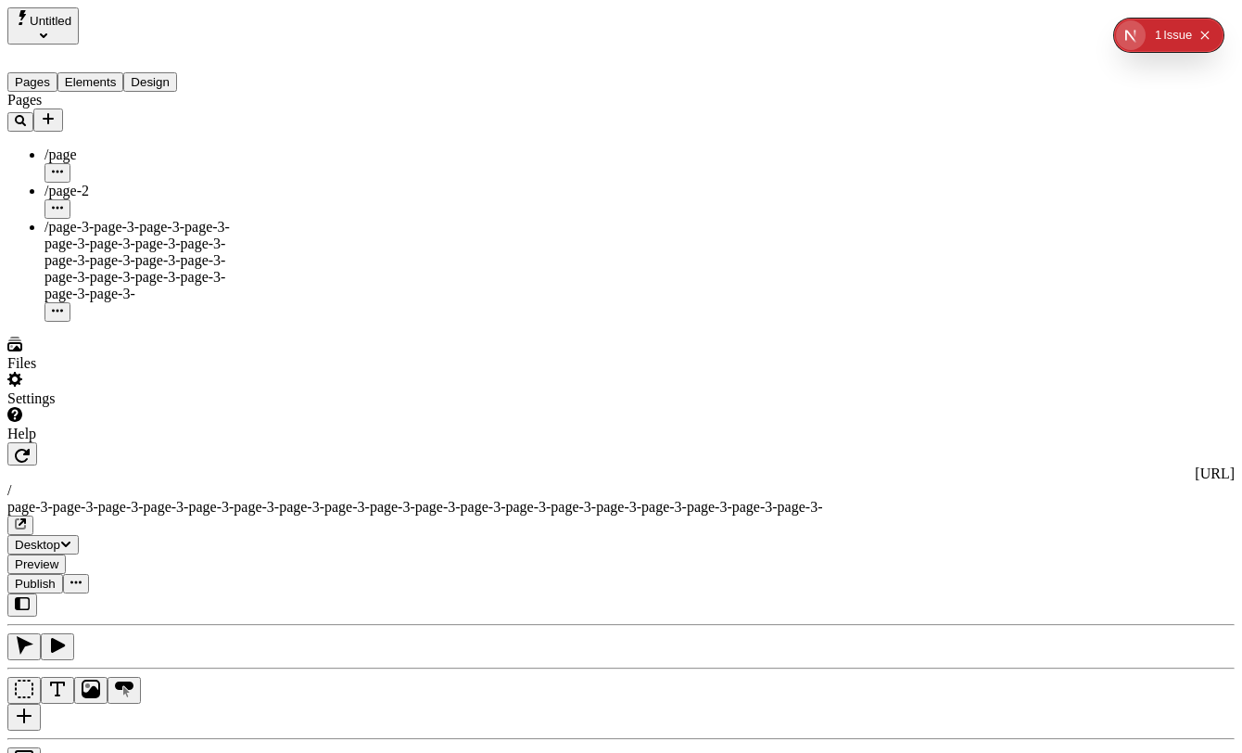
click at [84, 407] on div "Settings" at bounding box center [118, 389] width 222 height 35
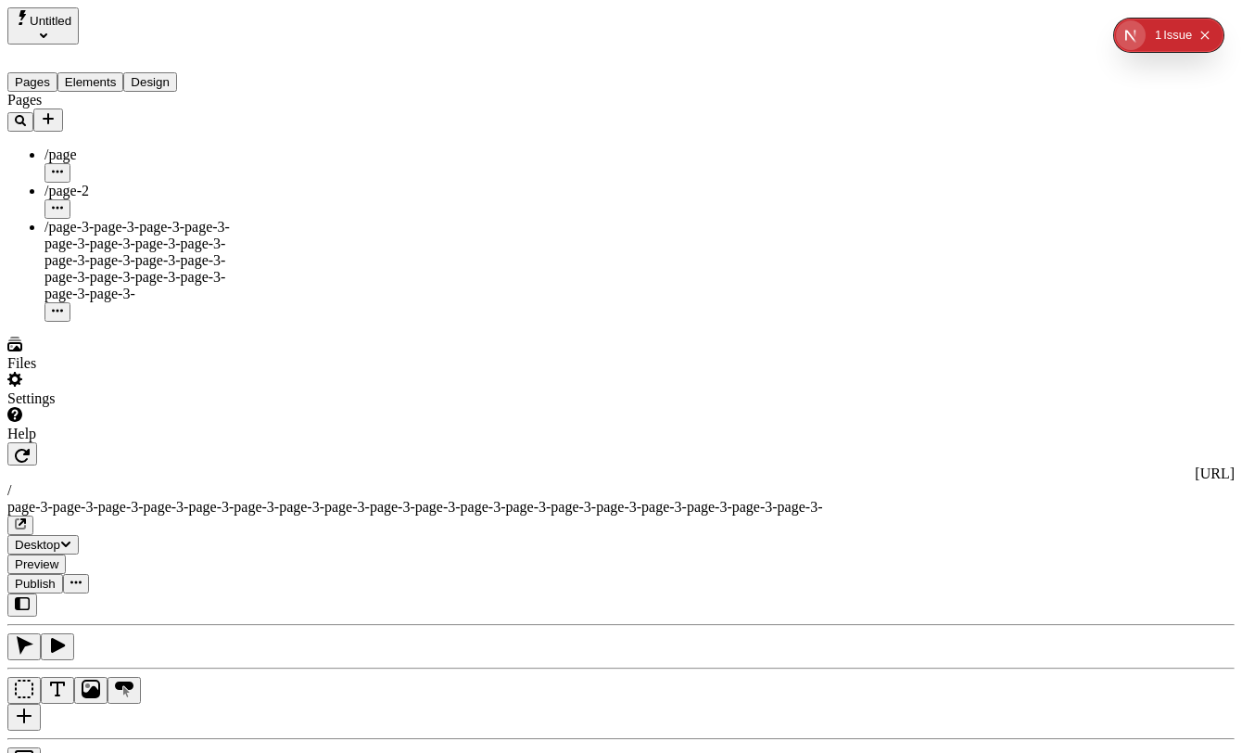
click at [106, 407] on div "Settings" at bounding box center [118, 389] width 222 height 35
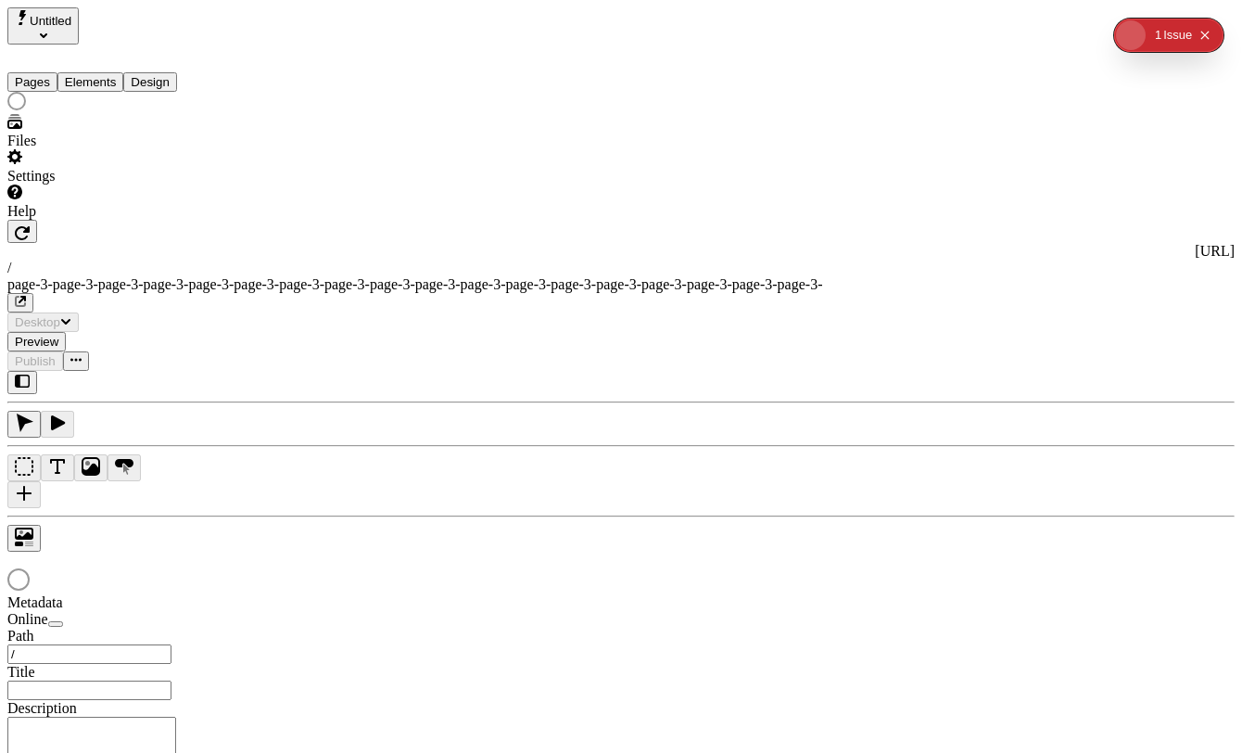
type input "/page-3-page-3-page-3-page-3-page-3-page-3-page-3-page-3-page-3-page-3-page-3-p…"
click at [68, 184] on div "Settings" at bounding box center [118, 176] width 222 height 17
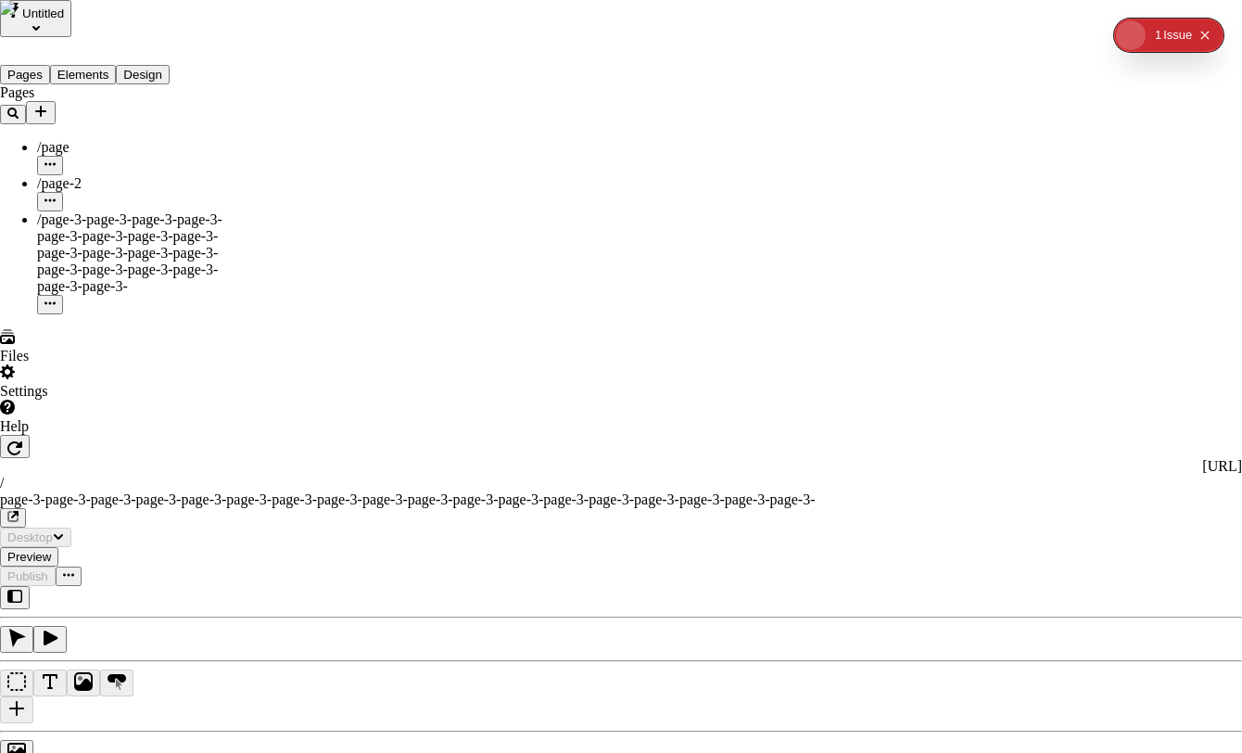
type input "/page-3-page-3-page-3-page-3-page-3-page-3-page-3-page-3-page-3-page-3-page-3-p…"
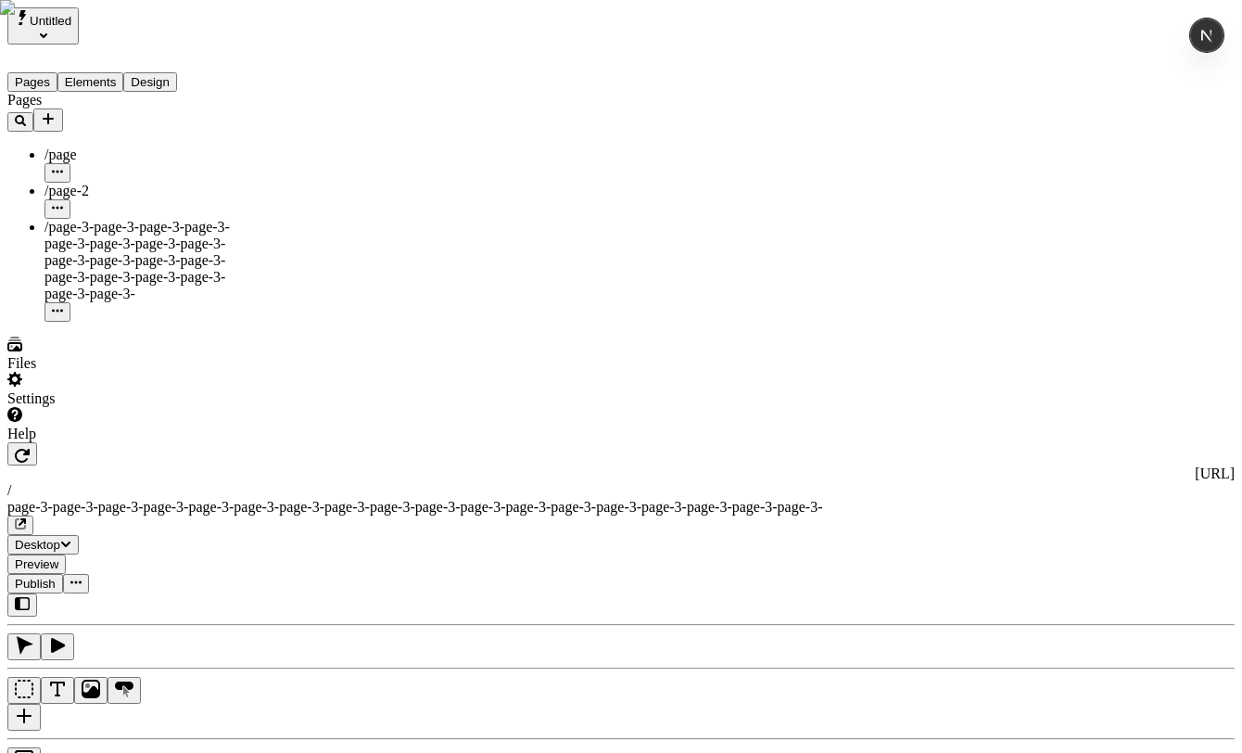
click at [111, 407] on div "Settings" at bounding box center [118, 389] width 222 height 35
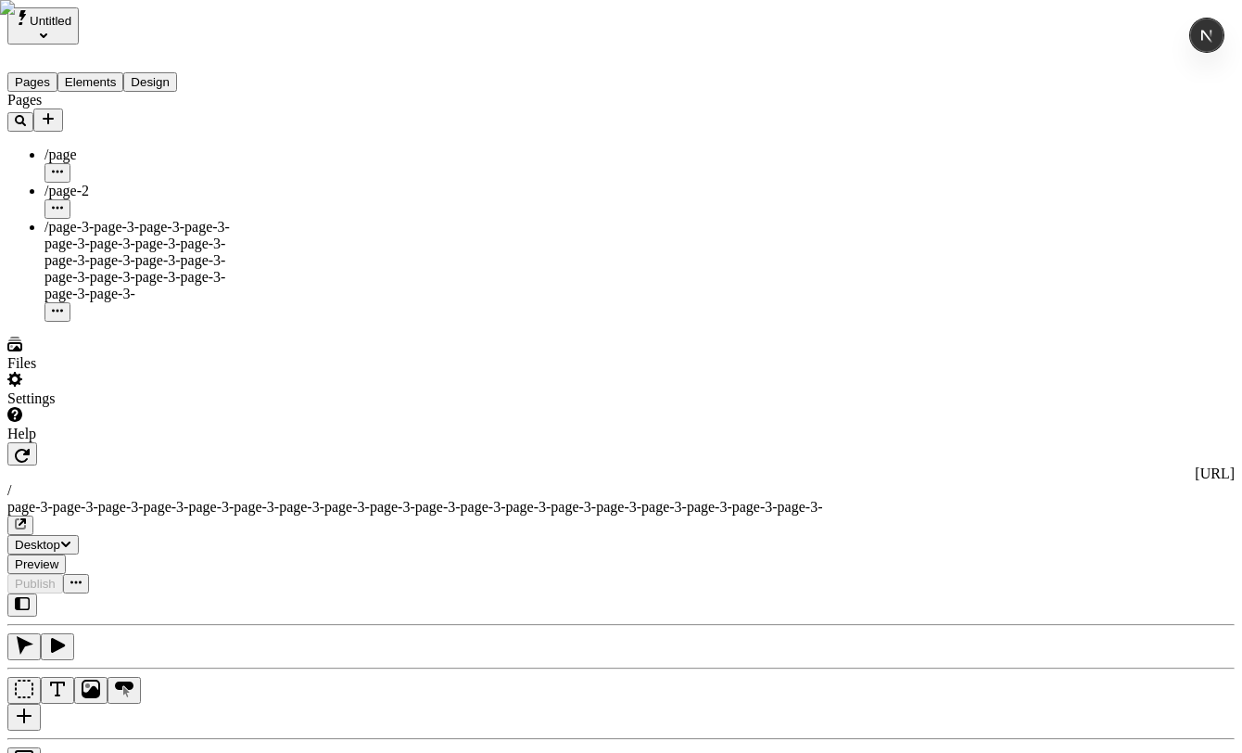
click at [83, 407] on div "Settings" at bounding box center [118, 389] width 222 height 35
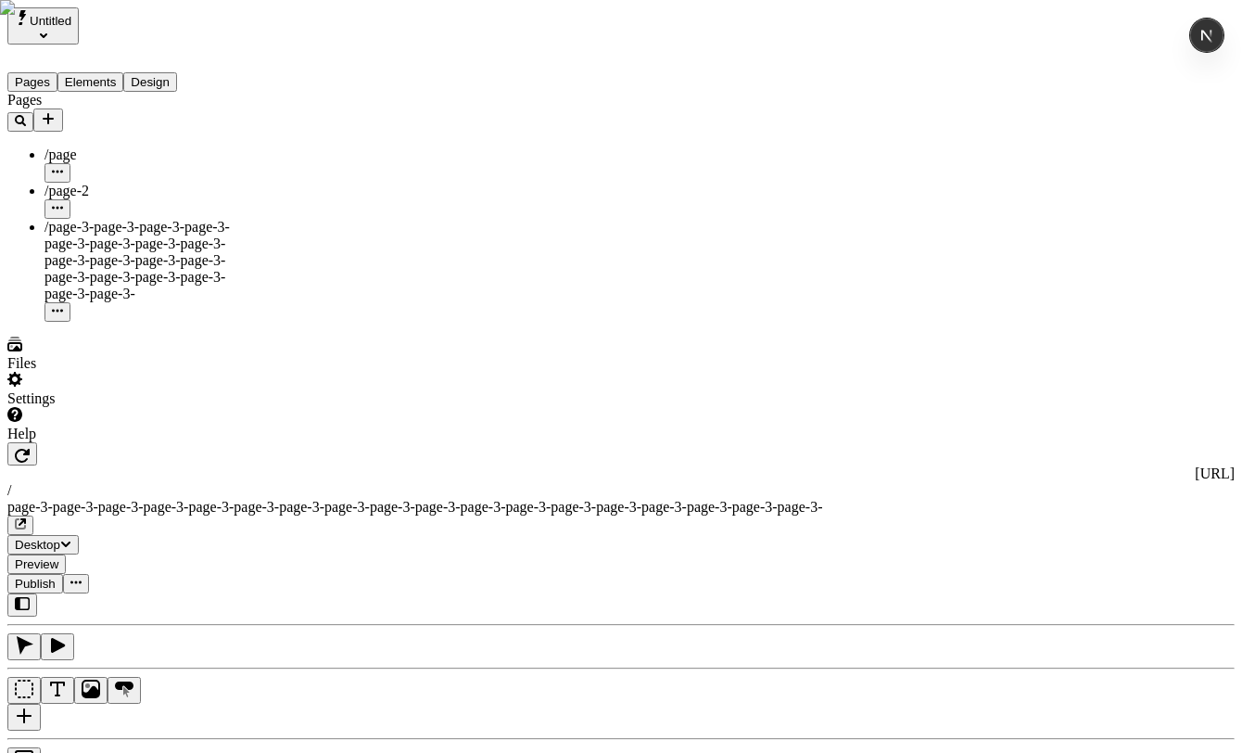
click at [69, 407] on div "Settings" at bounding box center [118, 398] width 222 height 17
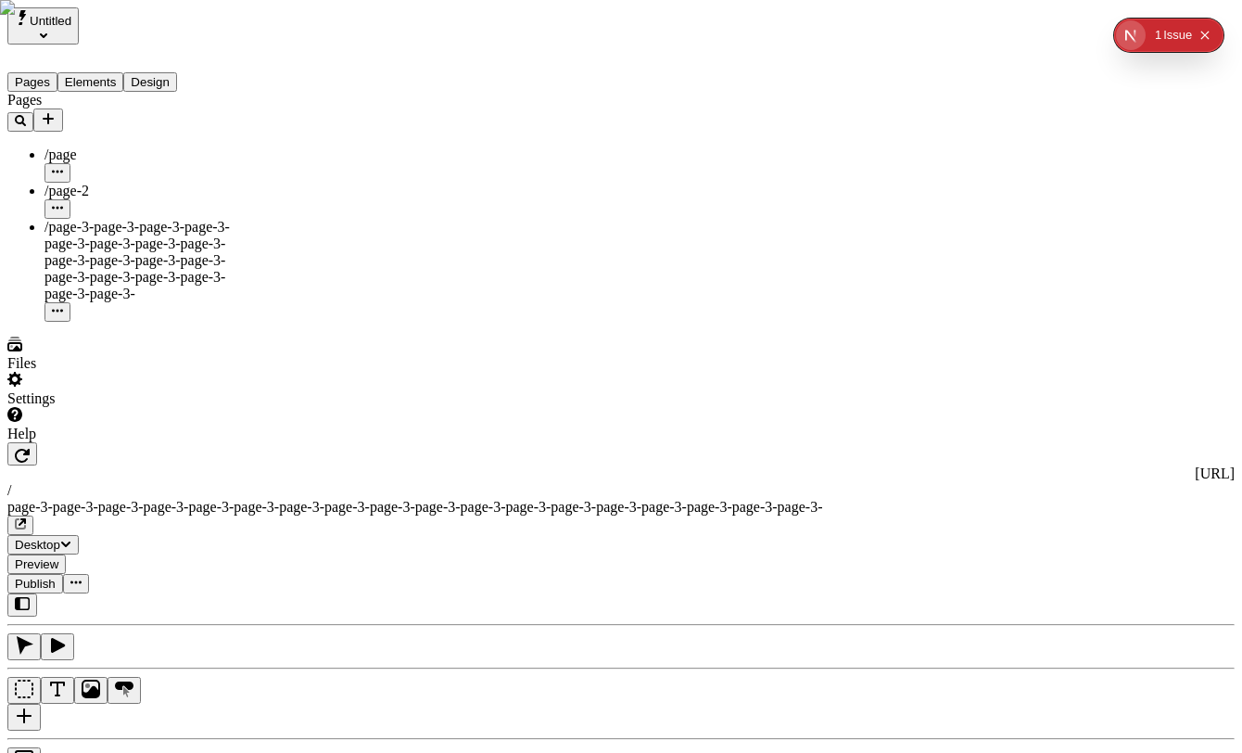
click at [56, 111] on icon "Add new" at bounding box center [48, 118] width 15 height 15
click at [66, 28] on span "Untitled" at bounding box center [51, 21] width 42 height 14
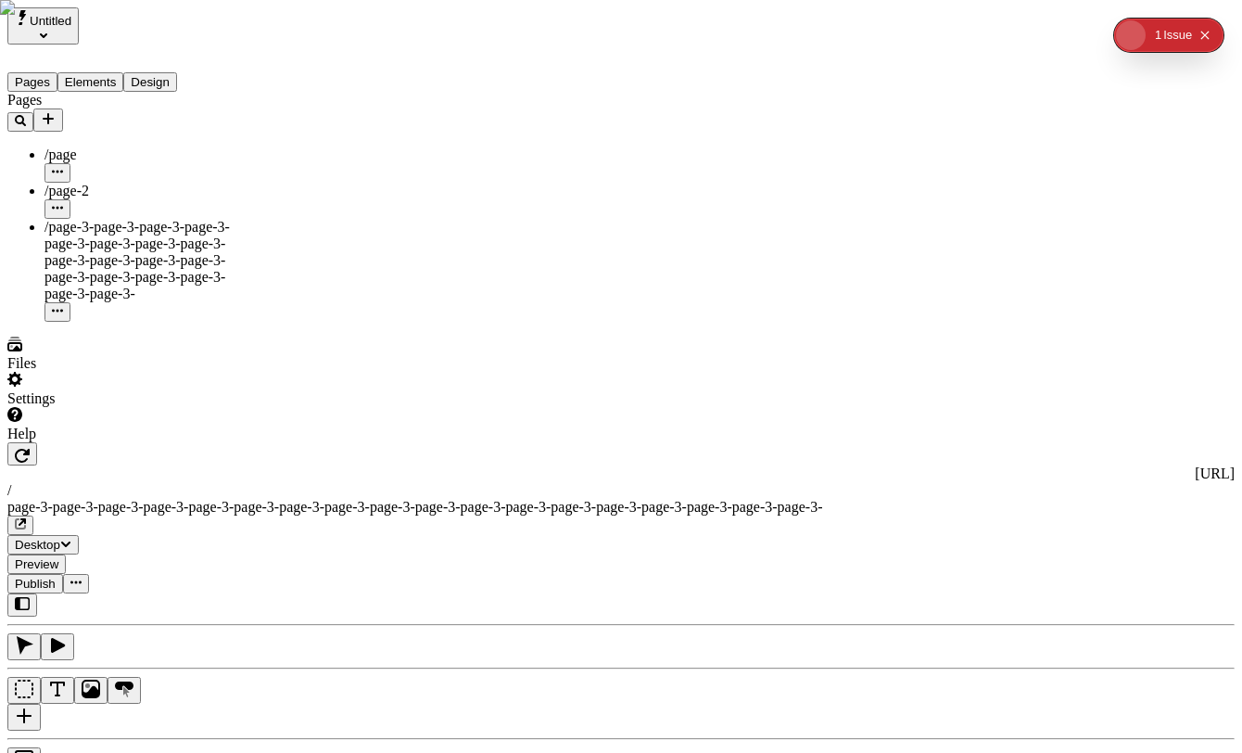
click at [79, 25] on button "Untitled" at bounding box center [42, 25] width 71 height 37
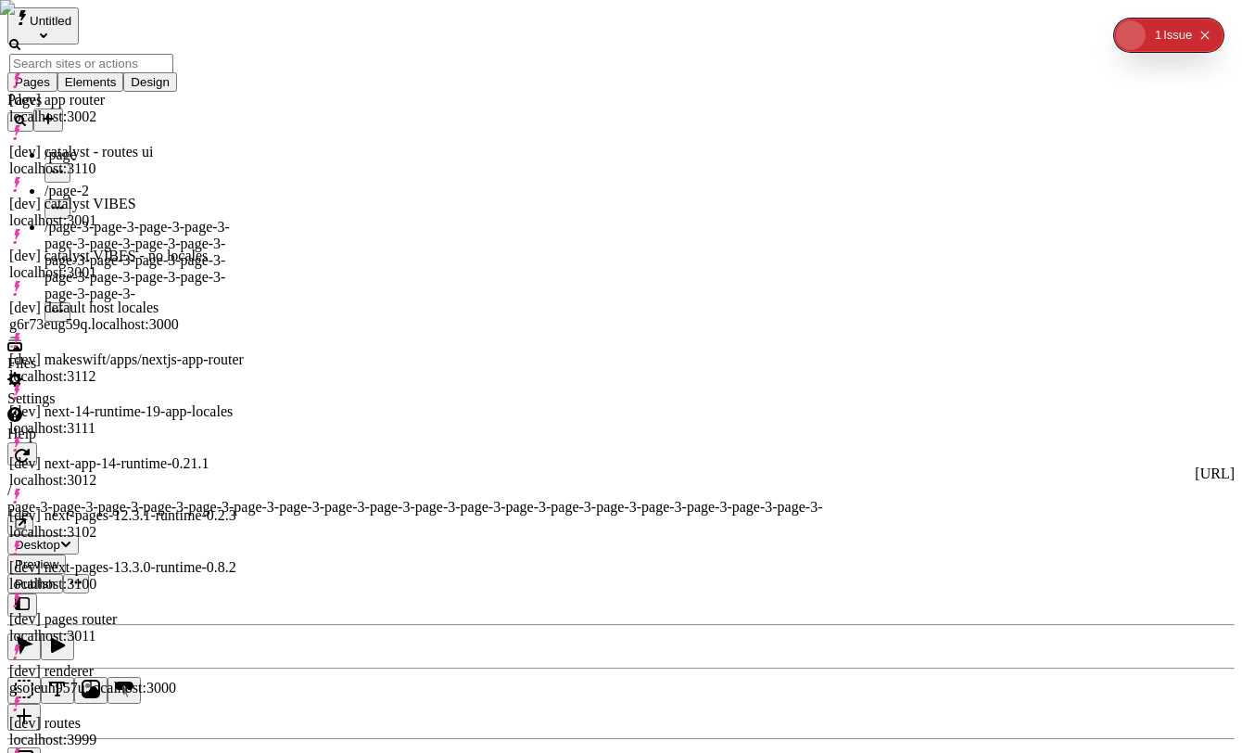
click at [124, 322] on div "Pages /page /page-2 /page-3-page-3-page-3-page-3-page-3-page-3-page-3-page-3-pa…" at bounding box center [118, 207] width 222 height 230
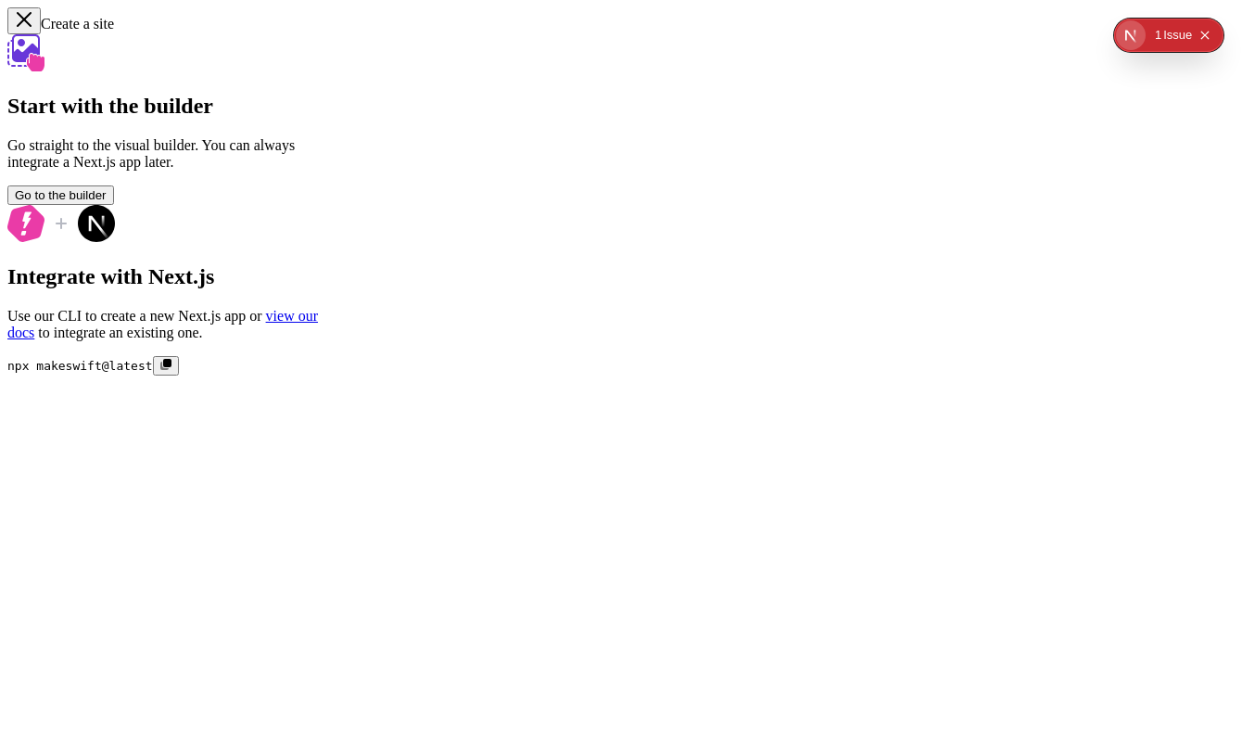
click at [25, 25] on icon "button" at bounding box center [24, 19] width 13 height 13
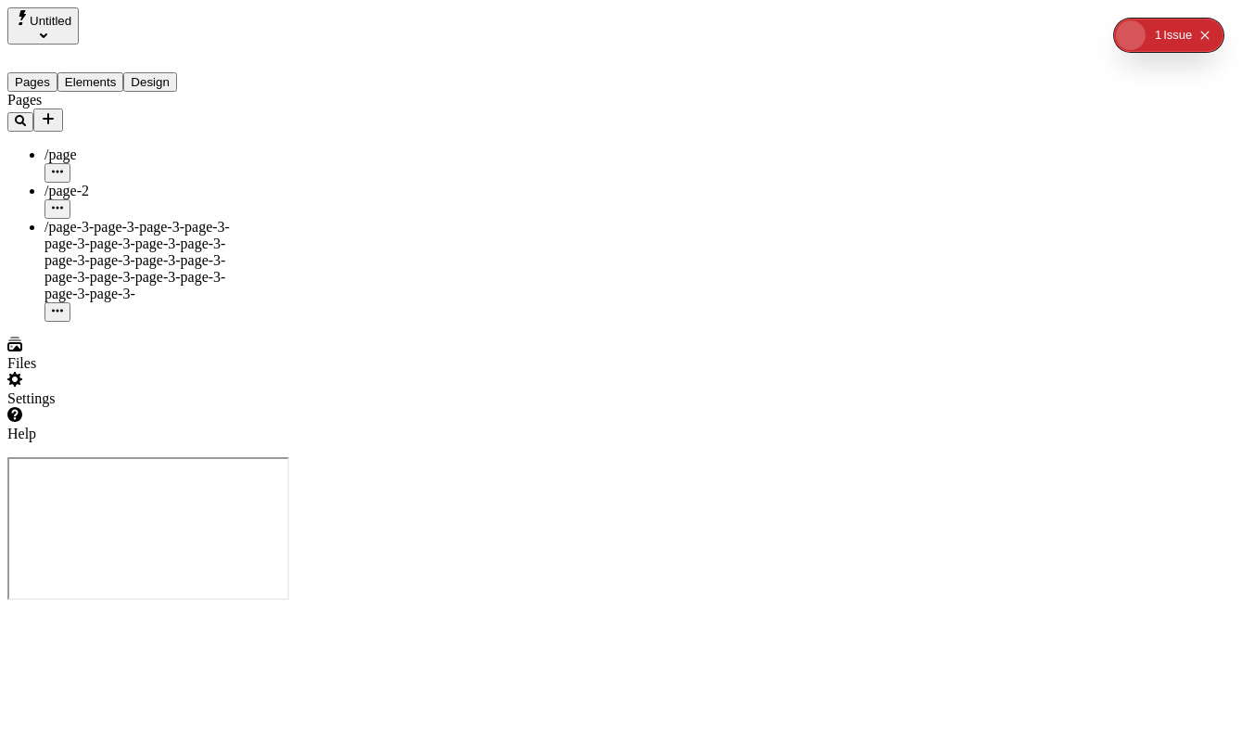
click at [102, 407] on div "Settings" at bounding box center [118, 389] width 222 height 35
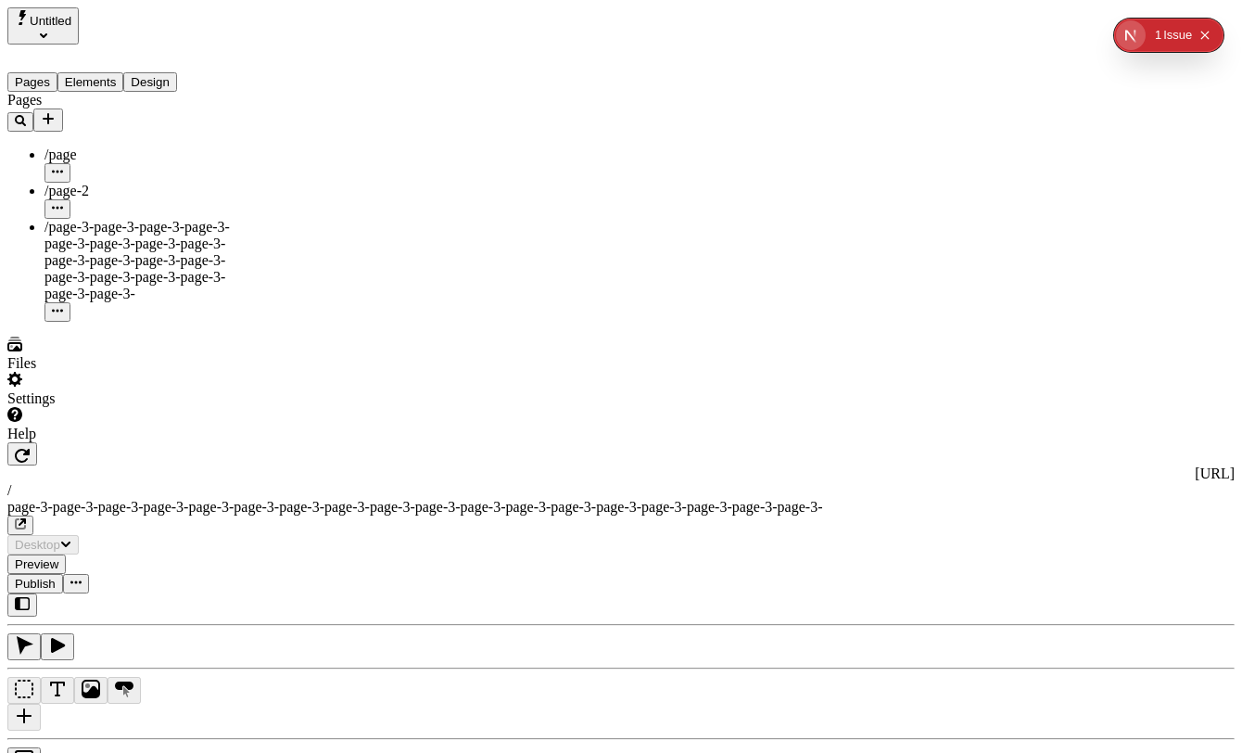
click at [56, 111] on icon "Add new" at bounding box center [48, 118] width 15 height 15
click at [180, 320] on div "Pages /page /page-2 /page-3-page-3-page-3-page-3-page-3-page-3-page-3-page-3-pa…" at bounding box center [118, 207] width 222 height 230
click at [56, 111] on icon "Add new" at bounding box center [48, 118] width 15 height 15
click at [173, 322] on div "Pages /page /page-2 /page-3-page-3-page-3-page-3-page-3-page-3-page-3-page-3-pa…" at bounding box center [118, 207] width 222 height 230
click at [122, 407] on div "Settings" at bounding box center [118, 389] width 222 height 35
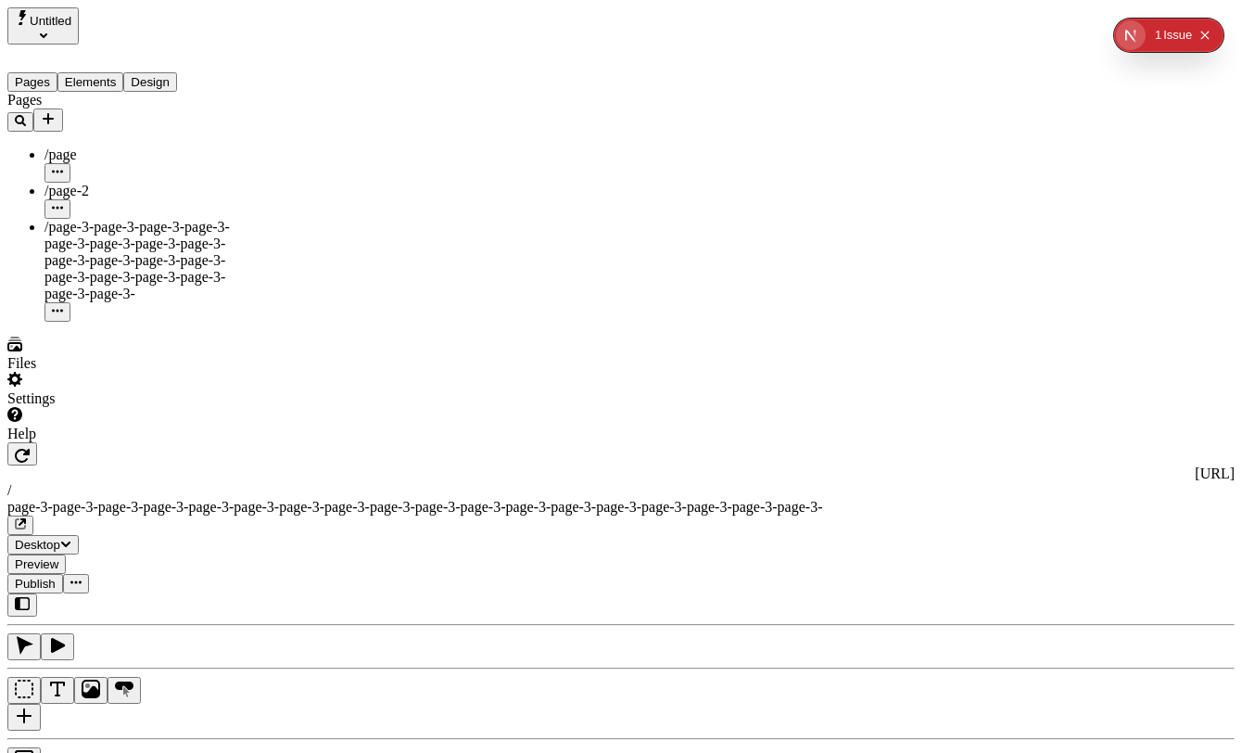
click at [63, 108] on button "Add new" at bounding box center [48, 119] width 30 height 23
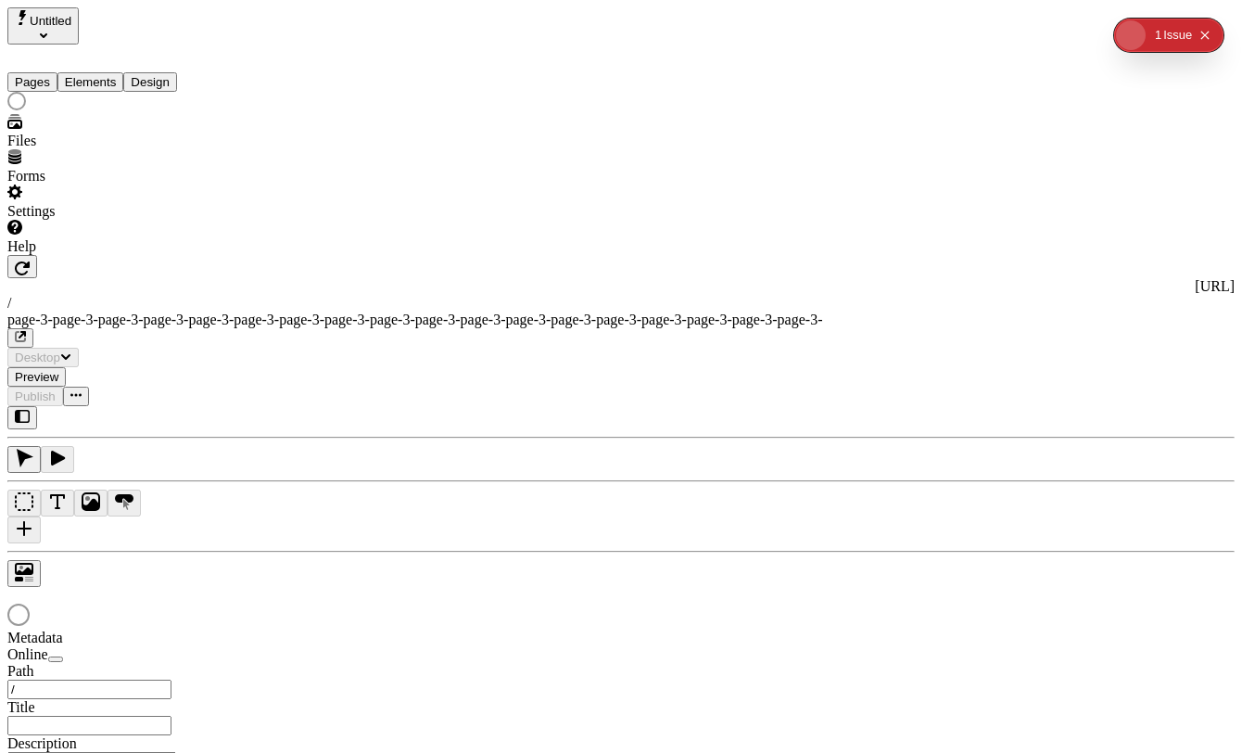
type input "/page-3-page-3-page-3-page-3-page-3-page-3-page-3-page-3-page-3-page-3-page-3-p…"
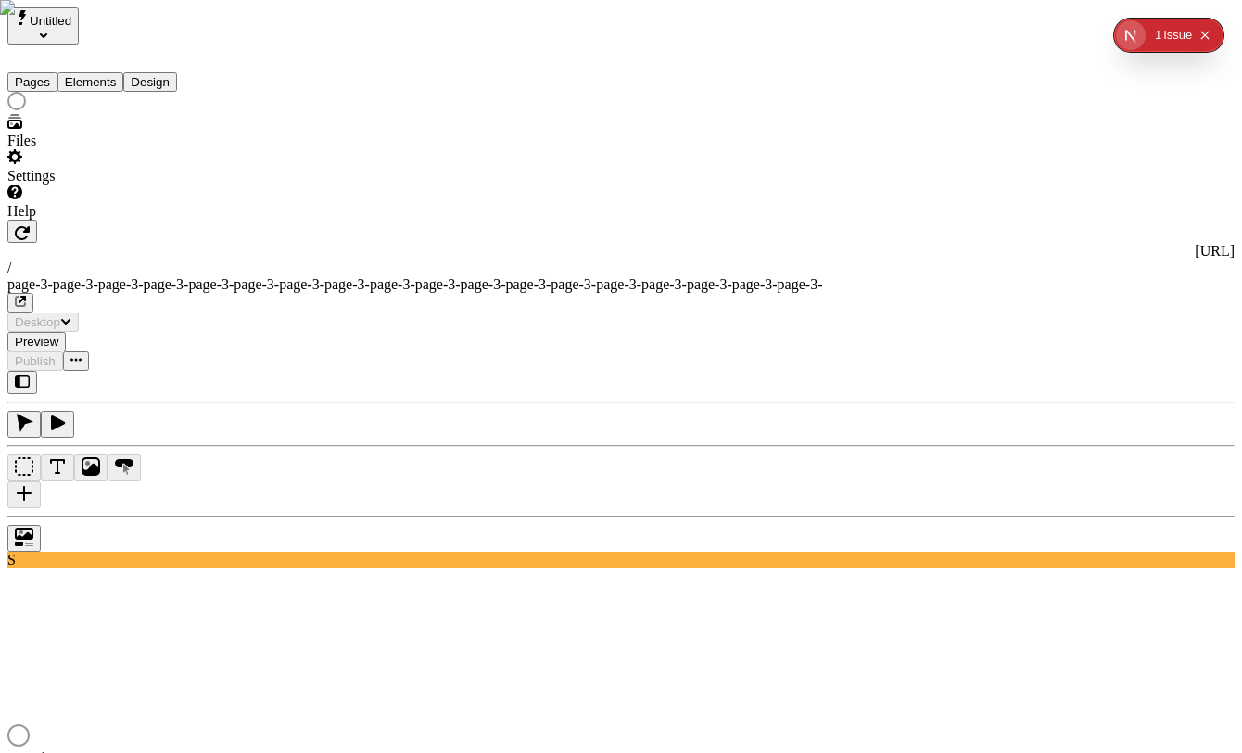
click at [105, 184] on div "Settings" at bounding box center [118, 166] width 222 height 35
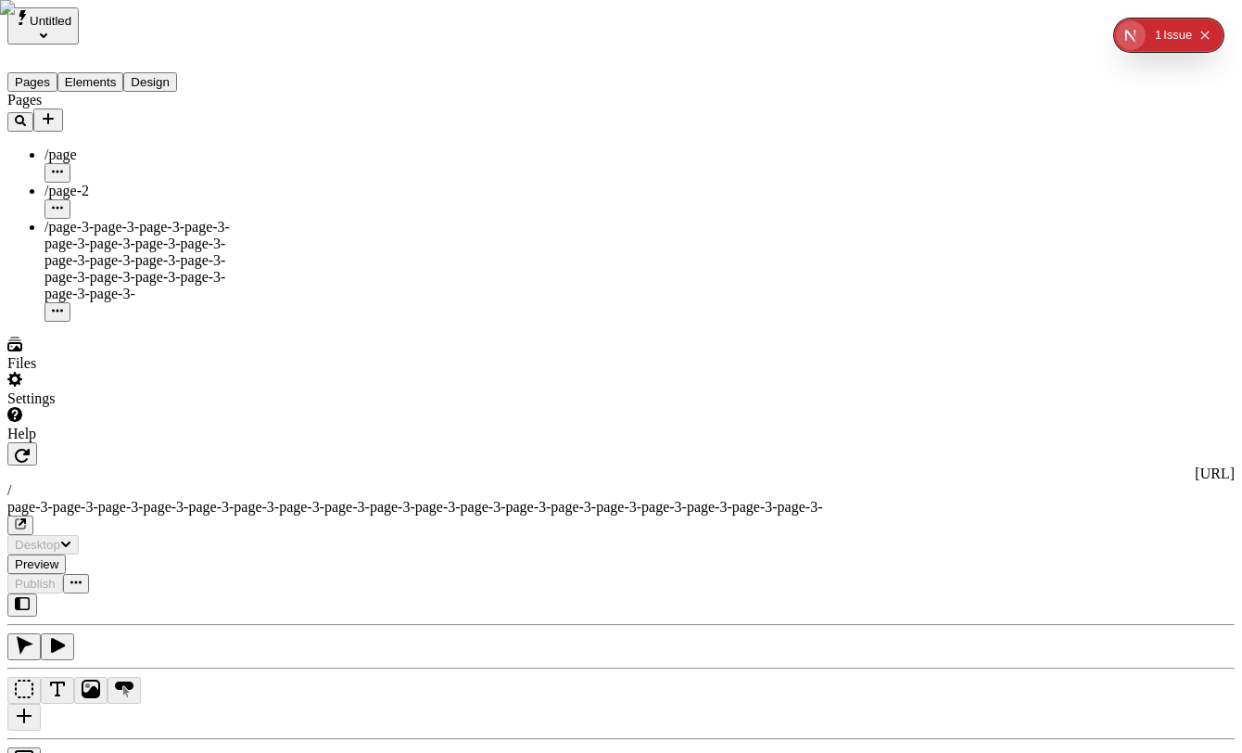
type input "/page-3-page-3-page-3-page-3-page-3-page-3-page-3-page-3-page-3-page-3-page-3-p…"
click at [99, 407] on div "Settings" at bounding box center [118, 389] width 222 height 35
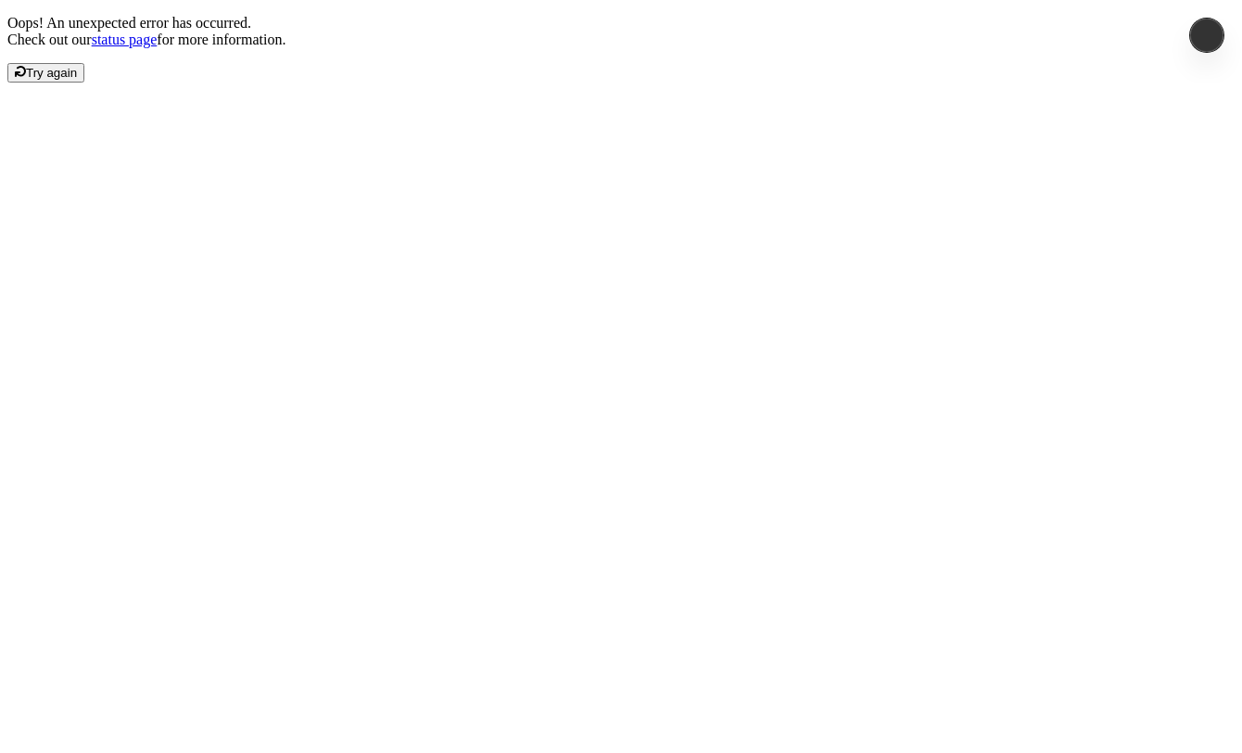
click at [857, 83] on div "Oops! An unexpected error has occurred. Check out our status page for more info…" at bounding box center [620, 49] width 1227 height 68
click at [77, 80] on span "Try again" at bounding box center [51, 73] width 51 height 14
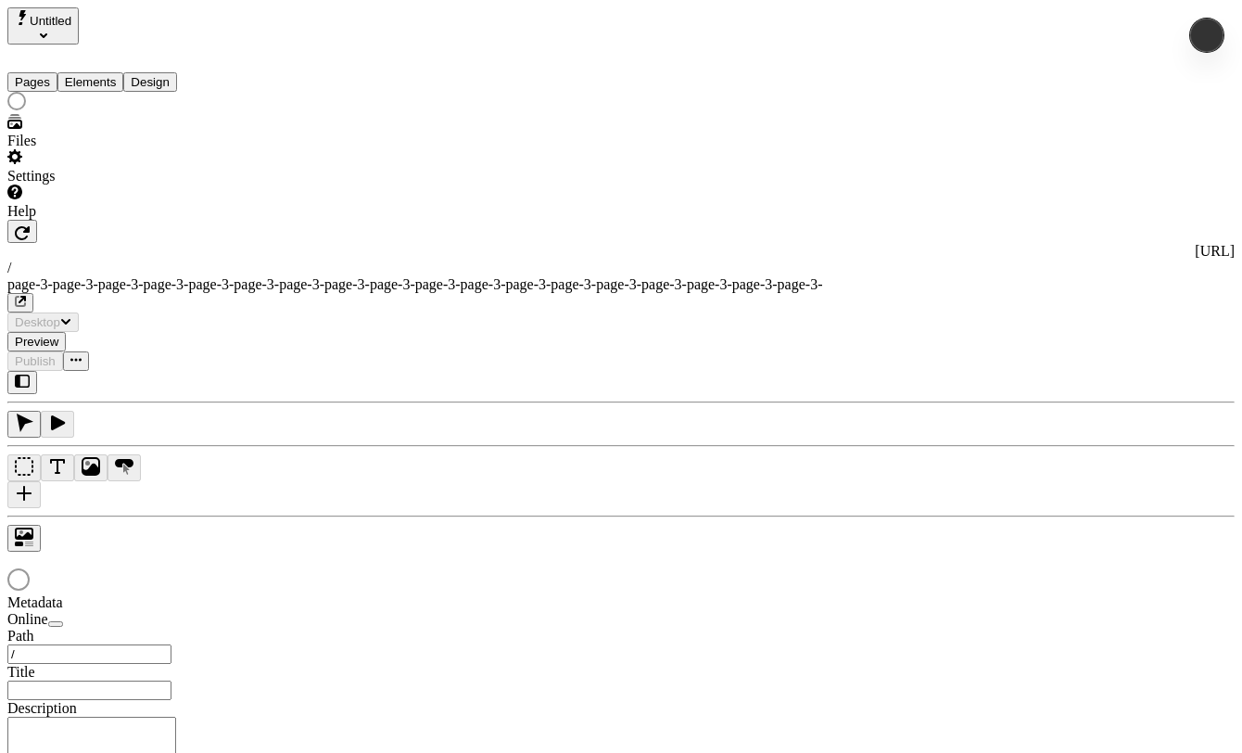
type input "/page-3-page-3-page-3-page-3-page-3-page-3-page-3-page-3-page-3-page-3-page-3-p…"
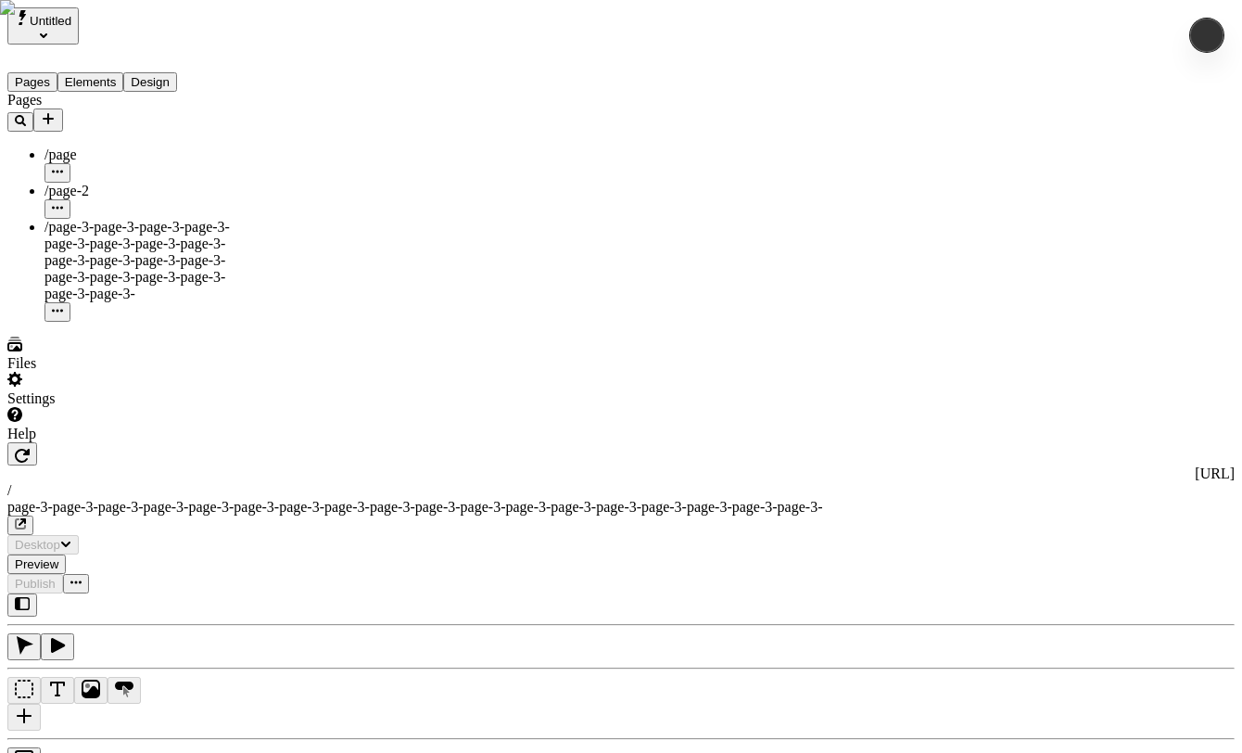
type input "/page-3-page-3-page-3-page-3-page-3-page-3-page-3-page-3-page-3-page-3-page-3-p…"
click at [117, 219] on span "/page-3-page-3-page-3-page-3-page-3-page-3-page-3-page-3-page-3-page-3-page-3-p…" at bounding box center [136, 260] width 185 height 83
click at [95, 407] on div "Settings" at bounding box center [118, 389] width 222 height 35
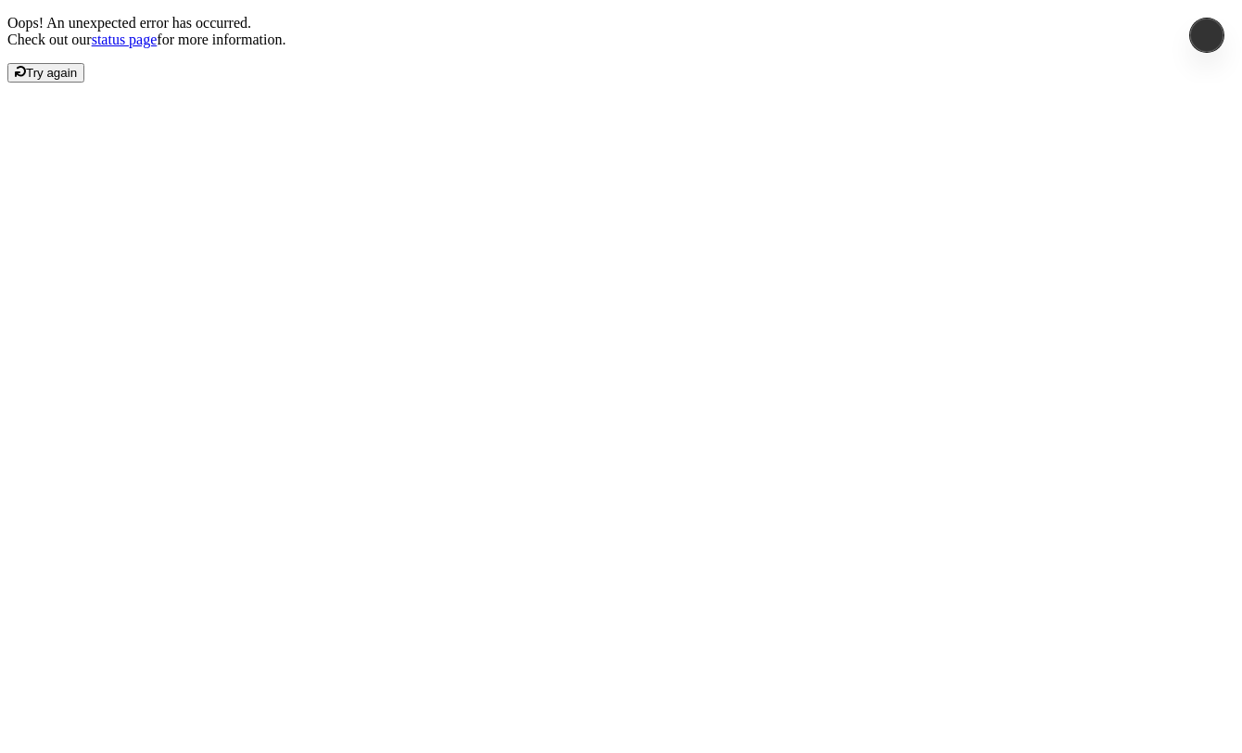
click at [77, 80] on span "Try again" at bounding box center [51, 73] width 51 height 14
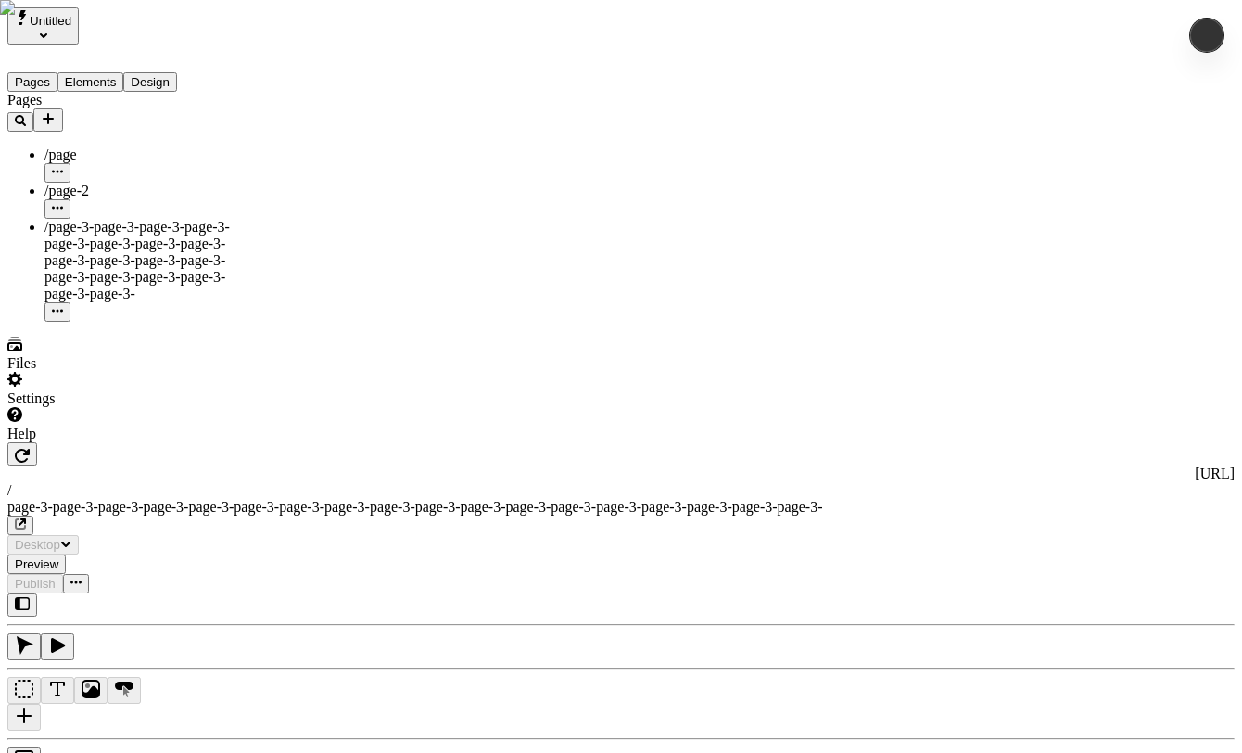
click at [79, 407] on div "Settings" at bounding box center [118, 398] width 222 height 17
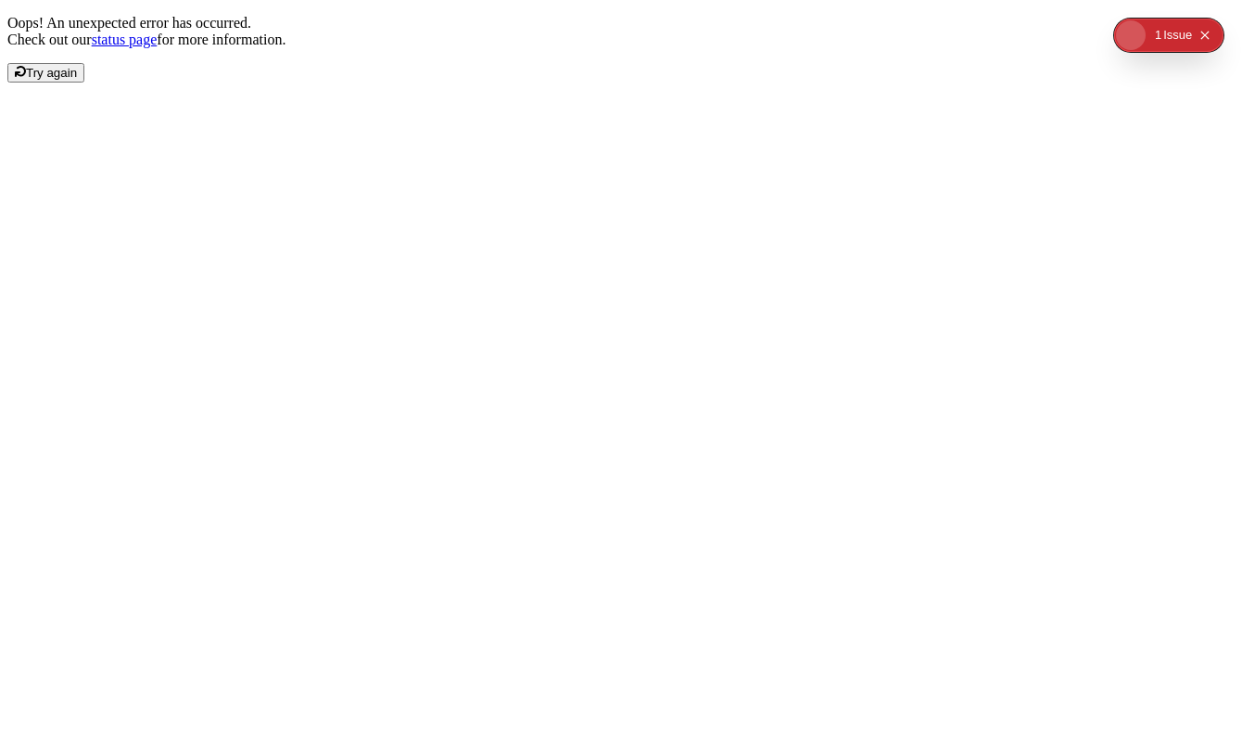
click at [77, 80] on span "Try again" at bounding box center [51, 73] width 51 height 14
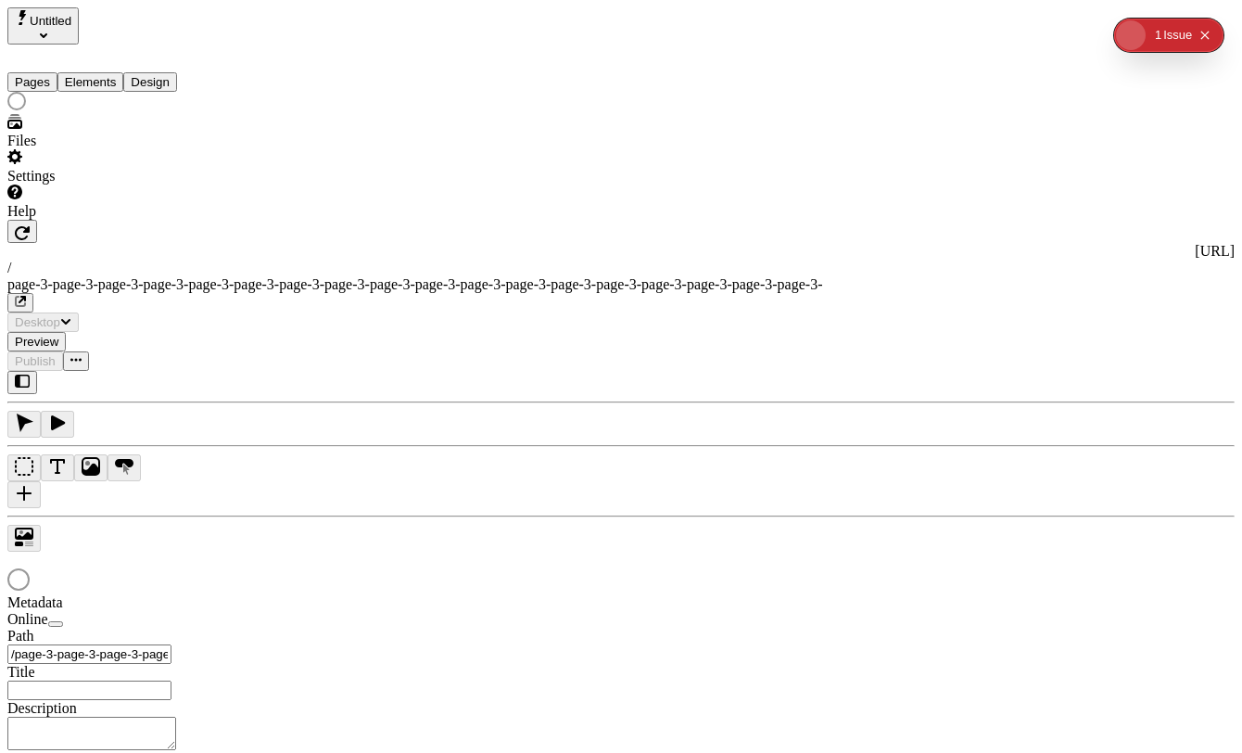
click at [166, 114] on div at bounding box center [118, 103] width 222 height 22
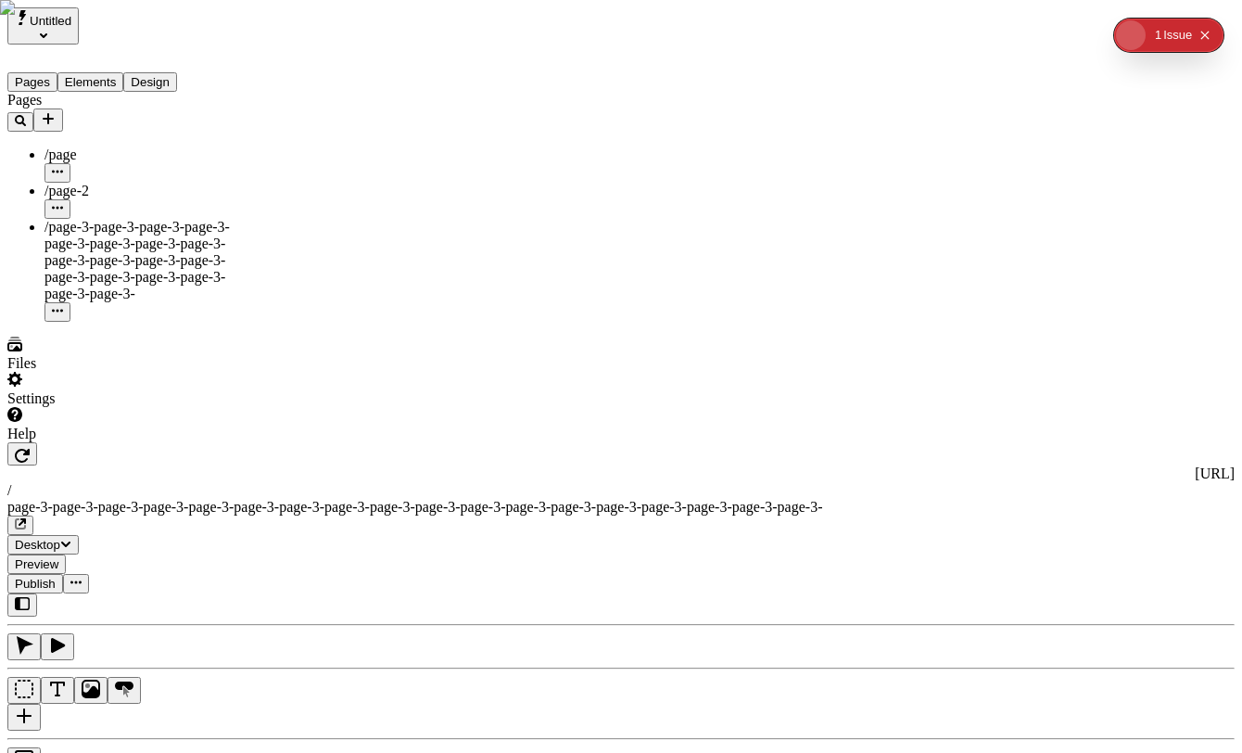
click at [105, 407] on div "Settings" at bounding box center [118, 389] width 222 height 35
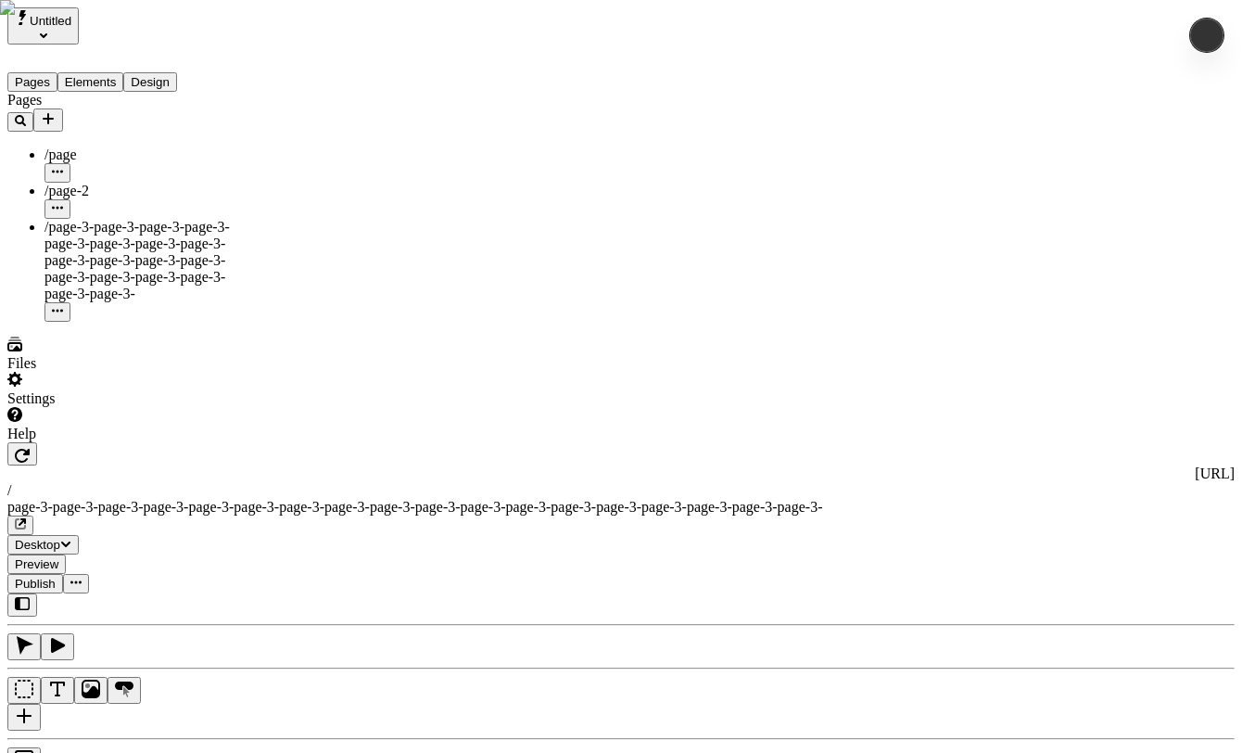
click at [92, 407] on div "Settings" at bounding box center [118, 389] width 222 height 35
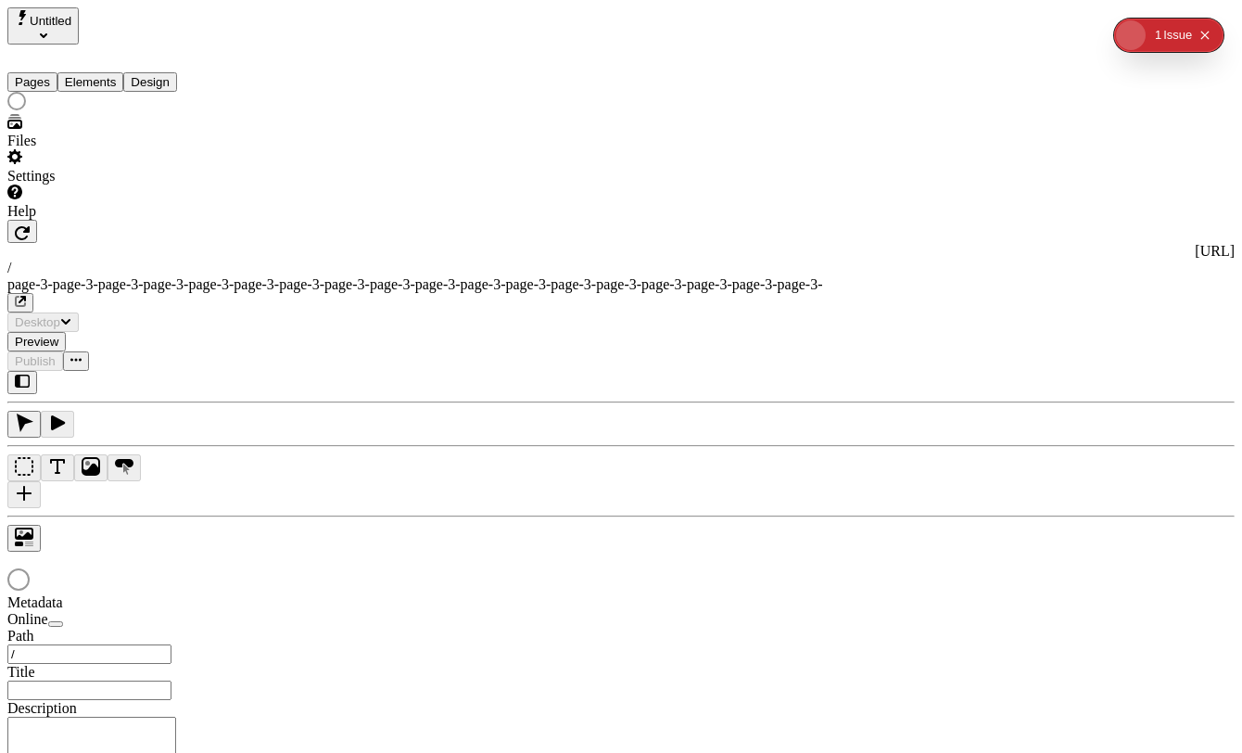
type input "/page-3-page-3-page-3-page-3-page-3-page-3-page-3-page-3-page-3-page-3-page-3-p…"
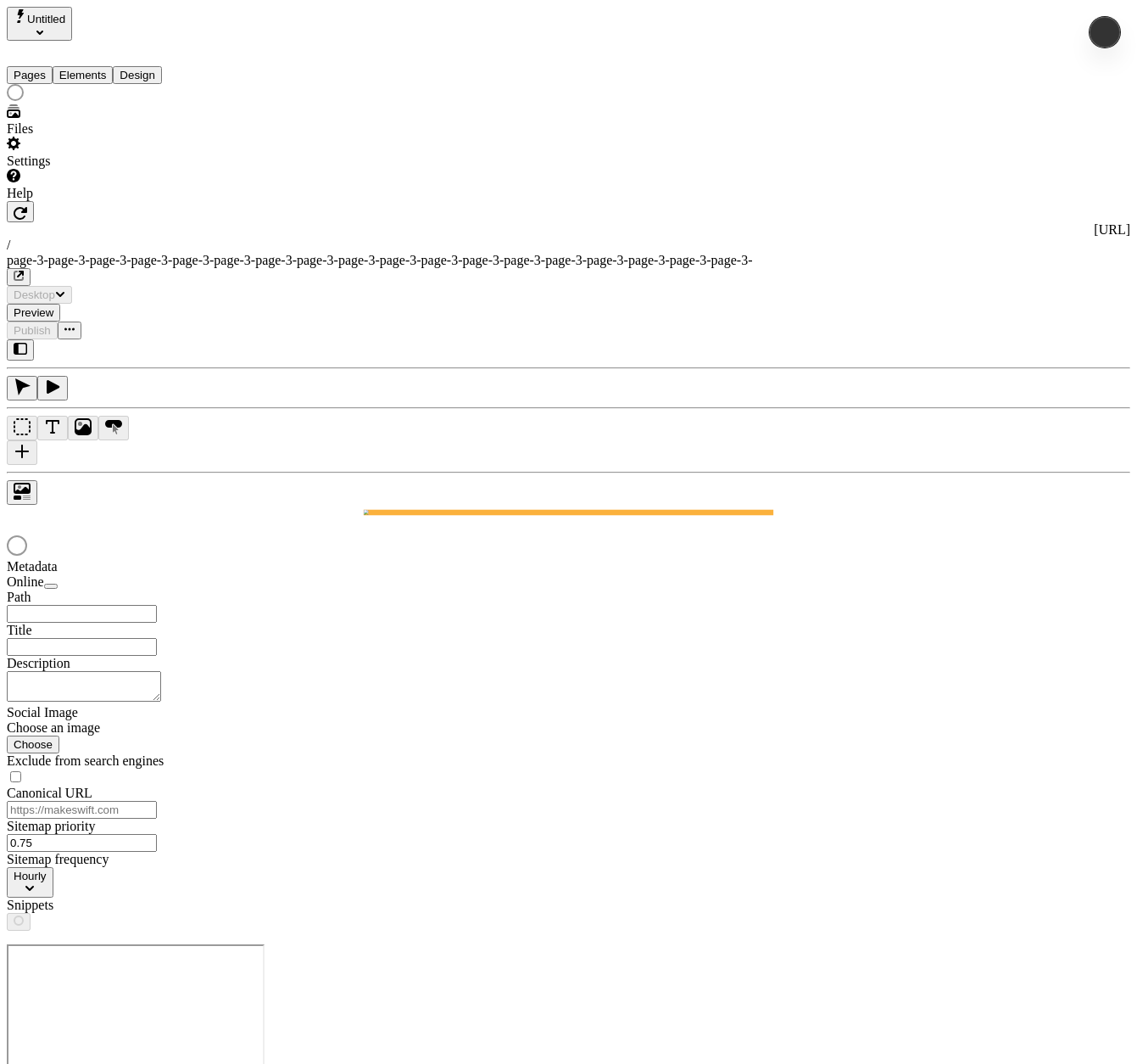
type input "/page-3-page-3-page-3-page-3-page-3-page-3-page-3-page-3-page-3-page-3-page-3-p…"
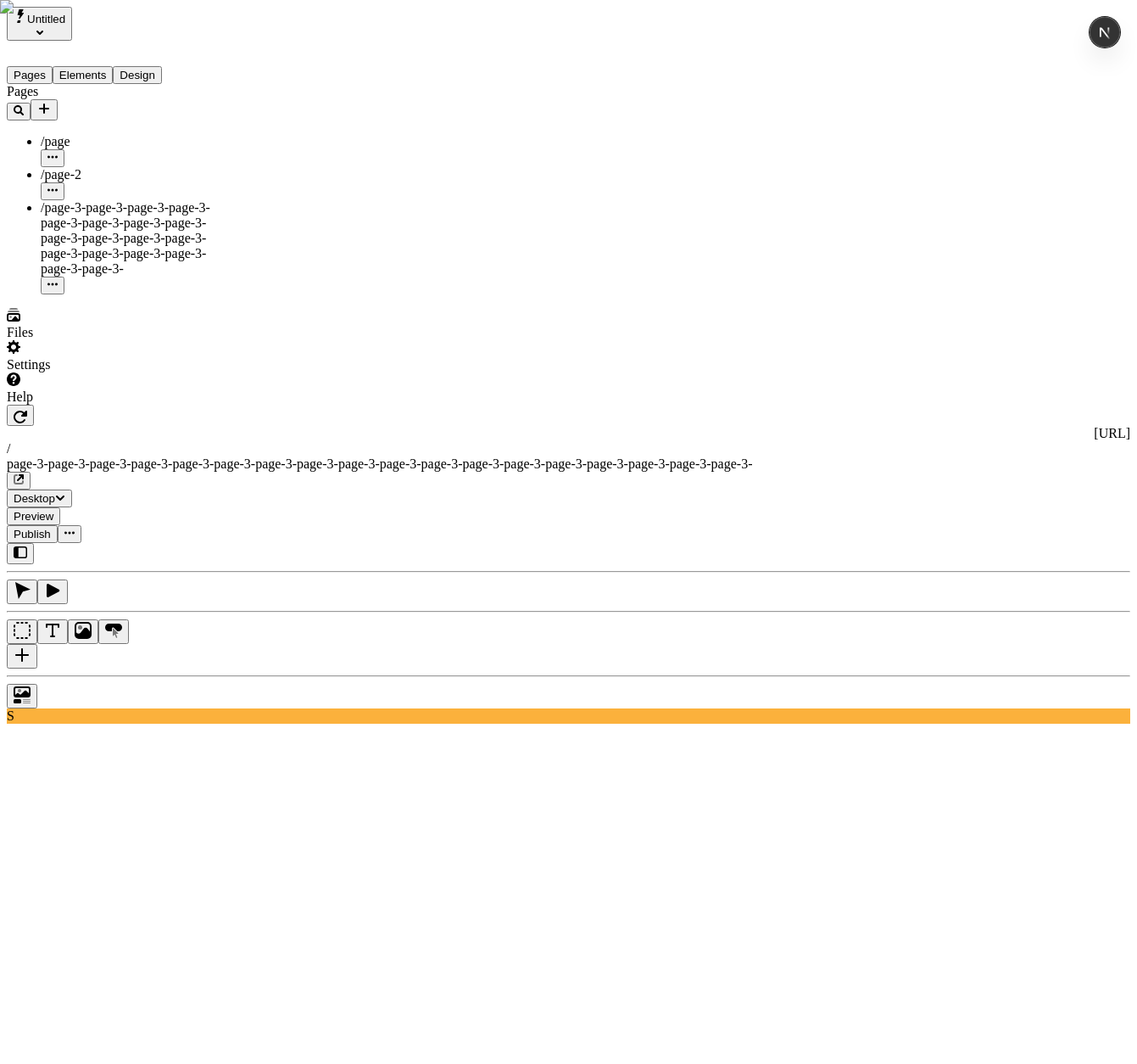
click at [76, 372] on div "Settings" at bounding box center [108, 356] width 203 height 32
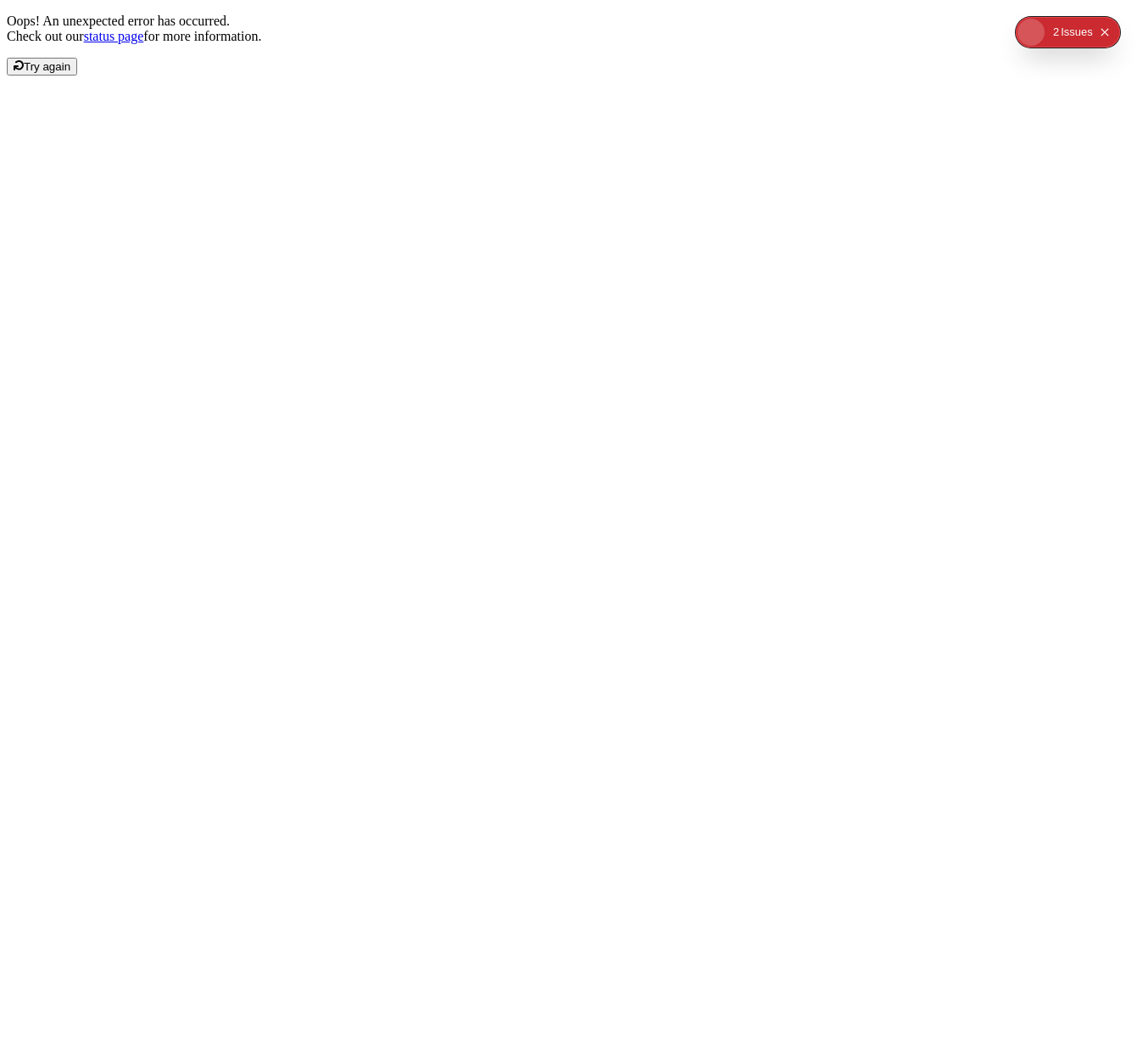
click at [70, 73] on span "Try again" at bounding box center [47, 67] width 47 height 13
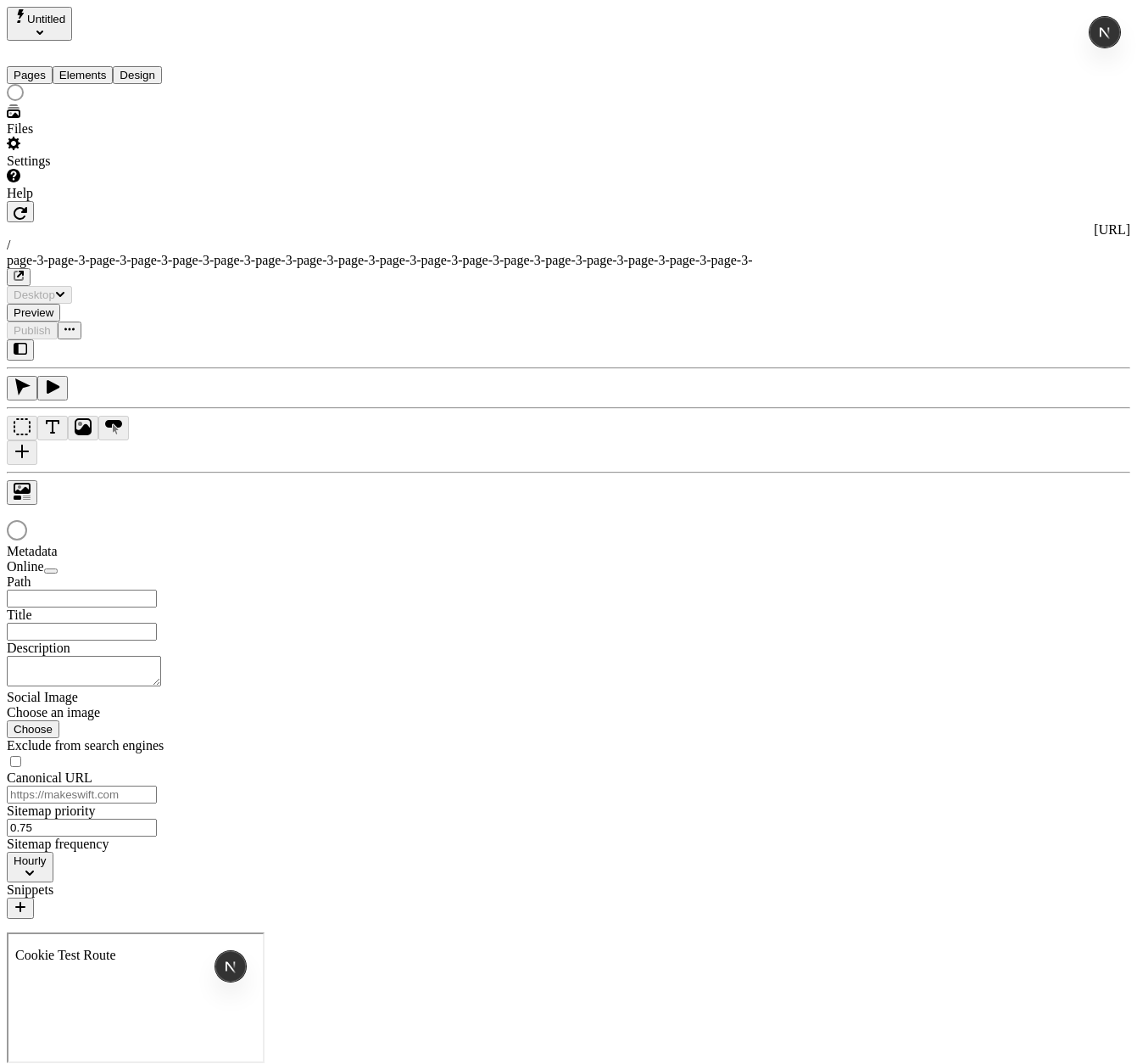
type input "/page-3-page-3-page-3-page-3-page-3-page-3-page-3-page-3-page-3-page-3-page-3-p…"
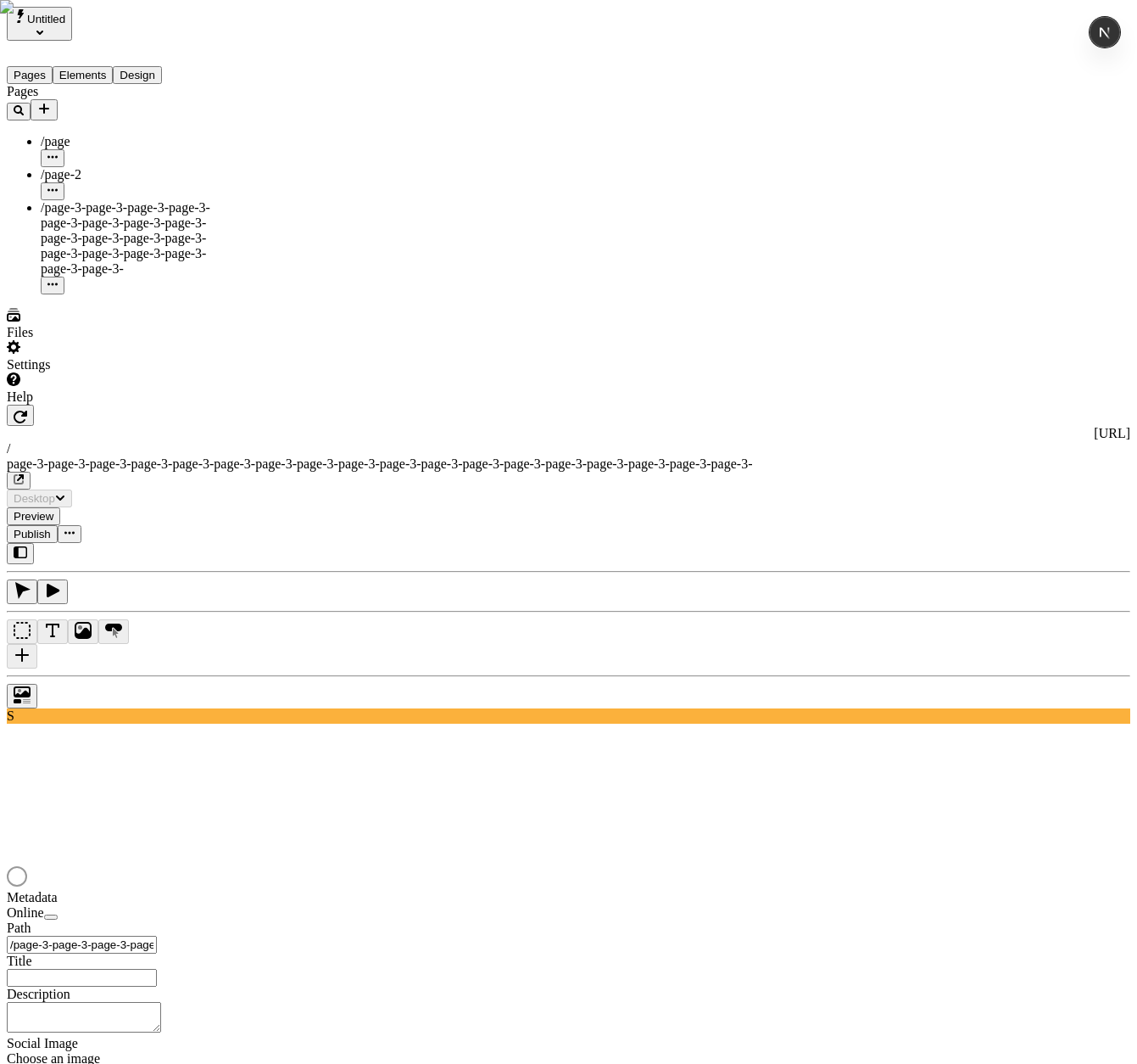
click at [121, 372] on div "Settings" at bounding box center [108, 356] width 203 height 32
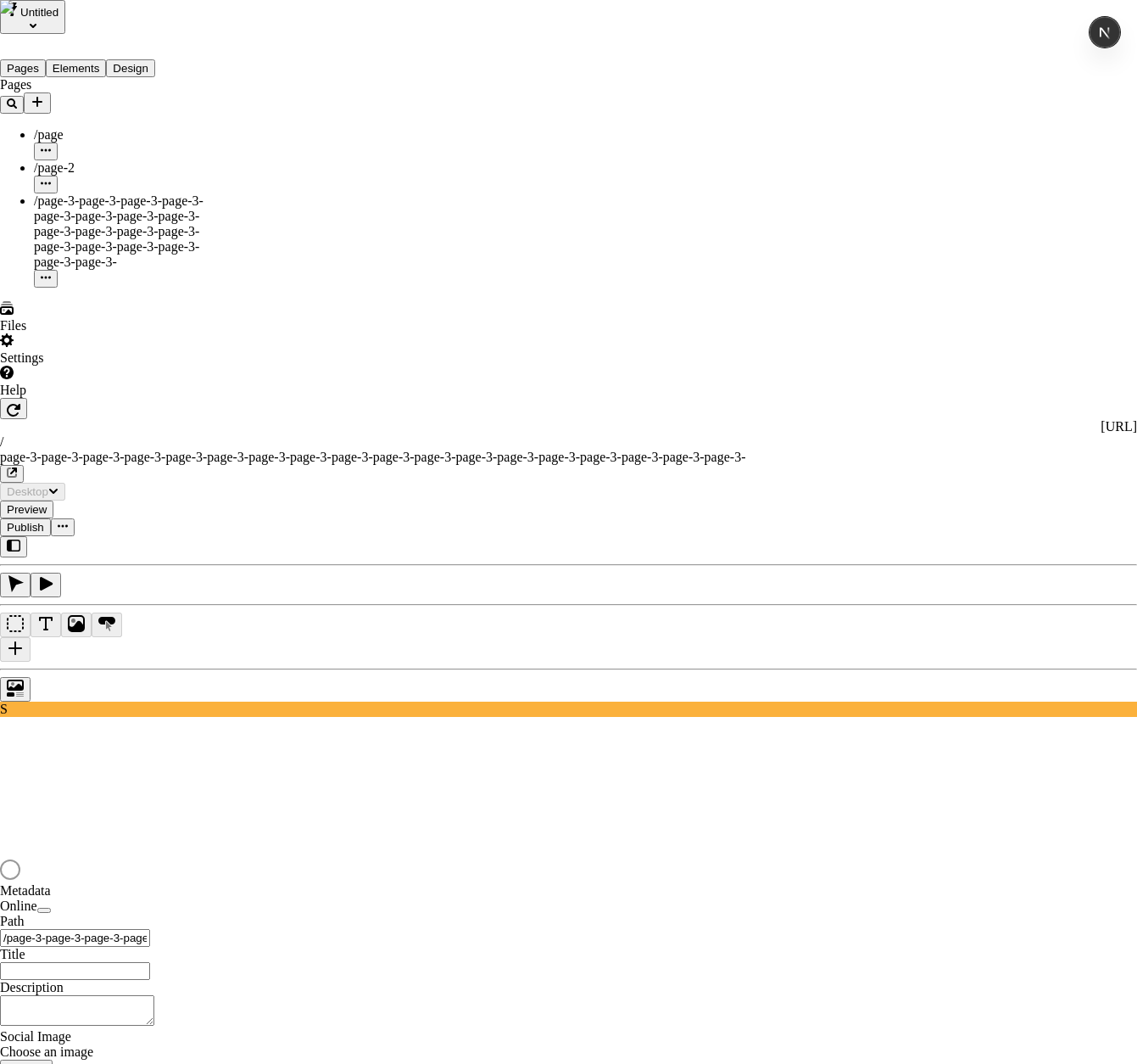
click at [419, 392] on span "Import Sitemap" at bounding box center [395, 394] width 85 height 15
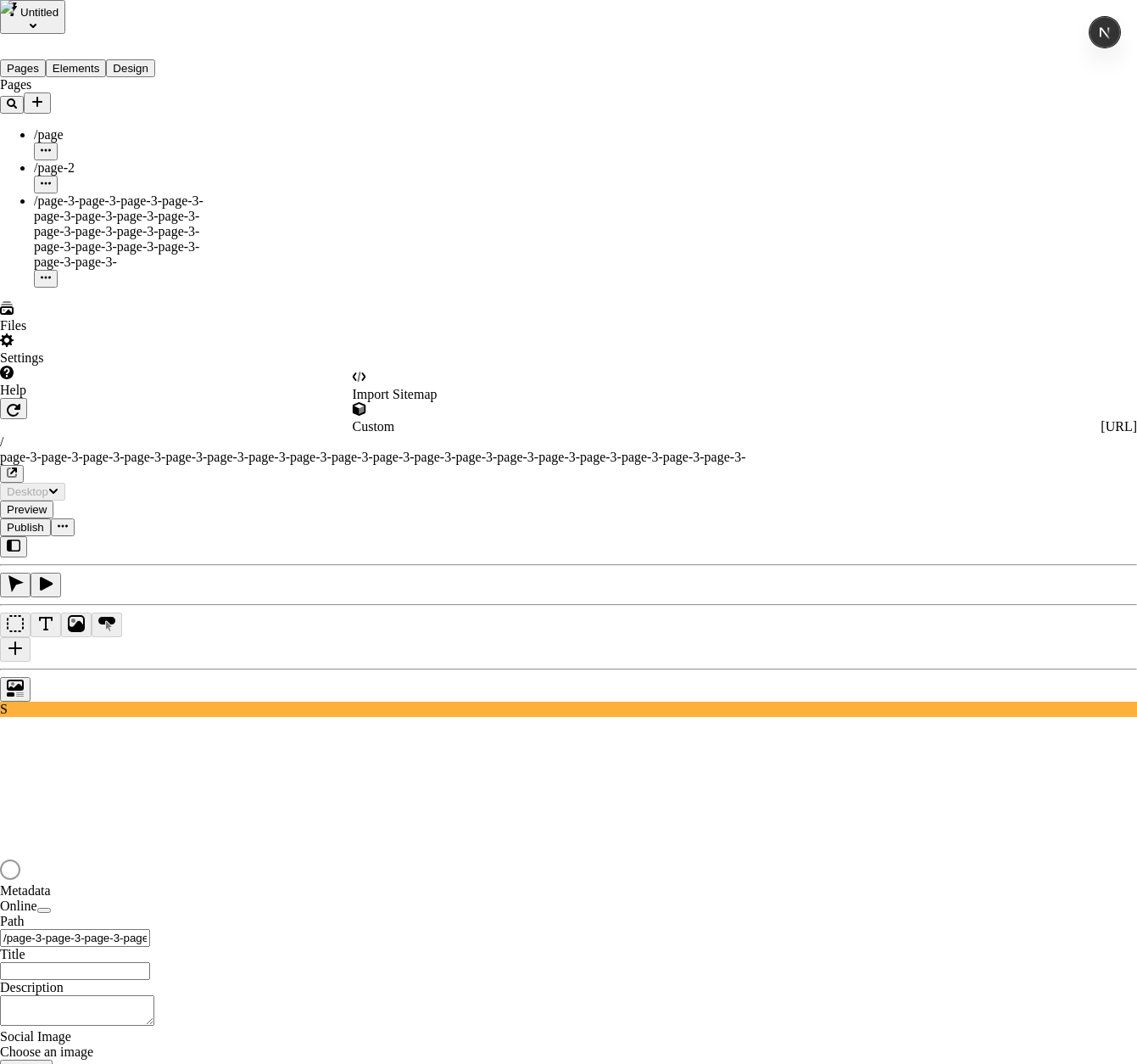
click at [395, 419] on span "Custom" at bounding box center [374, 426] width 42 height 15
click at [402, 396] on span "Import Sitemap" at bounding box center [395, 394] width 85 height 15
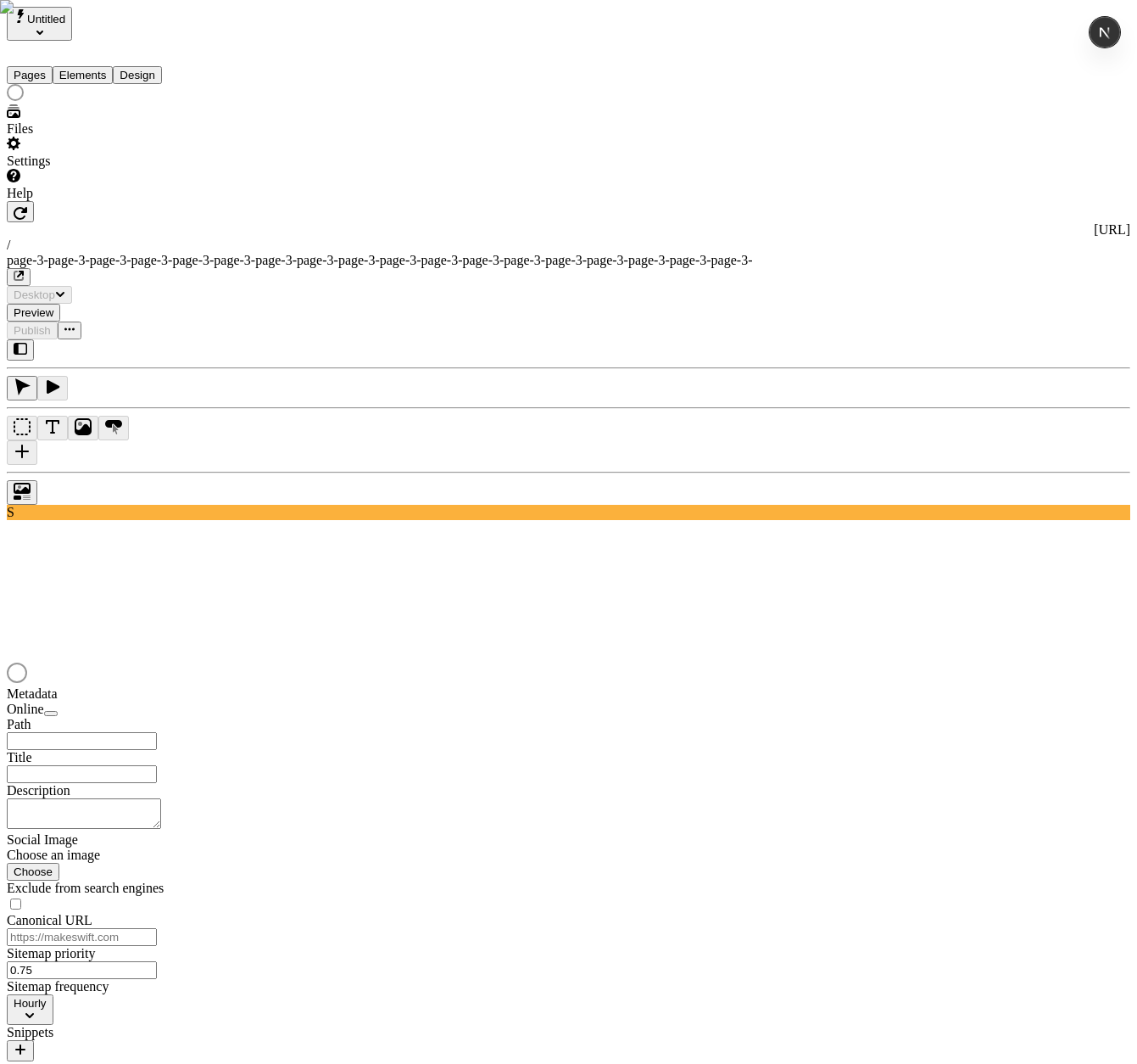
type input "/page-3-page-3-page-3-page-3-page-3-page-3-page-3-page-3-page-3-page-3-page-3-p…"
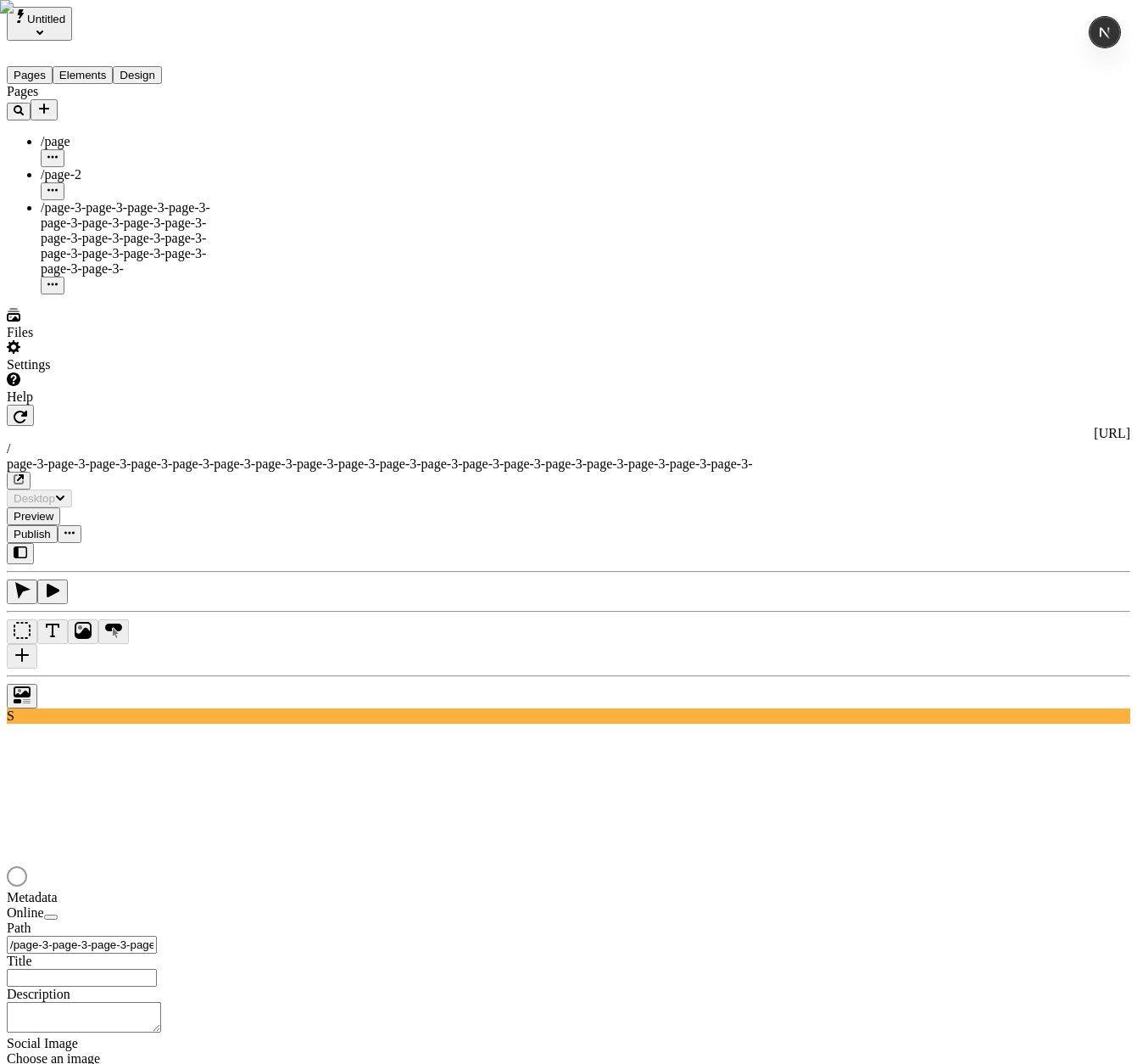
click at [87, 372] on div "Settings" at bounding box center [108, 356] width 203 height 32
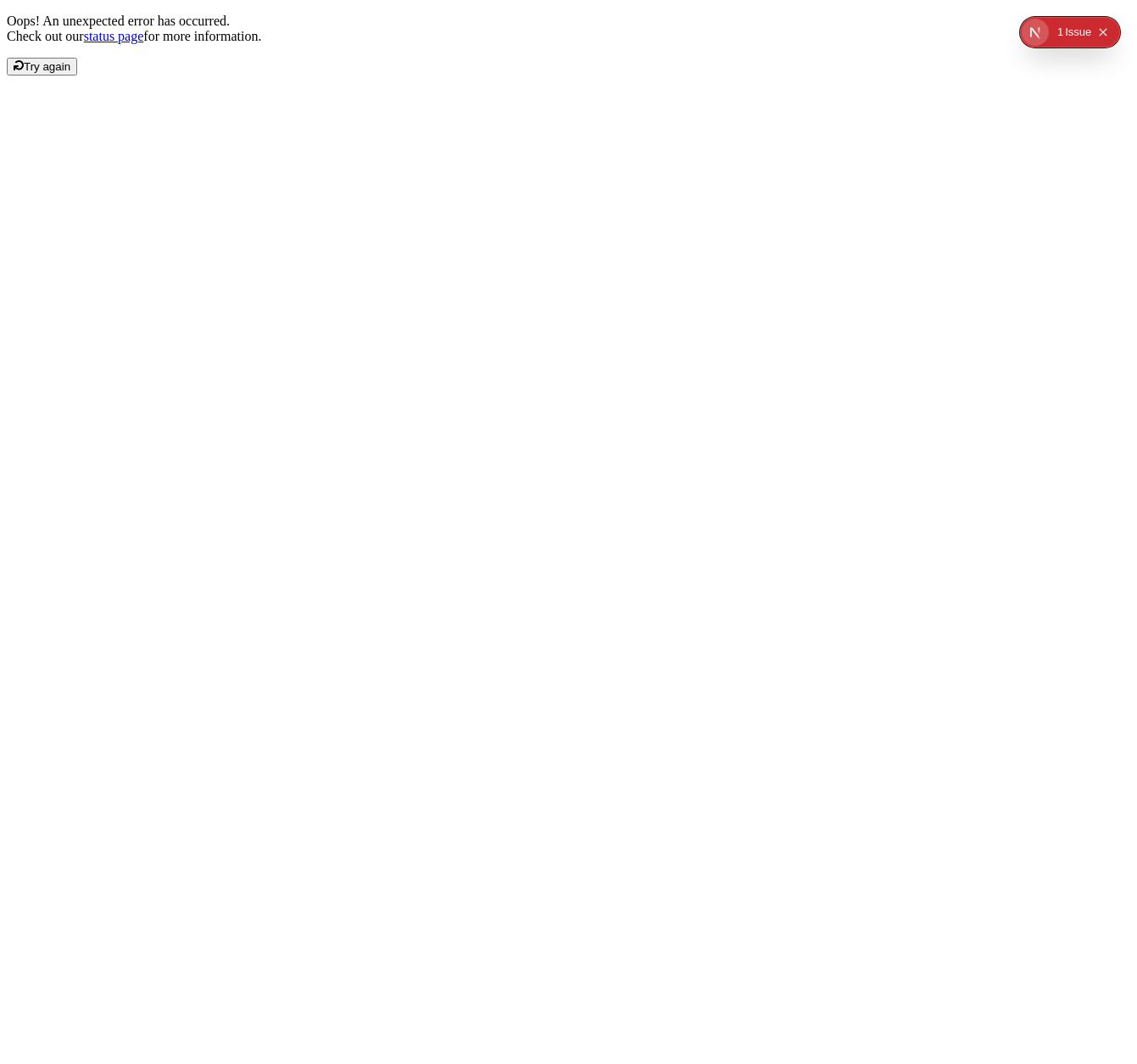
click at [77, 76] on button "Try again" at bounding box center [41, 66] width 70 height 17
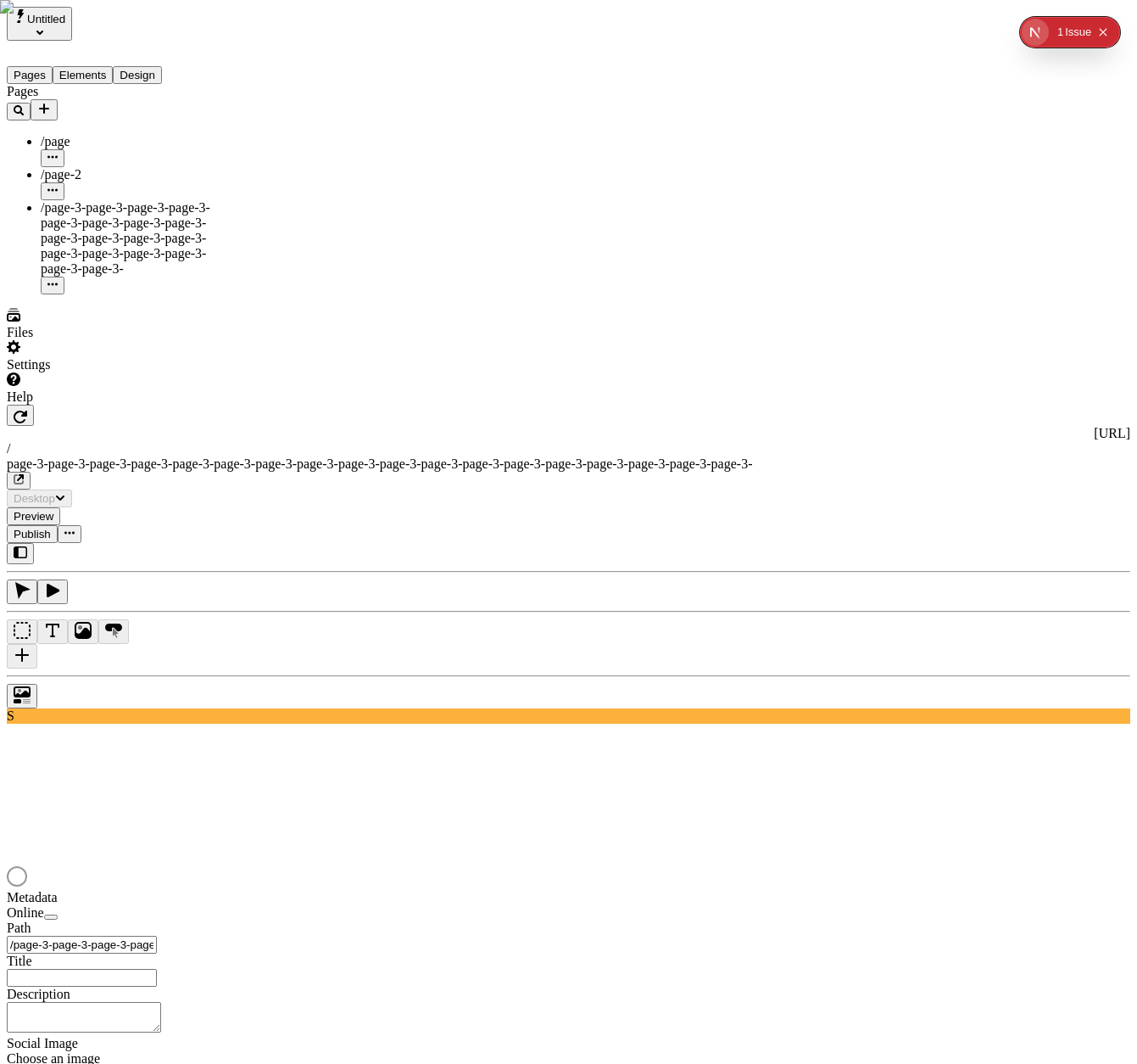
click at [87, 372] on div "Settings" at bounding box center [108, 356] width 203 height 32
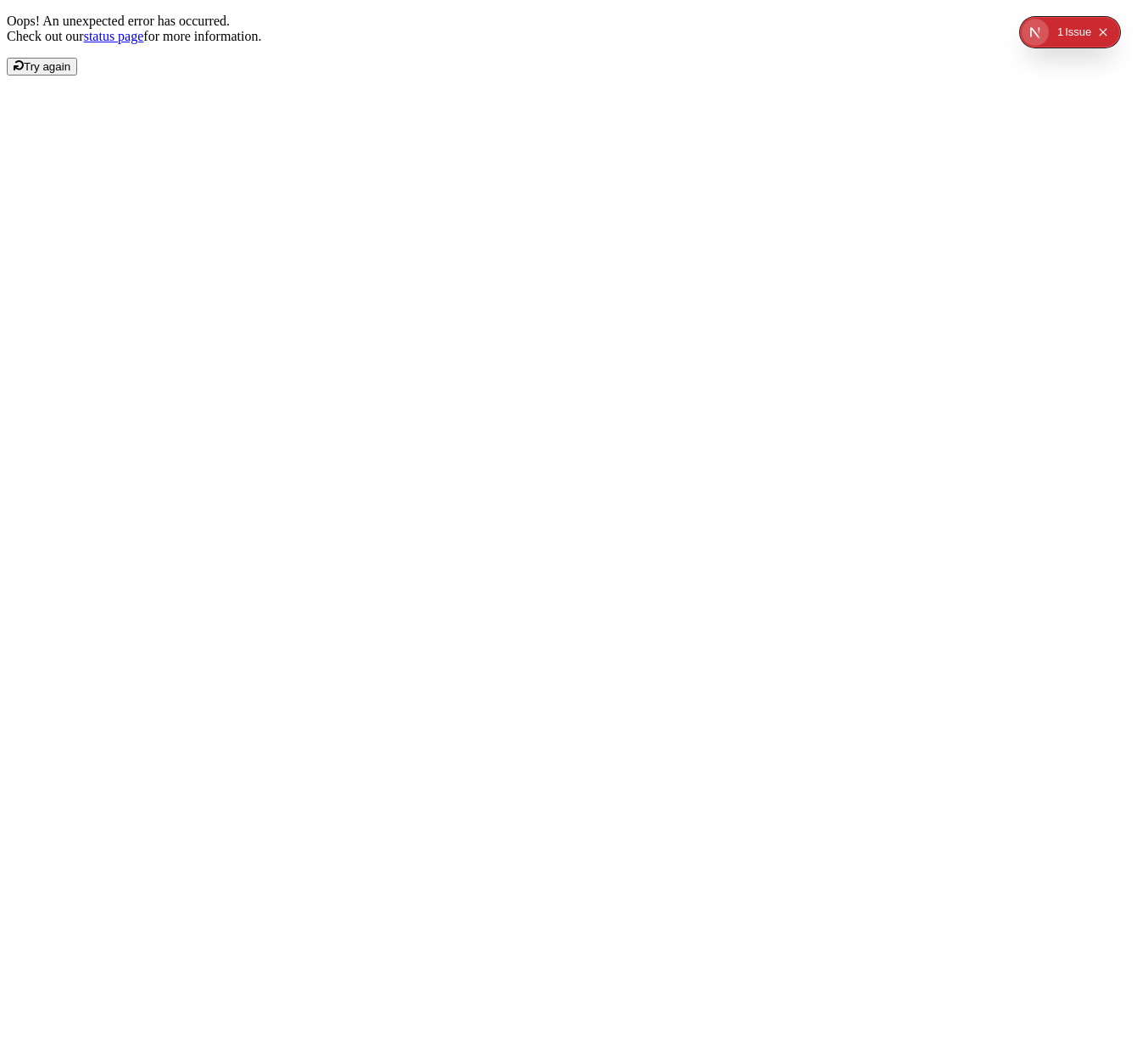
click at [70, 73] on span "Try again" at bounding box center [47, 67] width 47 height 13
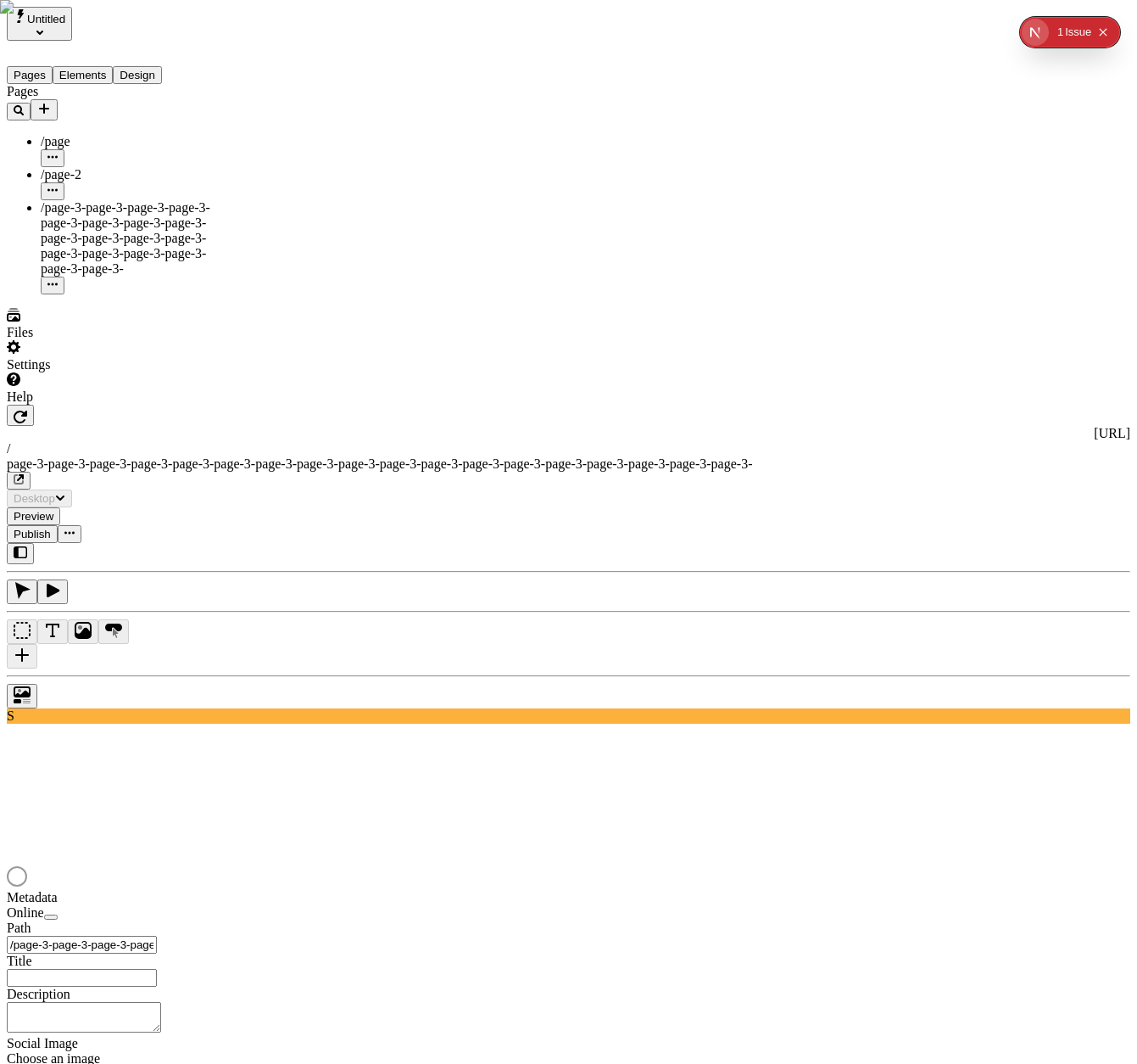
click at [397, 866] on div at bounding box center [568, 878] width 1123 height 24
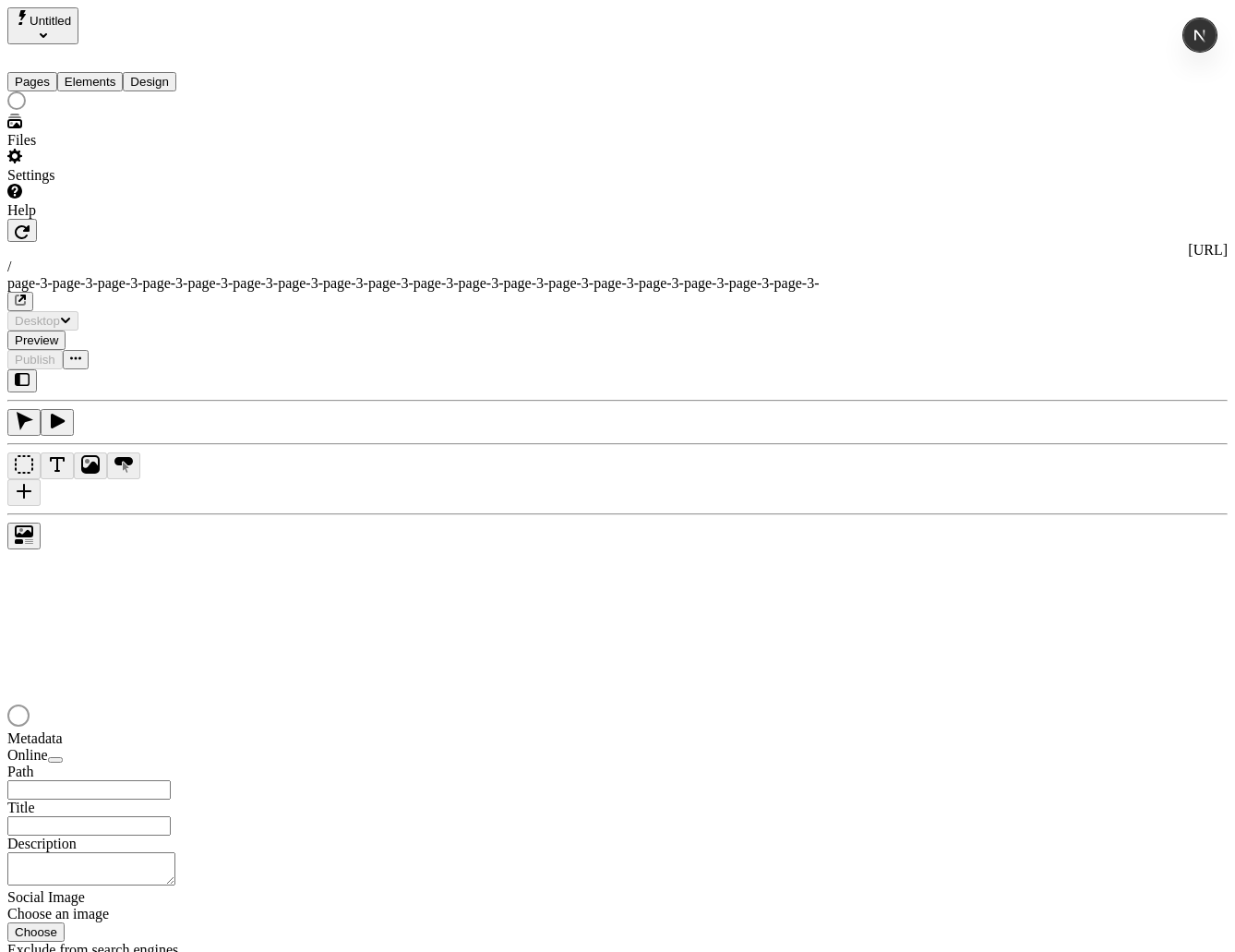
type input "/page-3-page-3-page-3-page-3-page-3-page-3-page-3-page-3-page-3-page-3-page-3-p…"
